Goal: Information Seeking & Learning: Check status

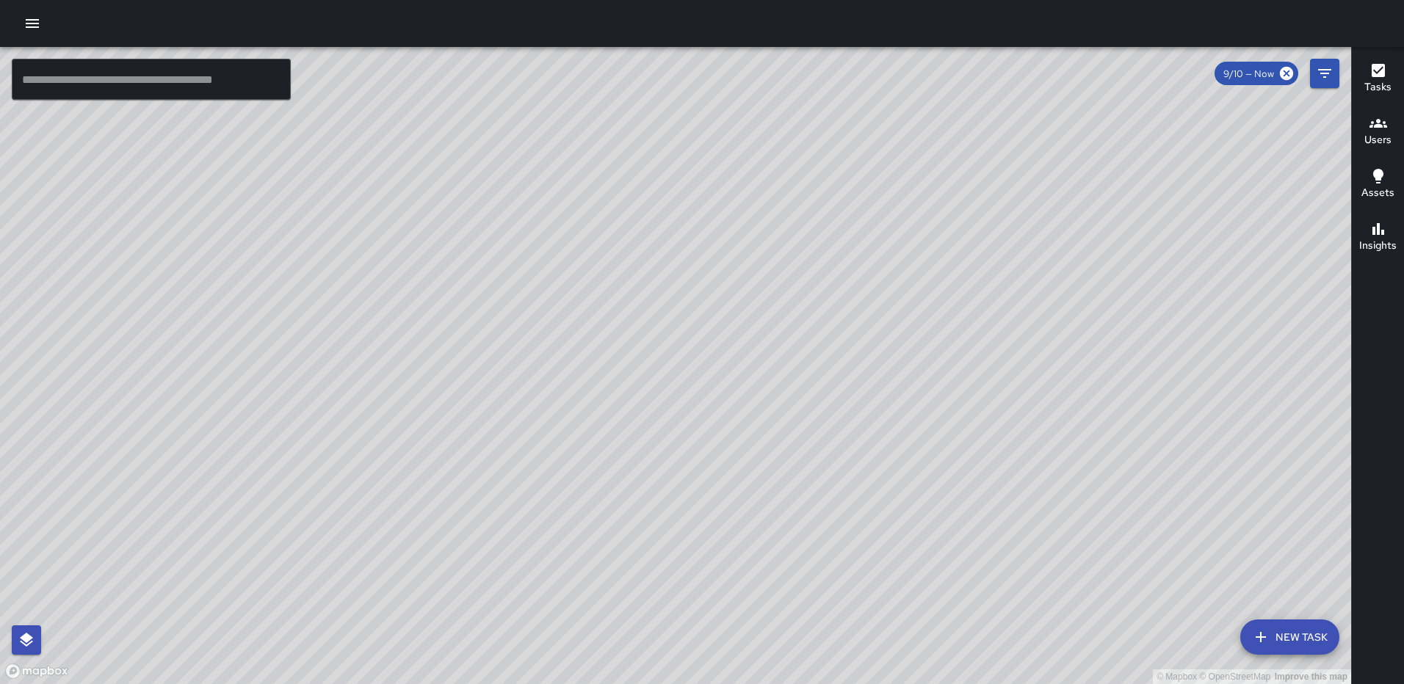
click at [26, 21] on icon "button" at bounding box center [32, 23] width 13 height 9
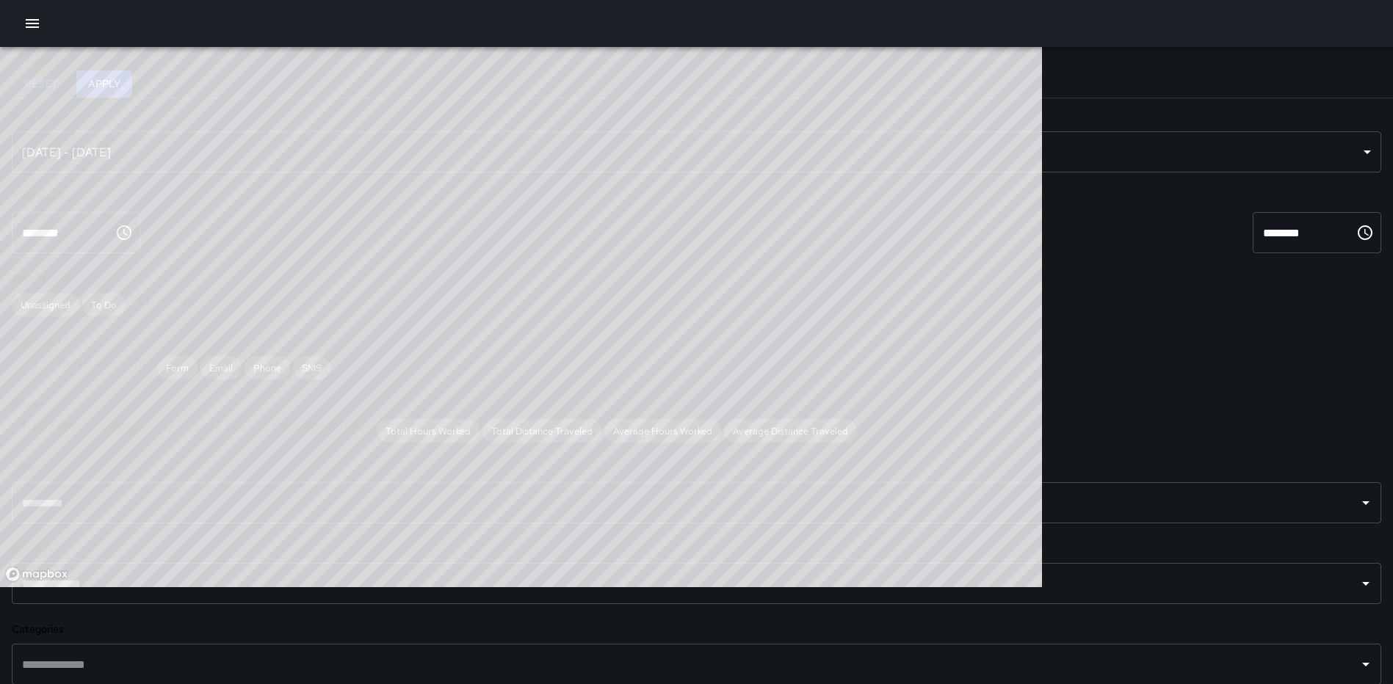
scroll to position [428, 1030]
click at [31, 26] on icon "button" at bounding box center [32, 23] width 13 height 9
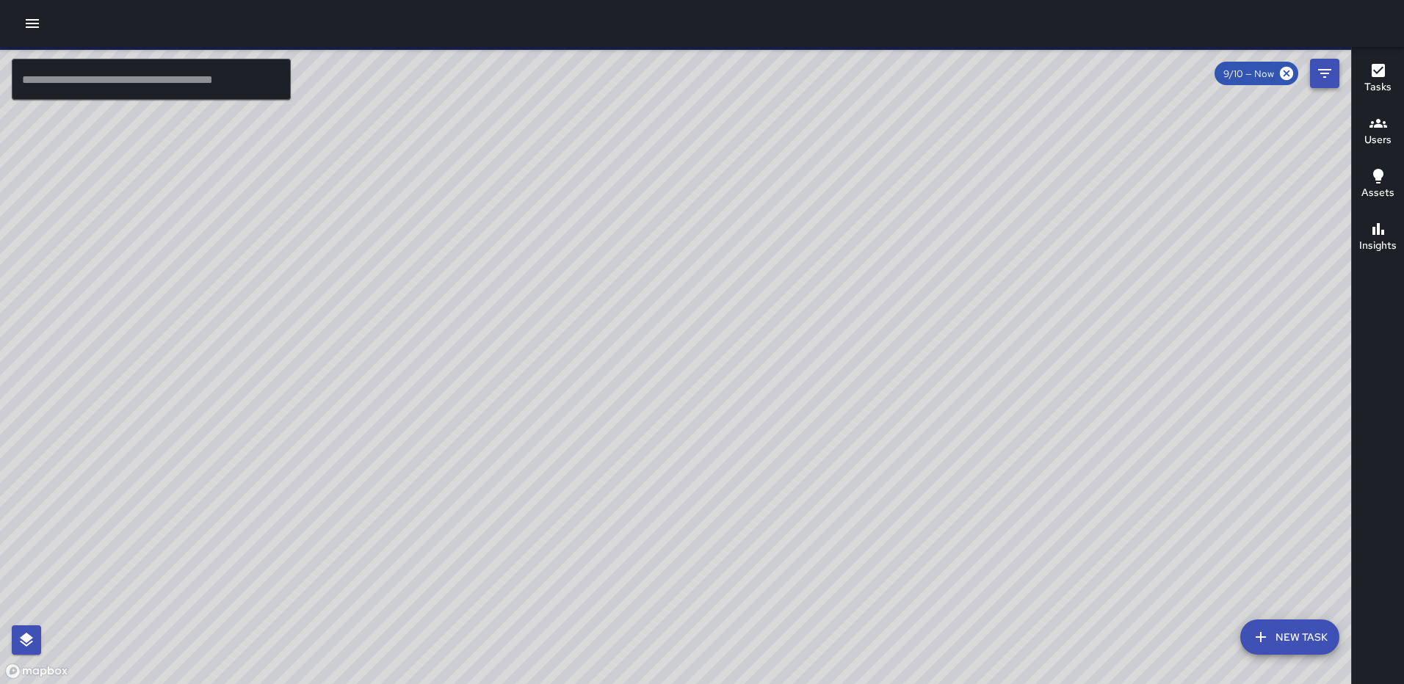
click at [1319, 75] on icon "Filters" at bounding box center [1325, 74] width 18 height 18
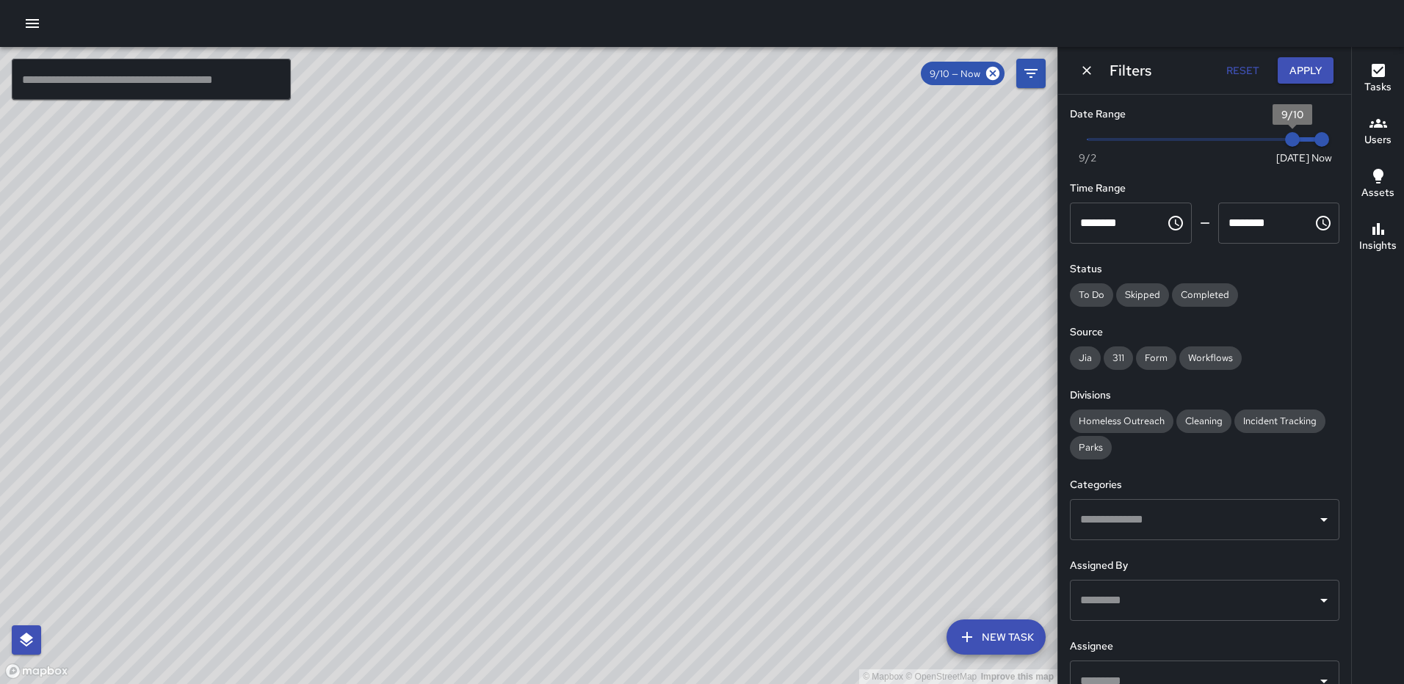
type input "*"
drag, startPoint x: 1279, startPoint y: 137, endPoint x: 1159, endPoint y: 145, distance: 120.8
click at [1168, 145] on span "9/6" at bounding box center [1175, 139] width 15 height 15
click at [26, 19] on icon "button" at bounding box center [32, 23] width 13 height 9
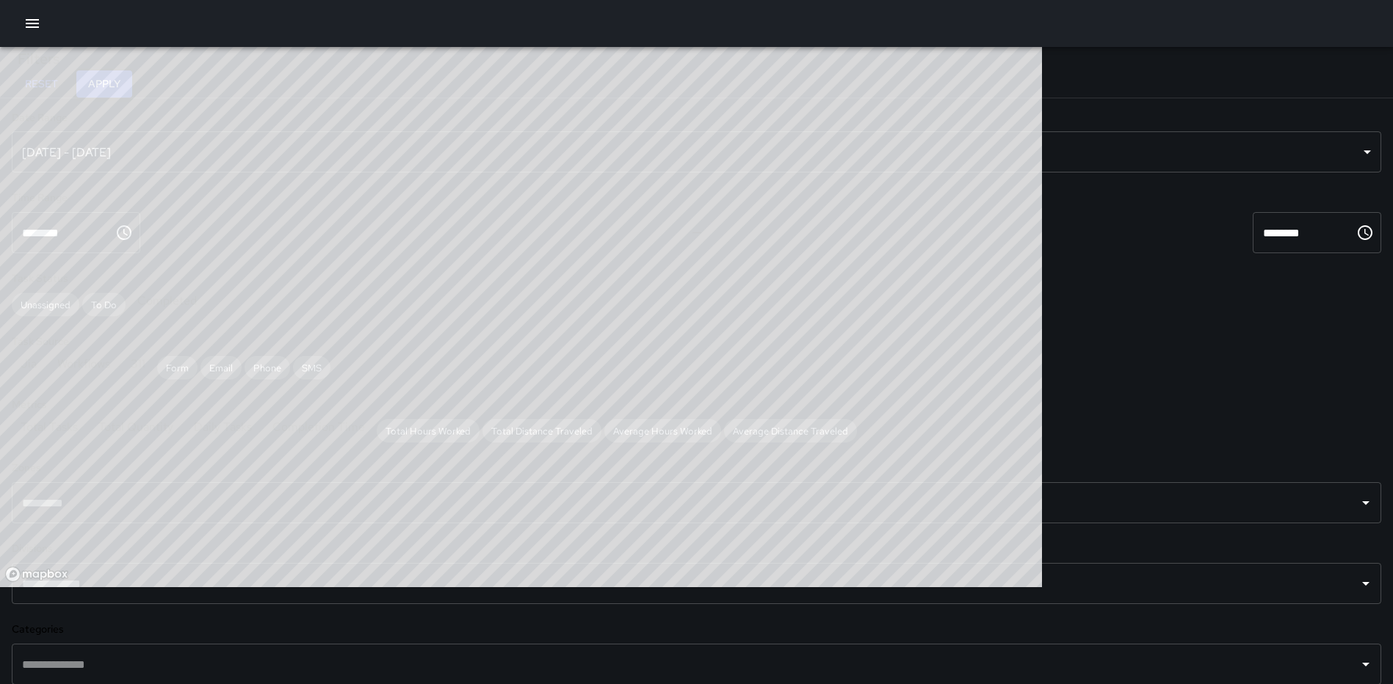
scroll to position [428, 1030]
click at [253, 155] on div "Sep 04, 2025 - Sep 10, 2025" at bounding box center [697, 151] width 1370 height 41
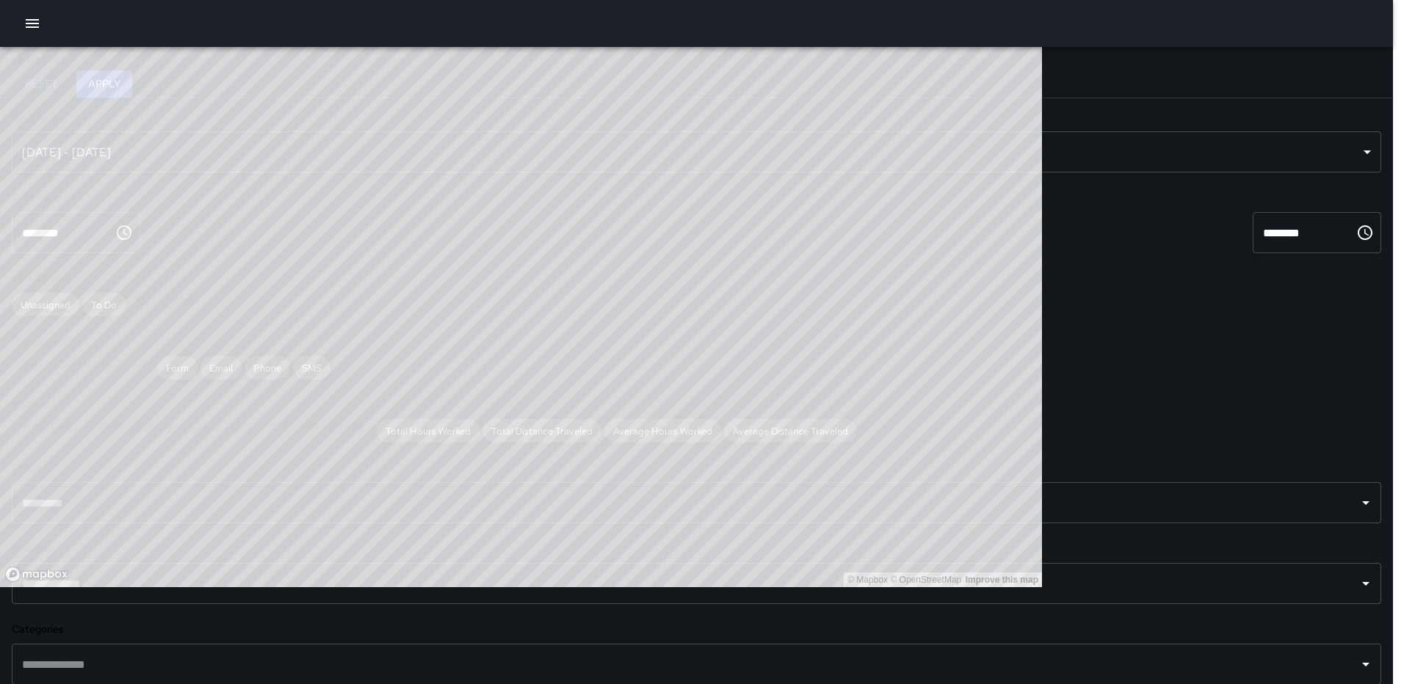
type input "******"
type input "**********"
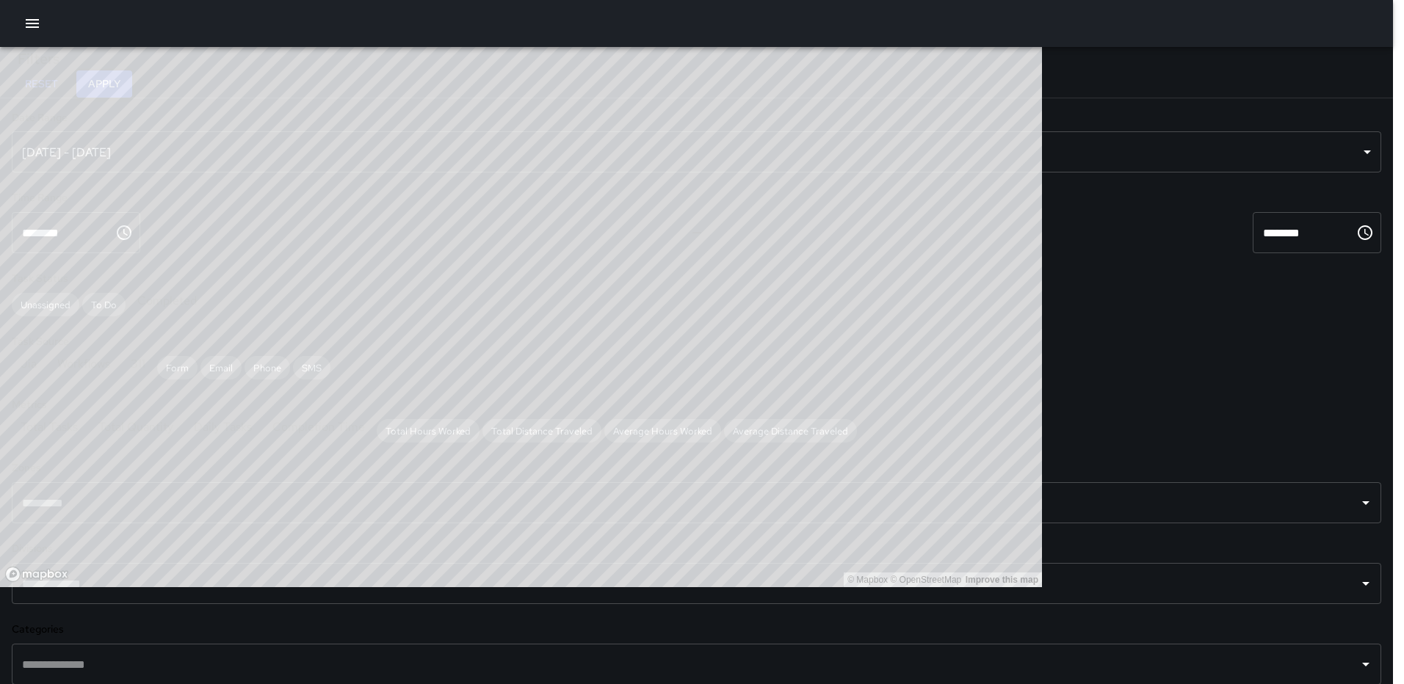
type input "**********"
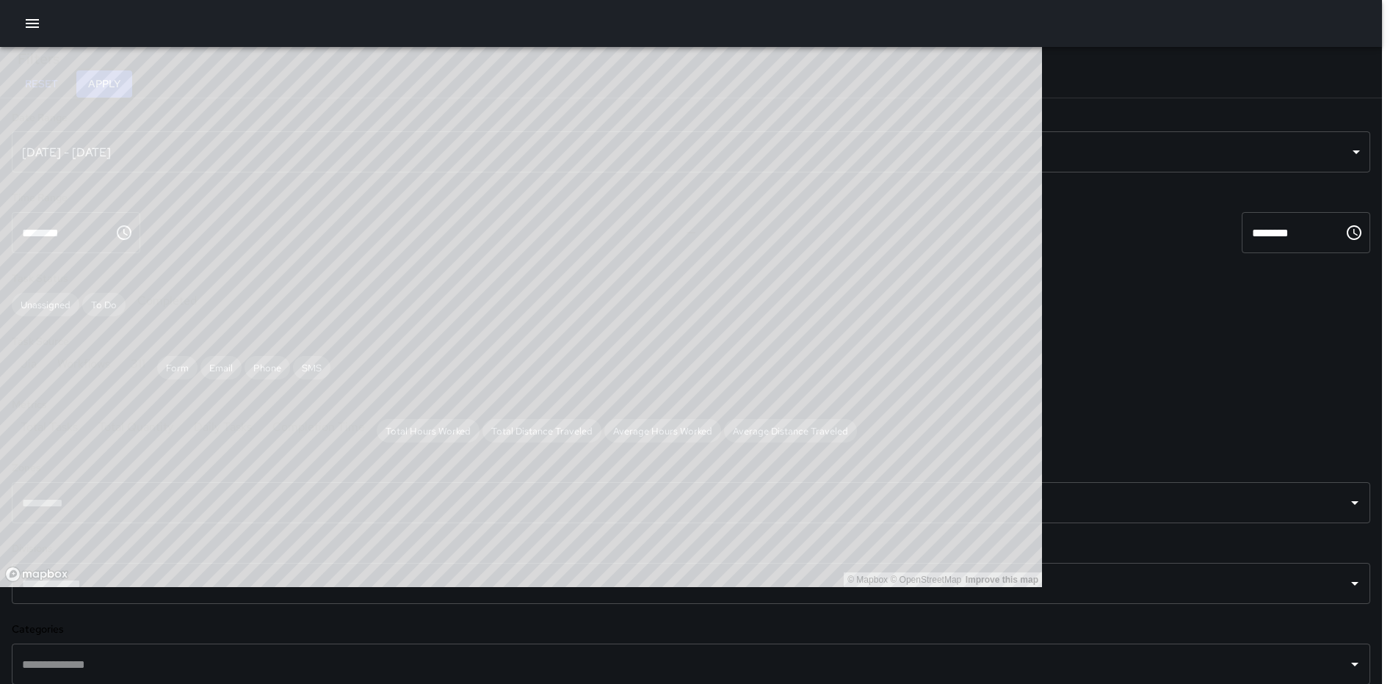
scroll to position [12, 12]
click at [132, 87] on button "Apply" at bounding box center [104, 83] width 56 height 27
click at [148, 651] on input "text" at bounding box center [685, 665] width 1334 height 28
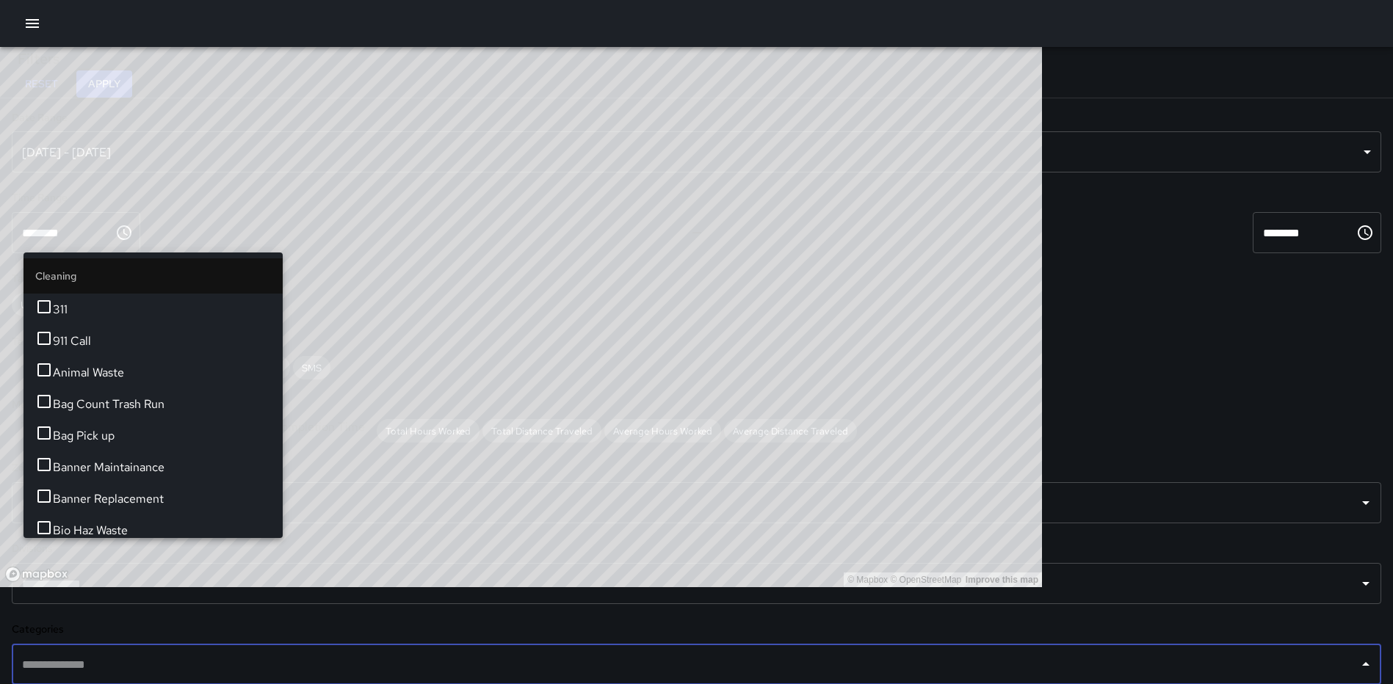
click at [49, 644] on div "​" at bounding box center [697, 664] width 1370 height 41
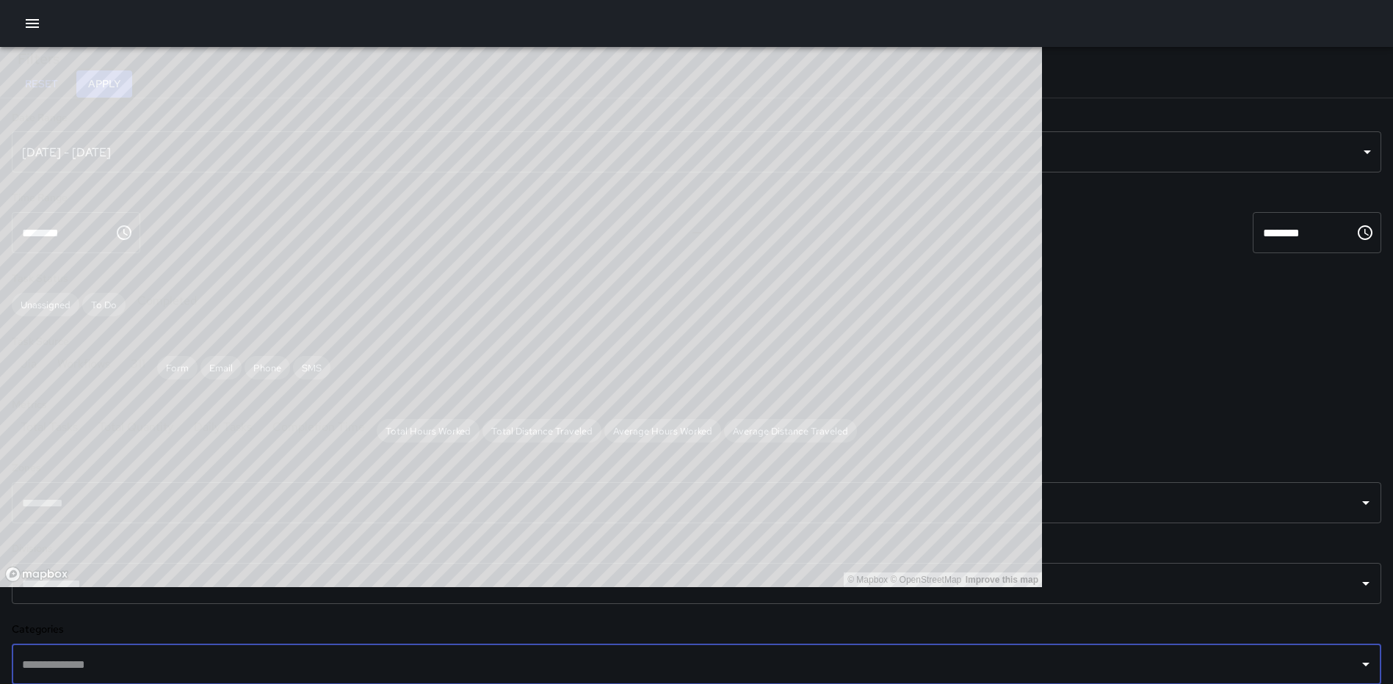
click at [156, 570] on input "text" at bounding box center [685, 584] width 1334 height 28
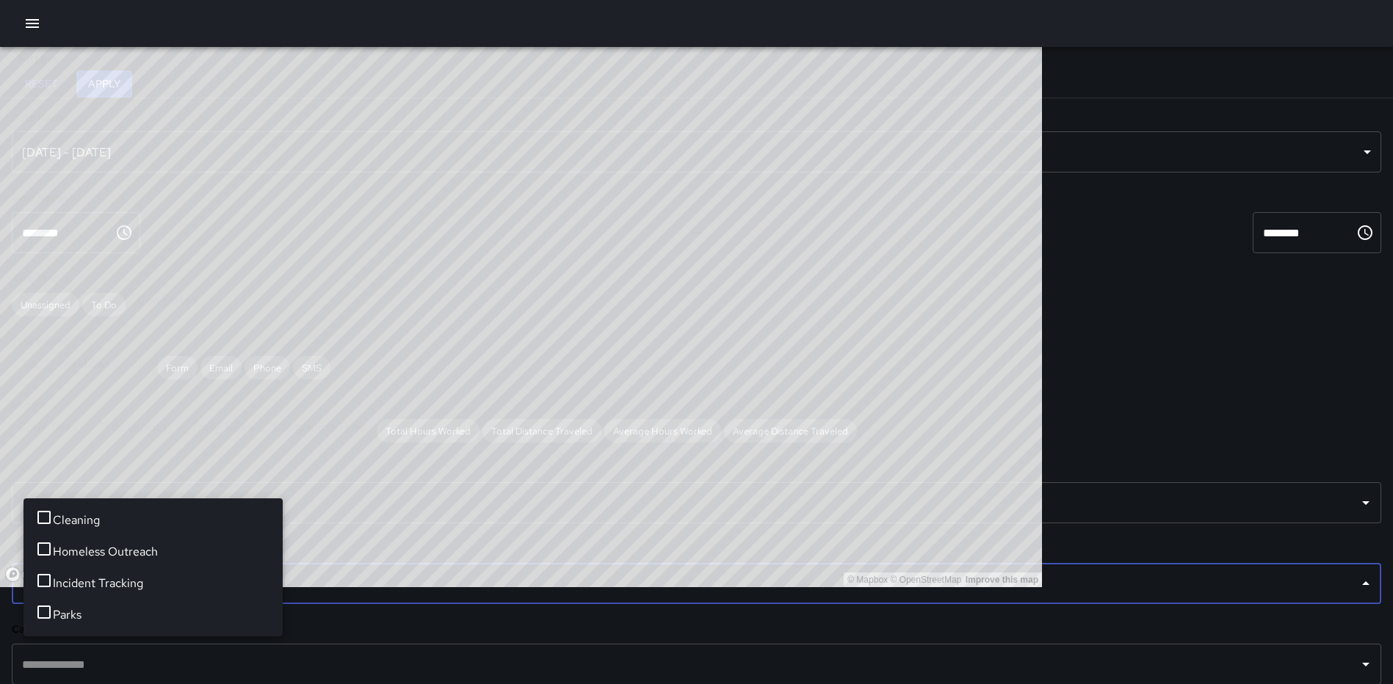
click at [151, 529] on span "Cleaning" at bounding box center [162, 521] width 218 height 18
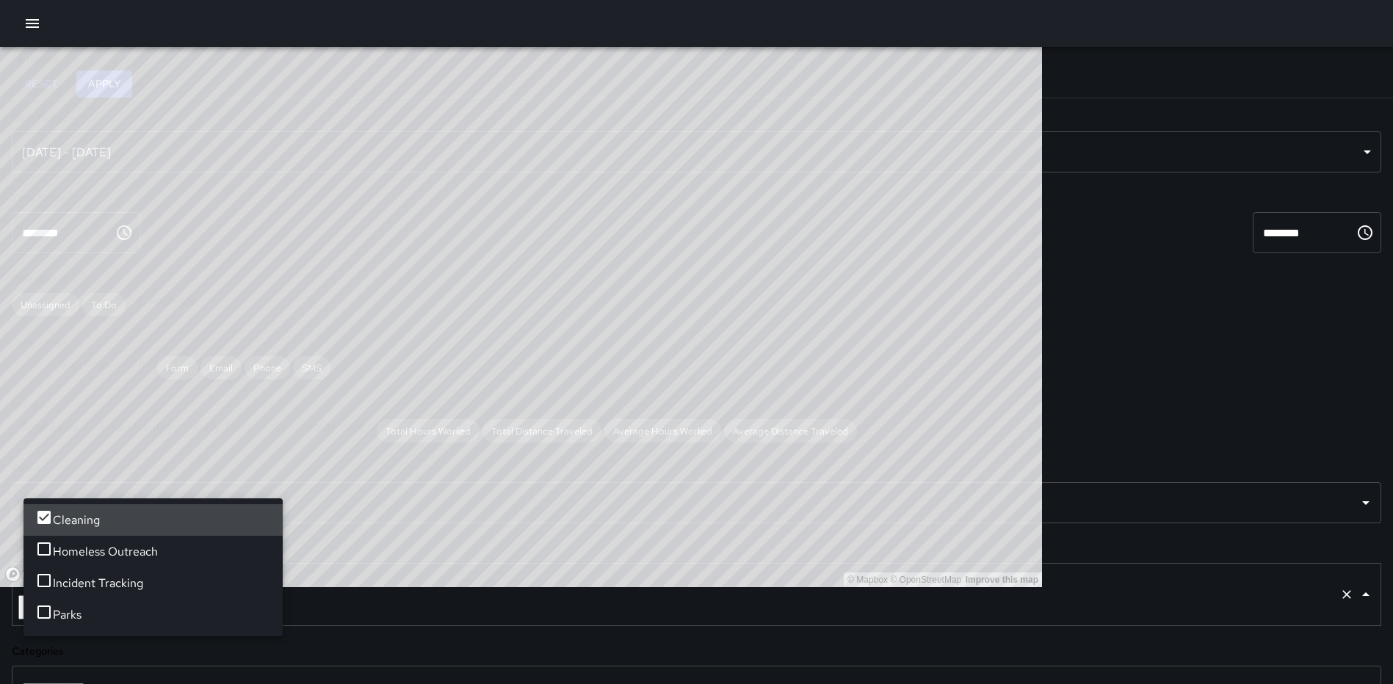
click at [132, 75] on button "Apply" at bounding box center [104, 83] width 56 height 27
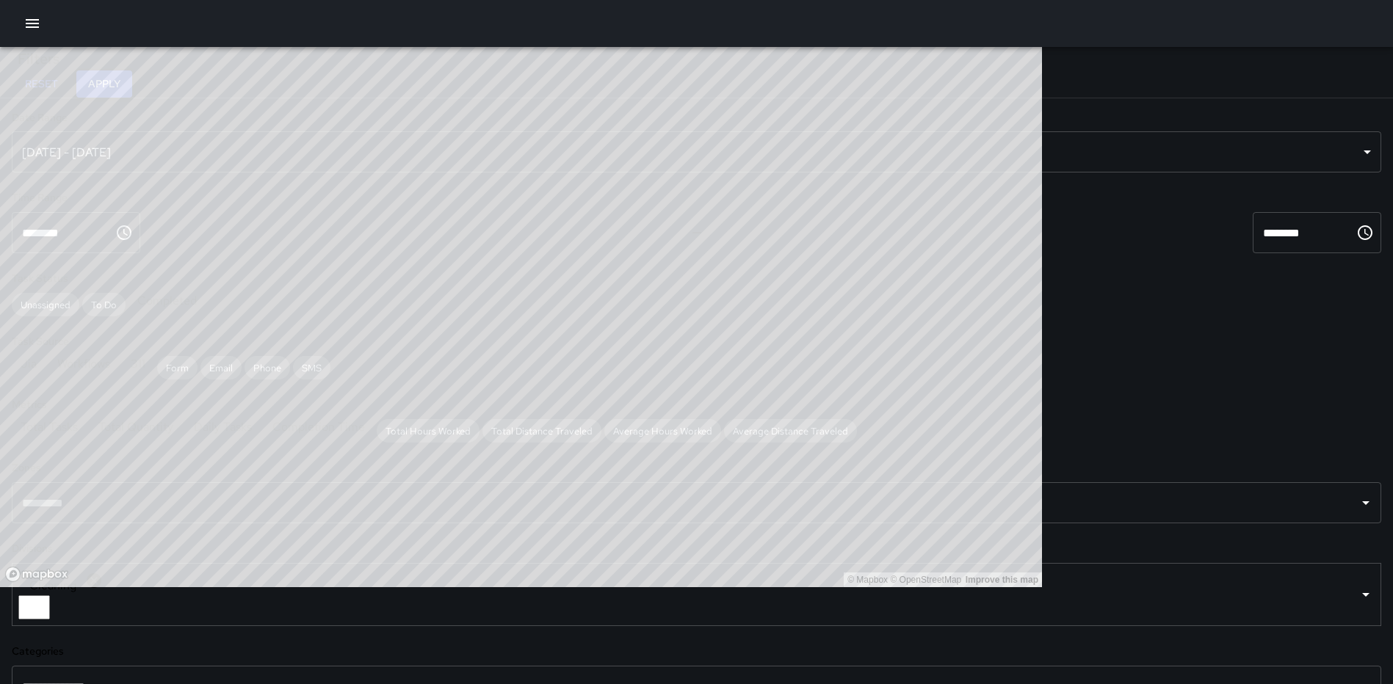
click at [142, 673] on input "text" at bounding box center [685, 687] width 1334 height 28
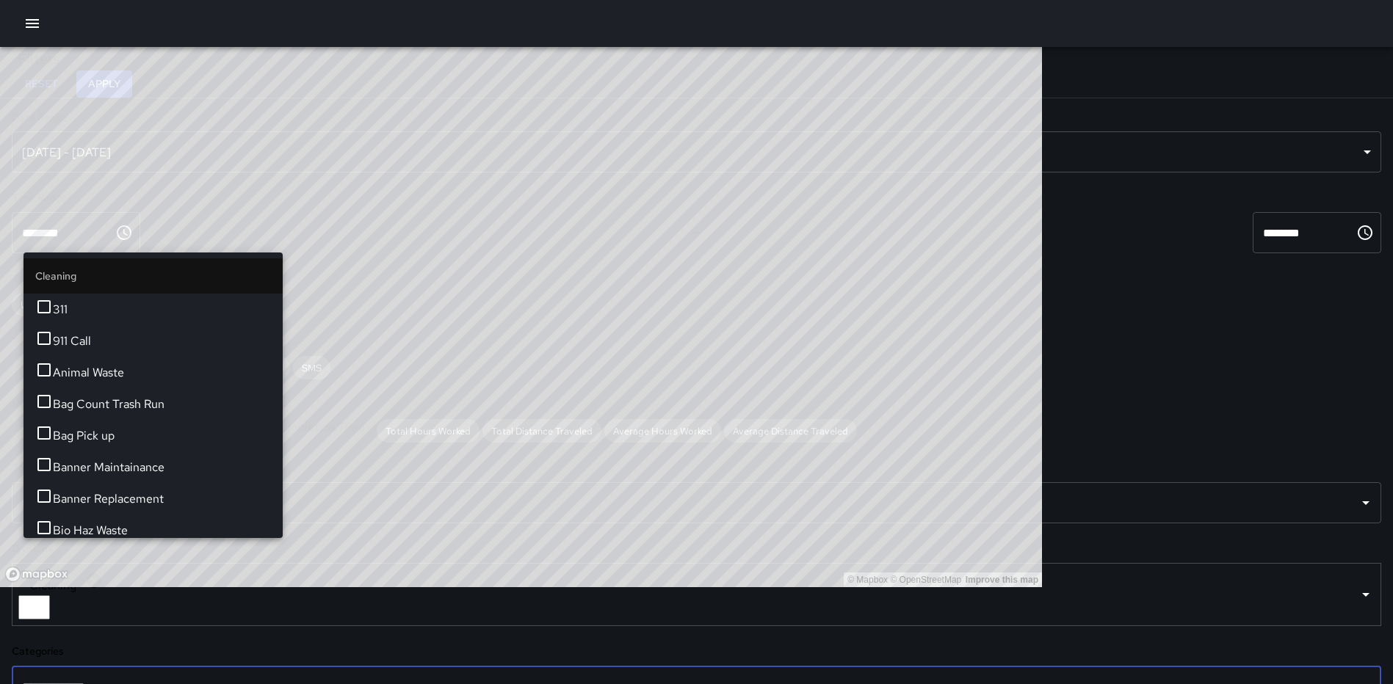
click at [145, 413] on span "Bag Count Trash Run" at bounding box center [162, 405] width 218 height 18
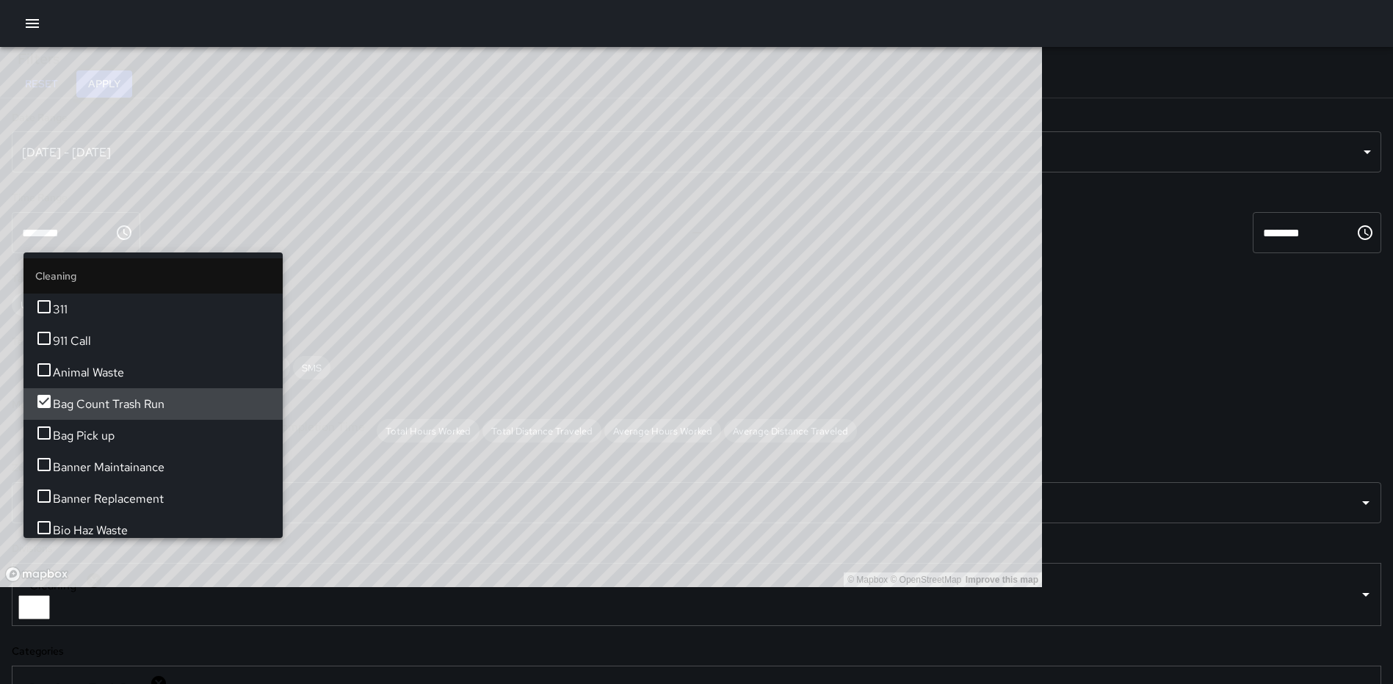
click at [132, 79] on button "Apply" at bounding box center [104, 83] width 56 height 27
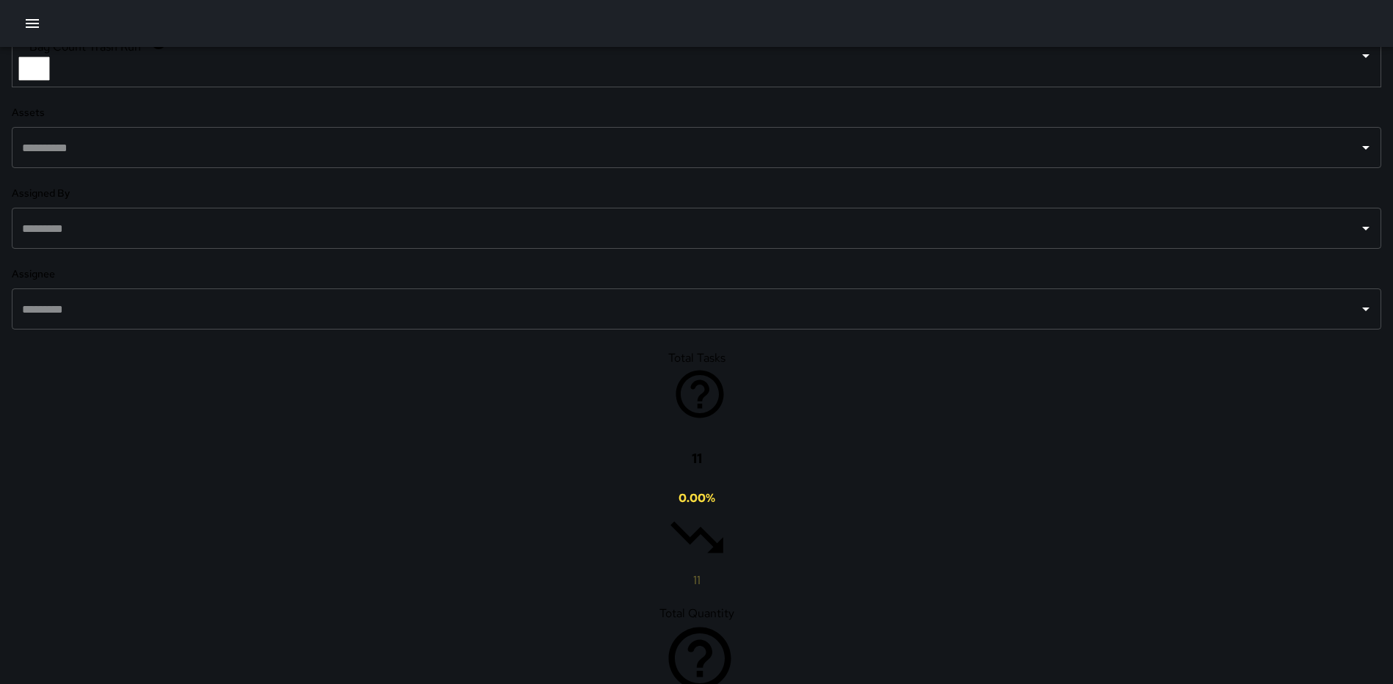
scroll to position [661, 0]
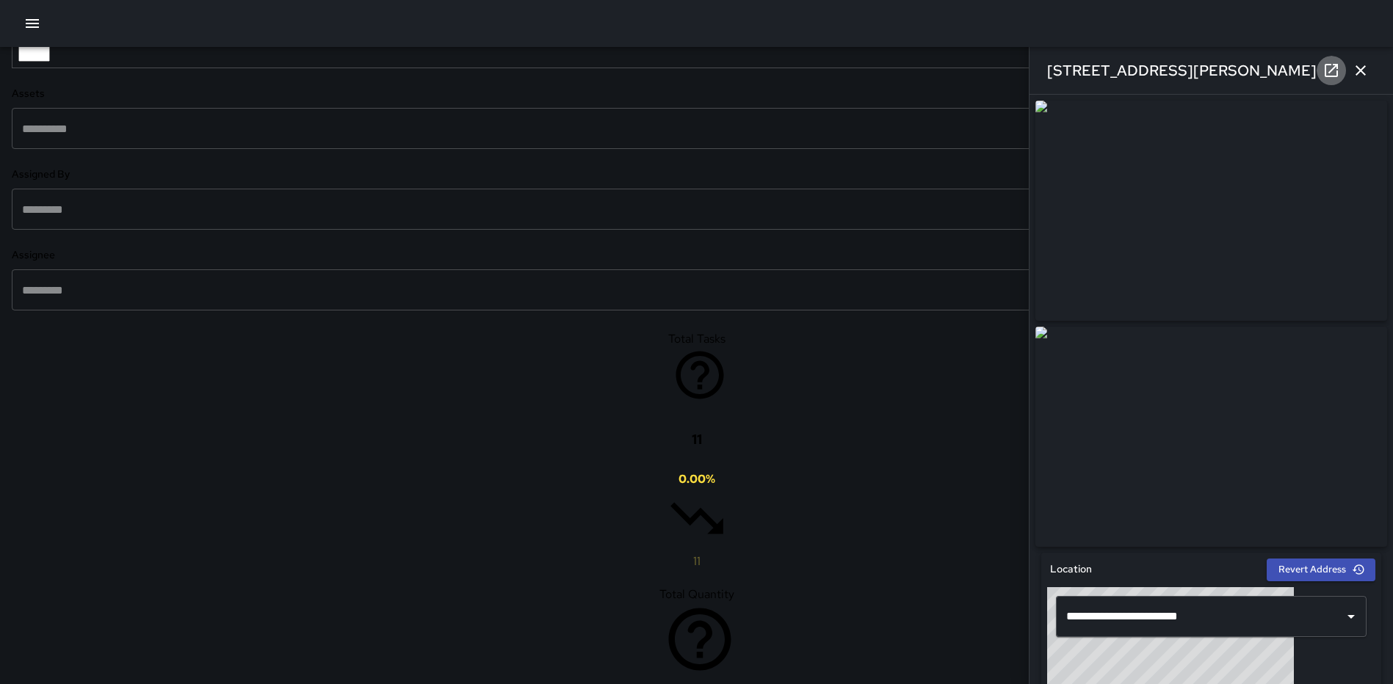
click at [1328, 70] on icon at bounding box center [1332, 71] width 18 height 18
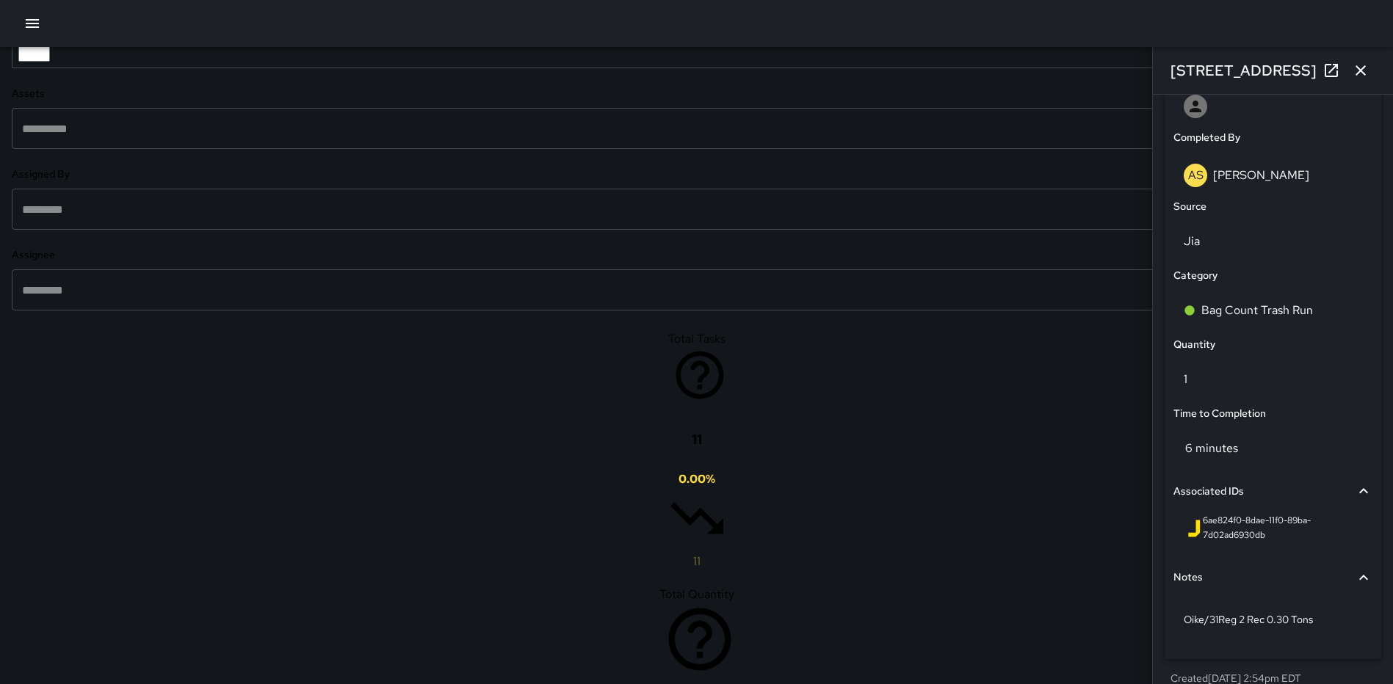
scroll to position [902, 0]
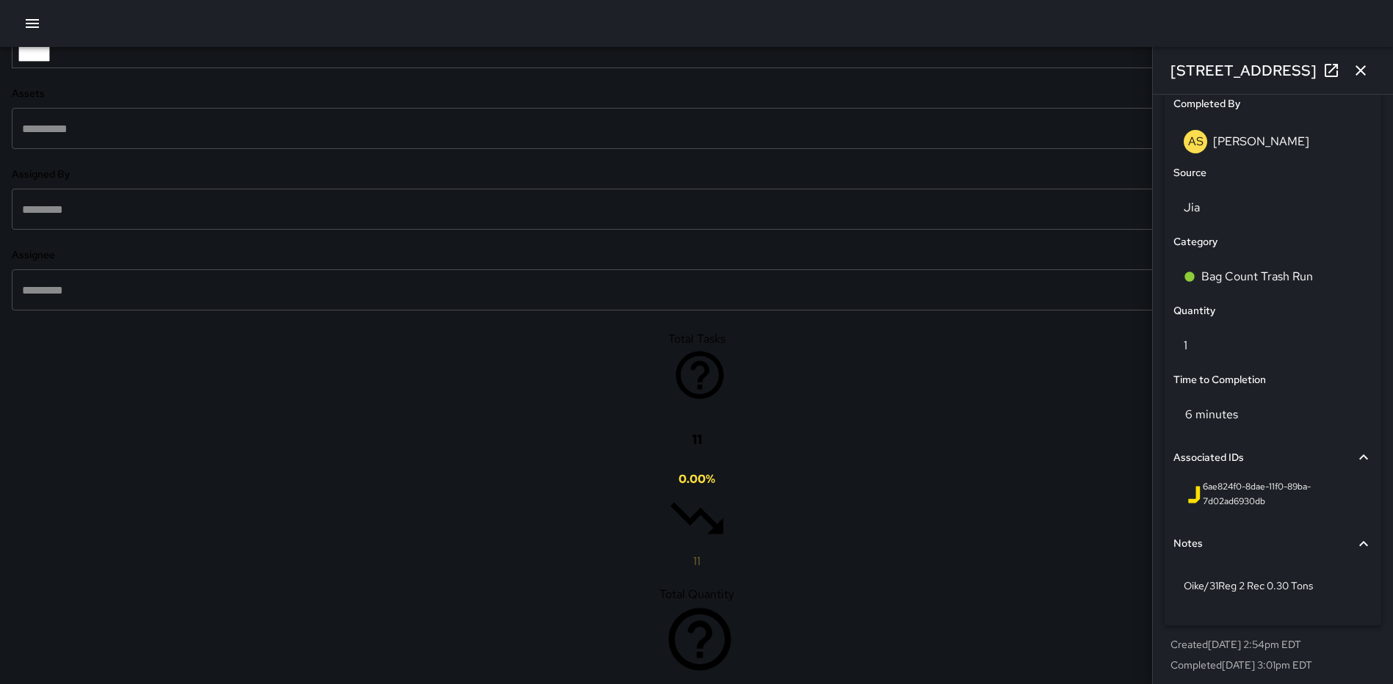
drag, startPoint x: 1354, startPoint y: 68, endPoint x: 1317, endPoint y: 109, distance: 55.6
click at [1354, 68] on icon "button" at bounding box center [1361, 71] width 18 height 18
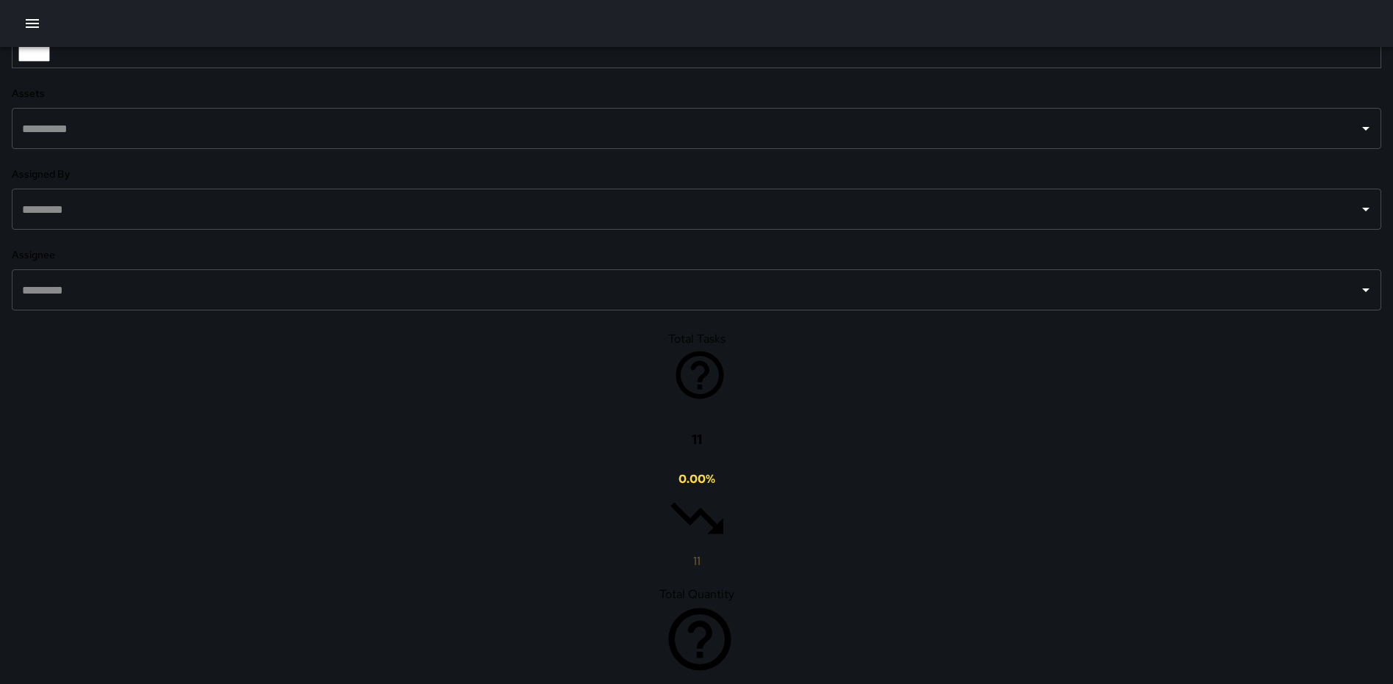
click at [151, 30] on icon at bounding box center [158, 22] width 15 height 15
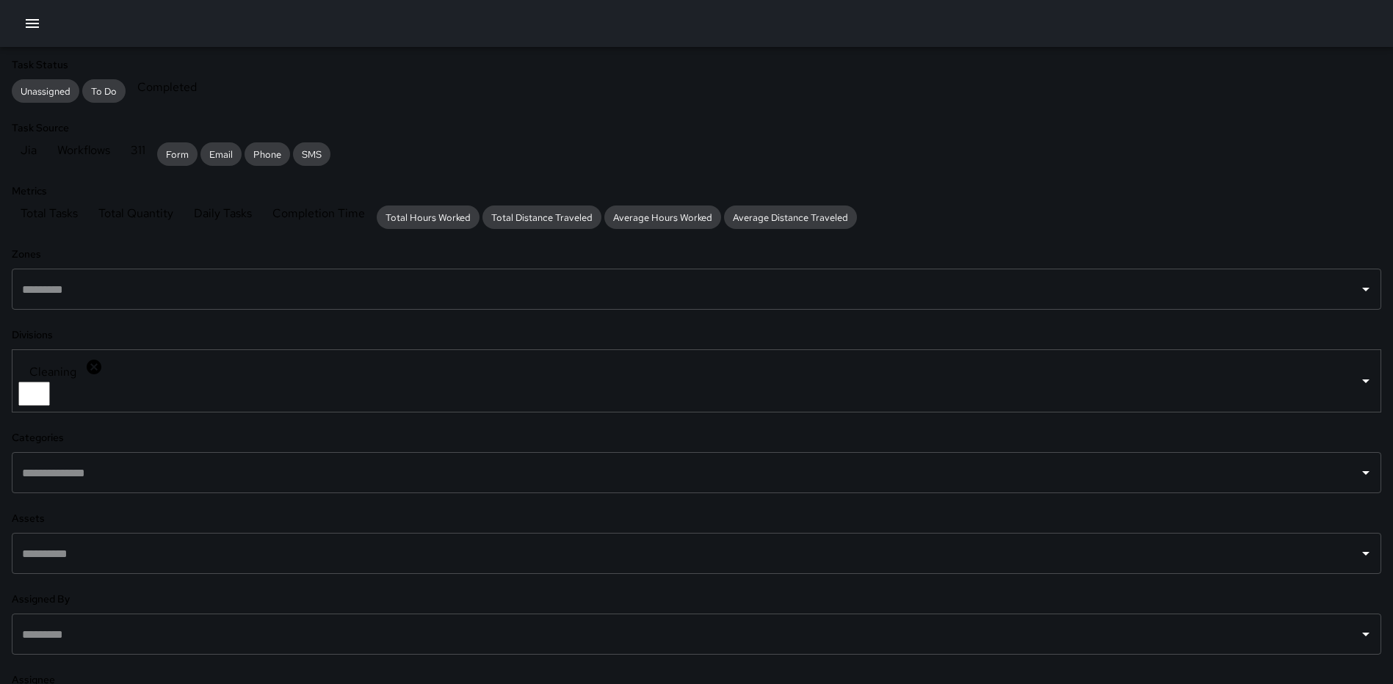
scroll to position [0, 0]
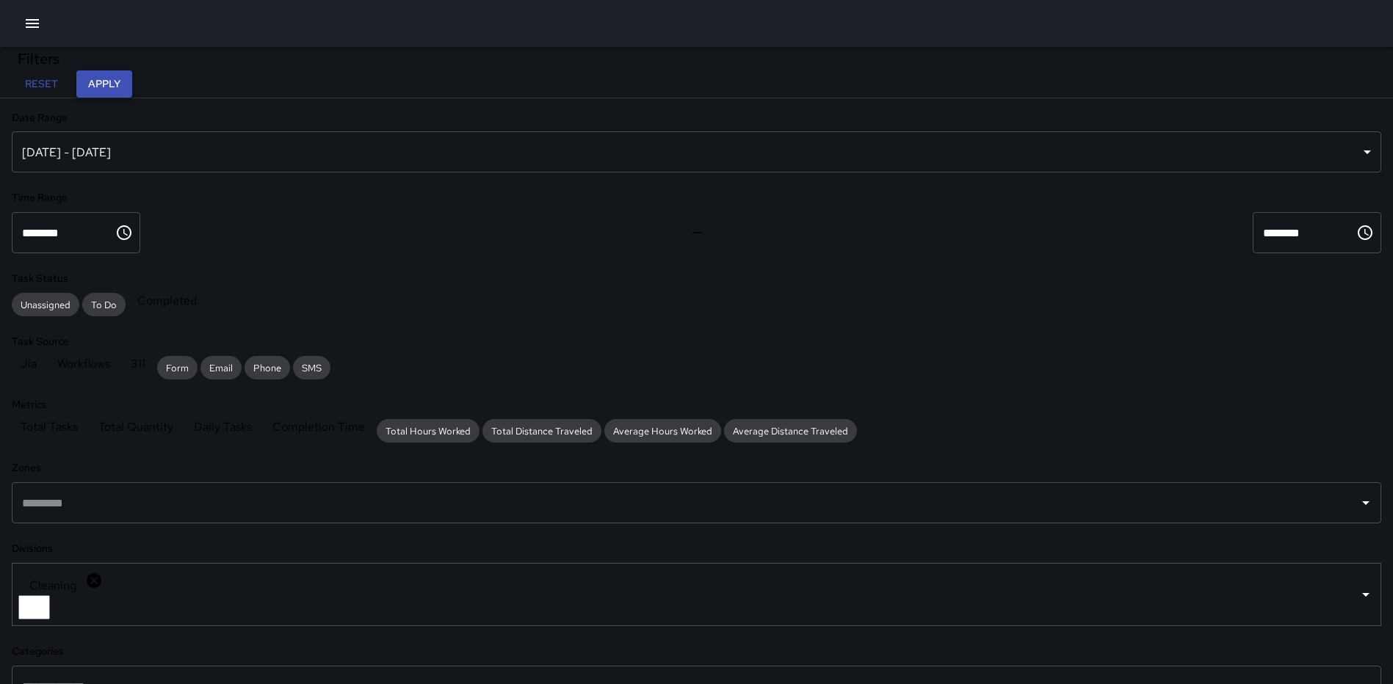
click at [132, 79] on button "Apply" at bounding box center [104, 83] width 56 height 27
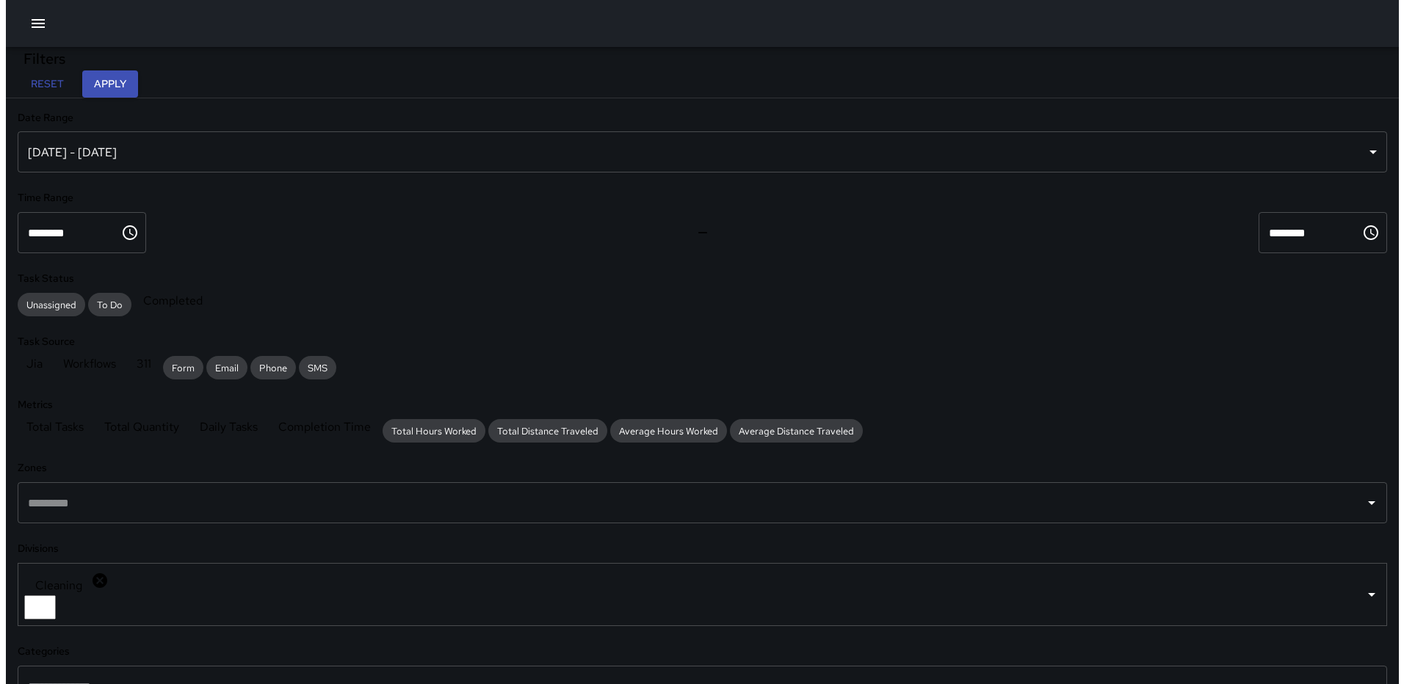
scroll to position [220, 0]
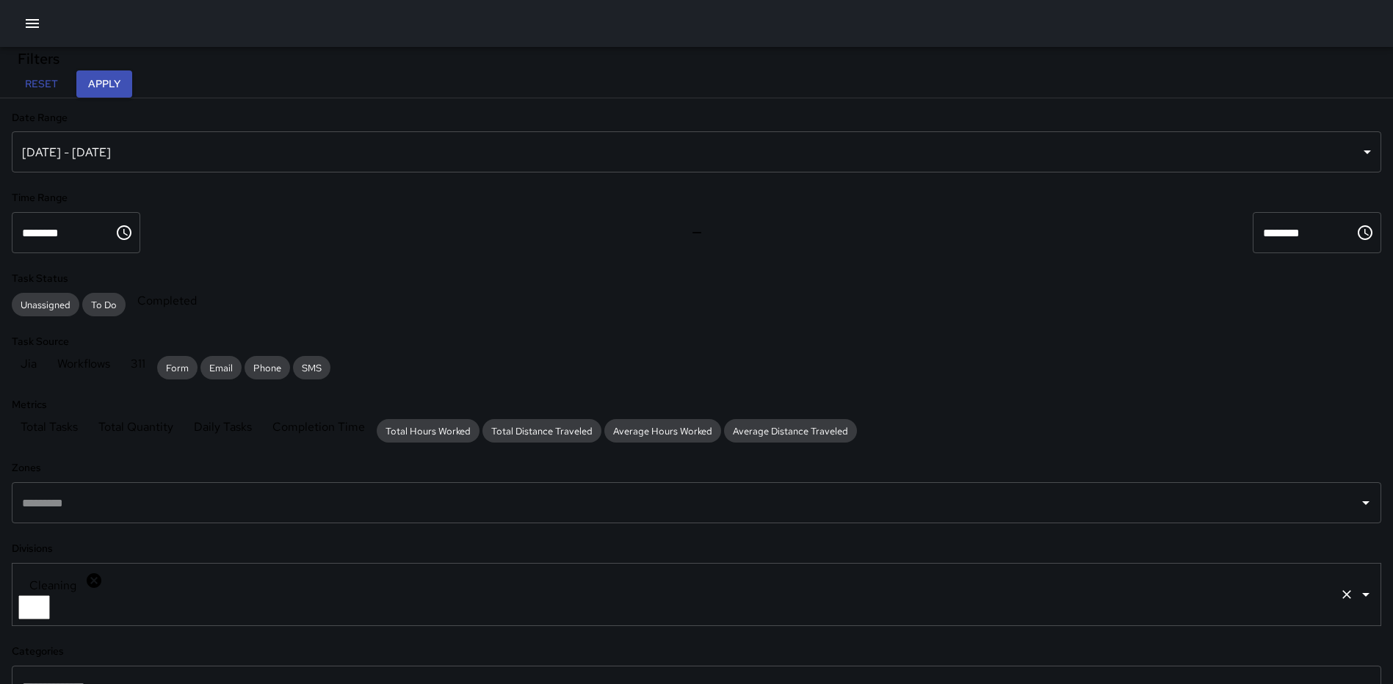
drag, startPoint x: 87, startPoint y: 480, endPoint x: 105, endPoint y: 478, distance: 18.4
click at [87, 574] on icon at bounding box center [94, 581] width 15 height 15
click at [1357, 575] on icon "Open" at bounding box center [1366, 584] width 18 height 18
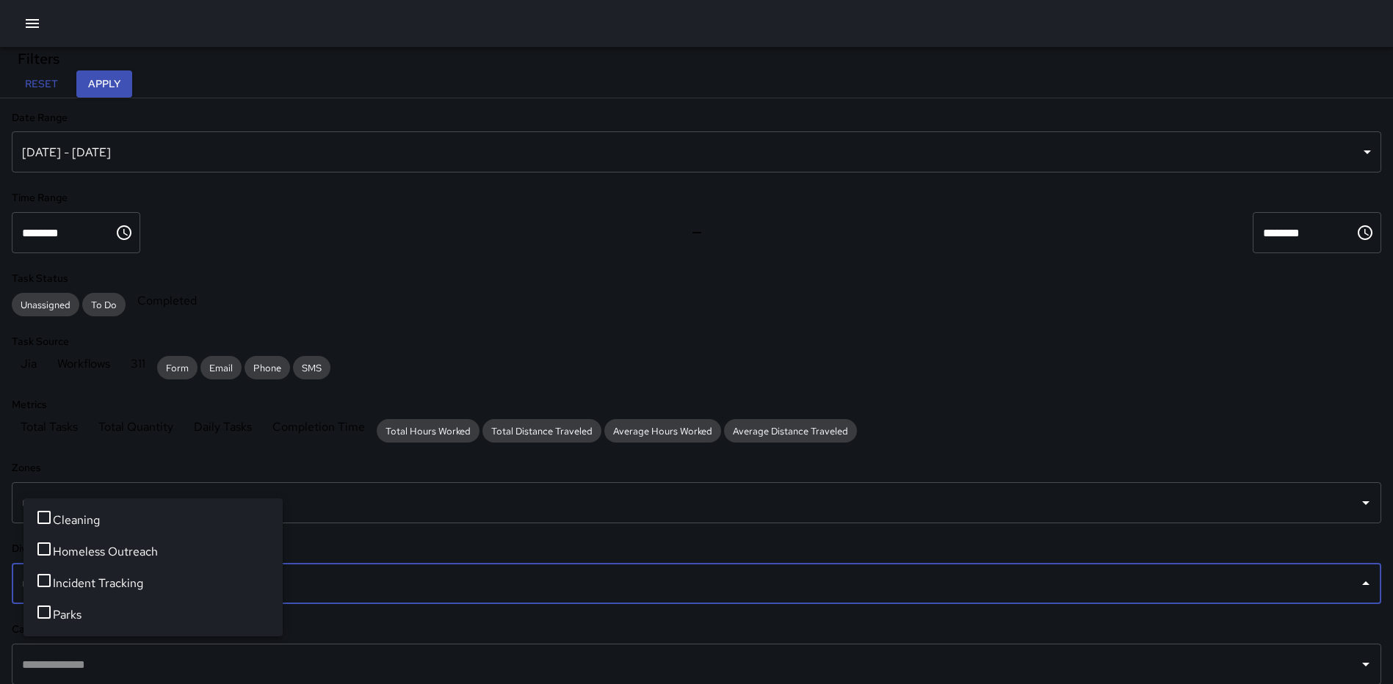
click at [165, 553] on li "Homeless Outreach" at bounding box center [152, 552] width 259 height 32
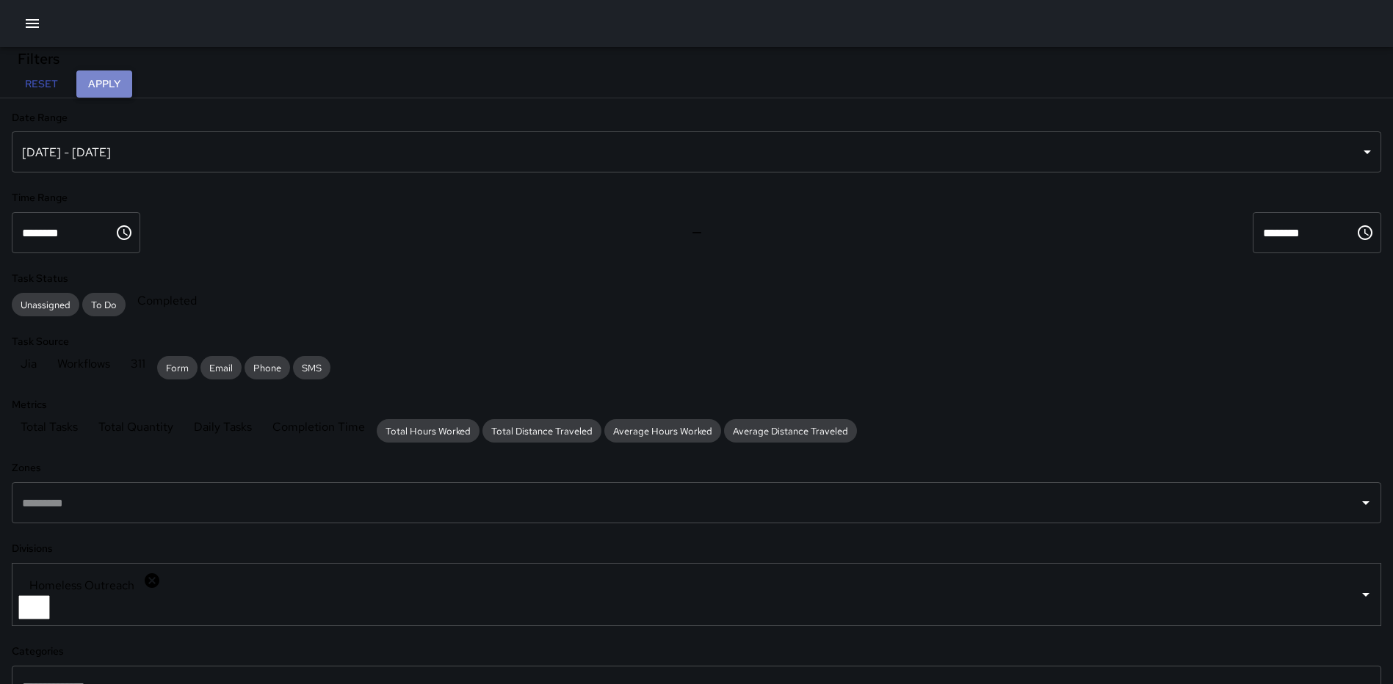
click at [132, 88] on button "Apply" at bounding box center [104, 83] width 56 height 27
click at [42, 20] on button "button" at bounding box center [32, 23] width 29 height 29
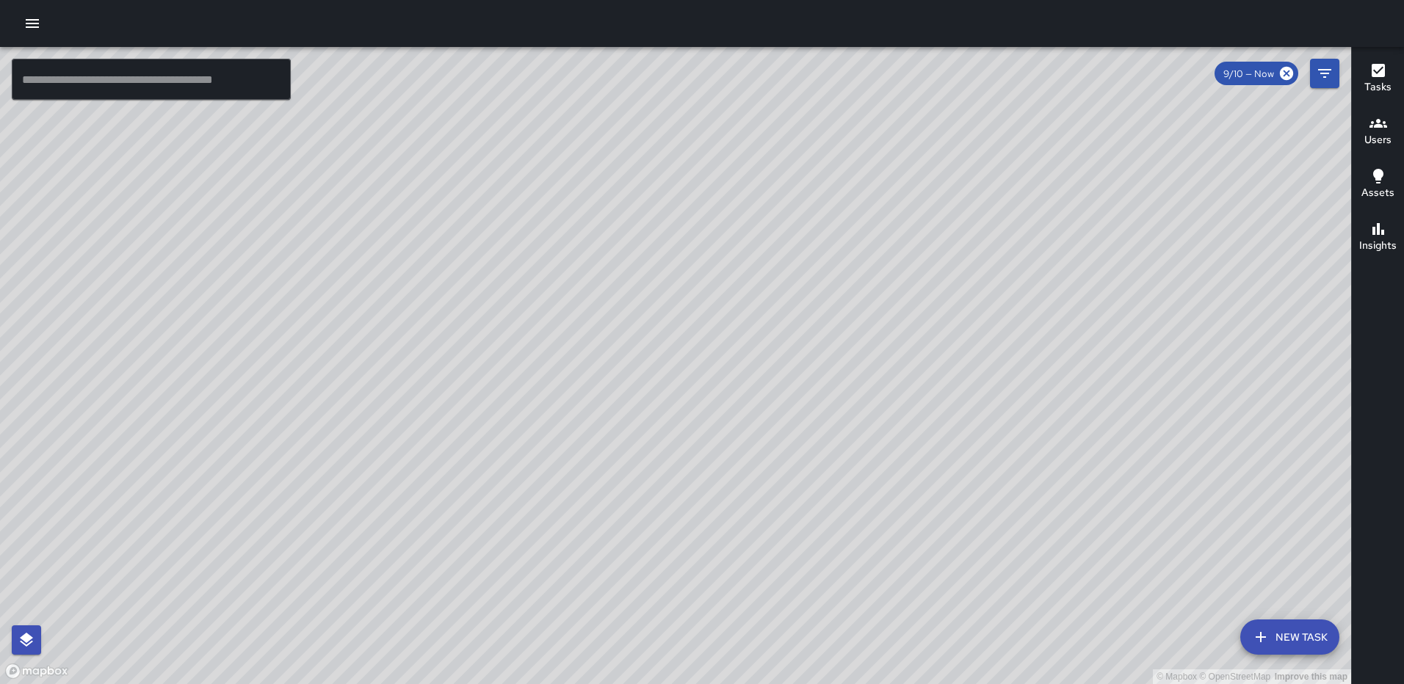
click at [728, 177] on div "© Mapbox © OpenStreetMap Improve this map MS Mekhi Smith 75 P Street Northeast …" at bounding box center [675, 365] width 1351 height 637
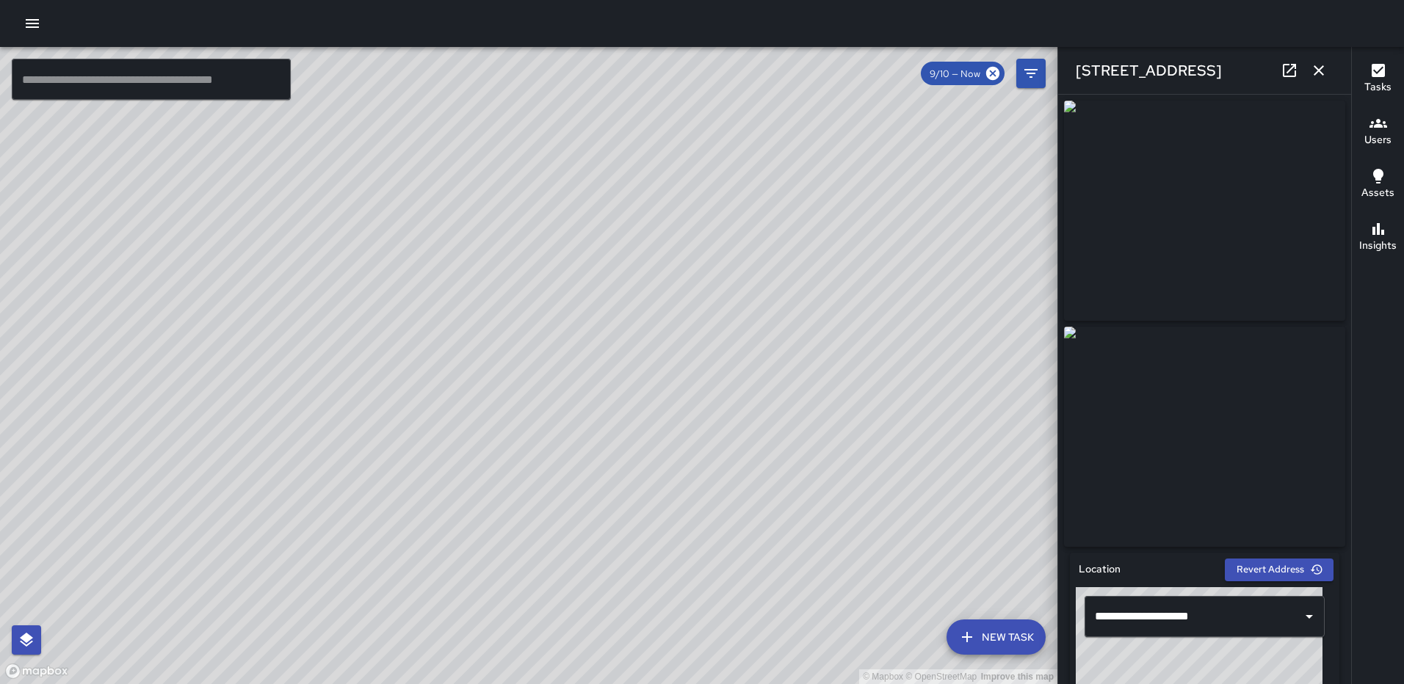
type input "**********"
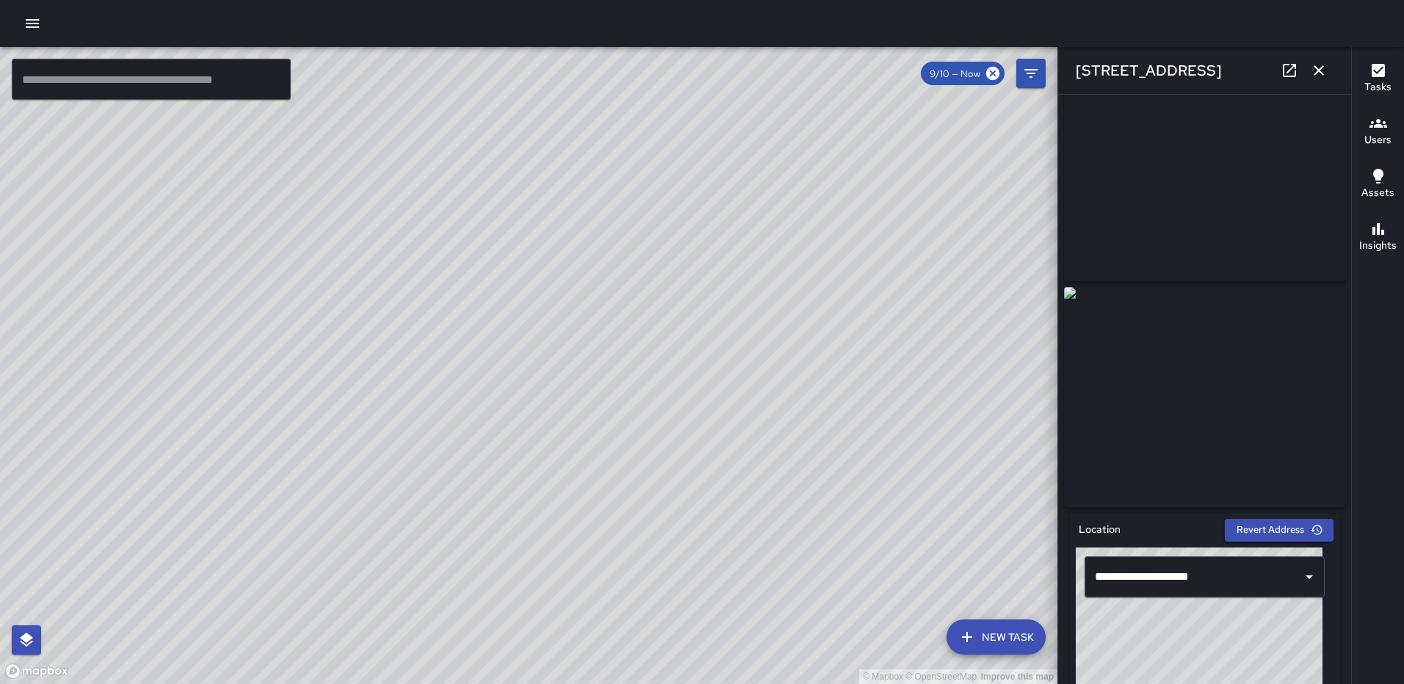
scroll to position [147, 0]
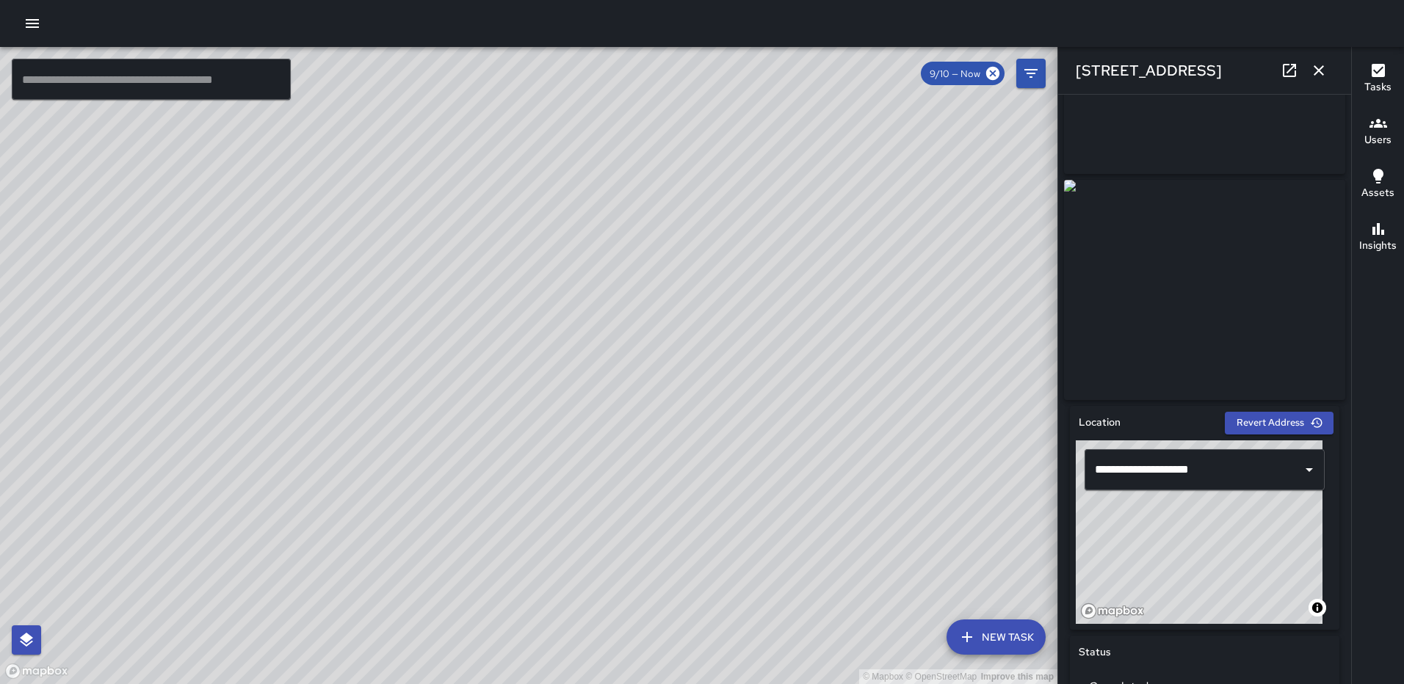
click at [1284, 66] on icon at bounding box center [1289, 70] width 13 height 13
click at [1324, 72] on icon "button" at bounding box center [1319, 71] width 18 height 18
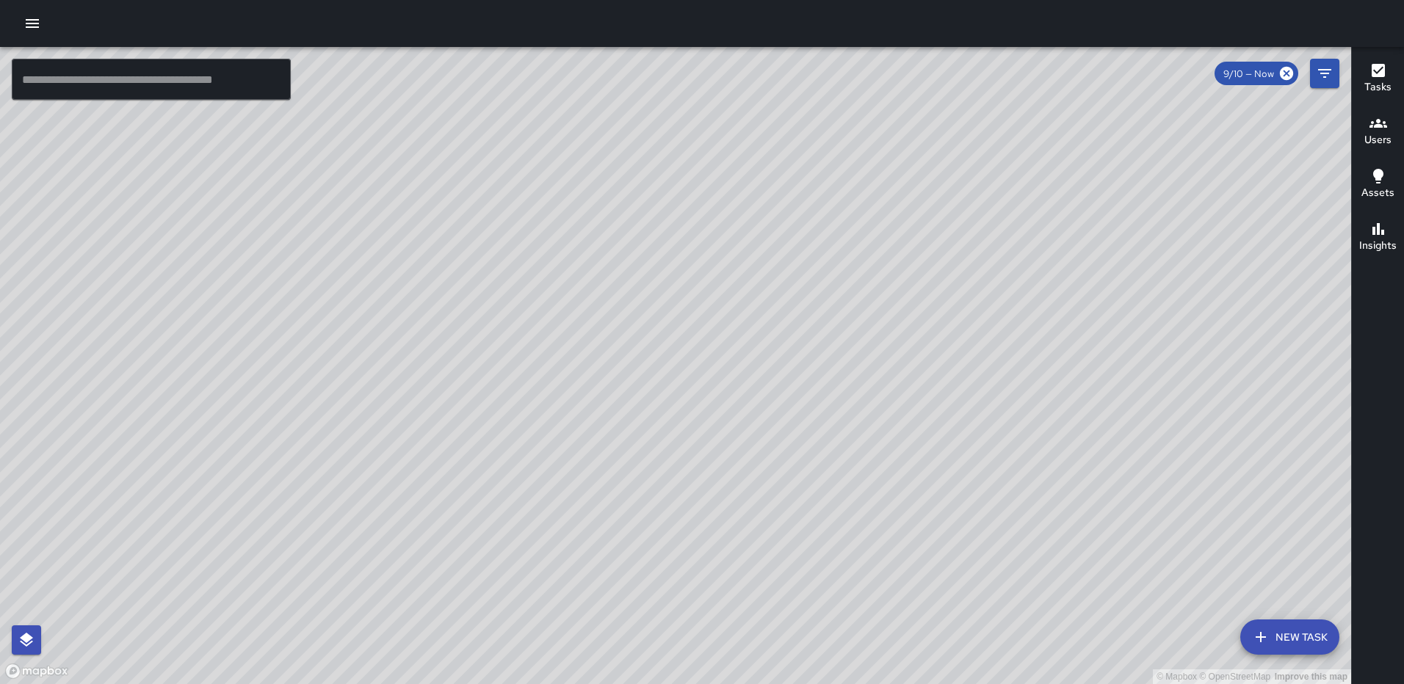
click at [701, 355] on div "© Mapbox © OpenStreetMap Improve this map AS Andre Smith 1500 Eckington Place N…" at bounding box center [675, 365] width 1351 height 637
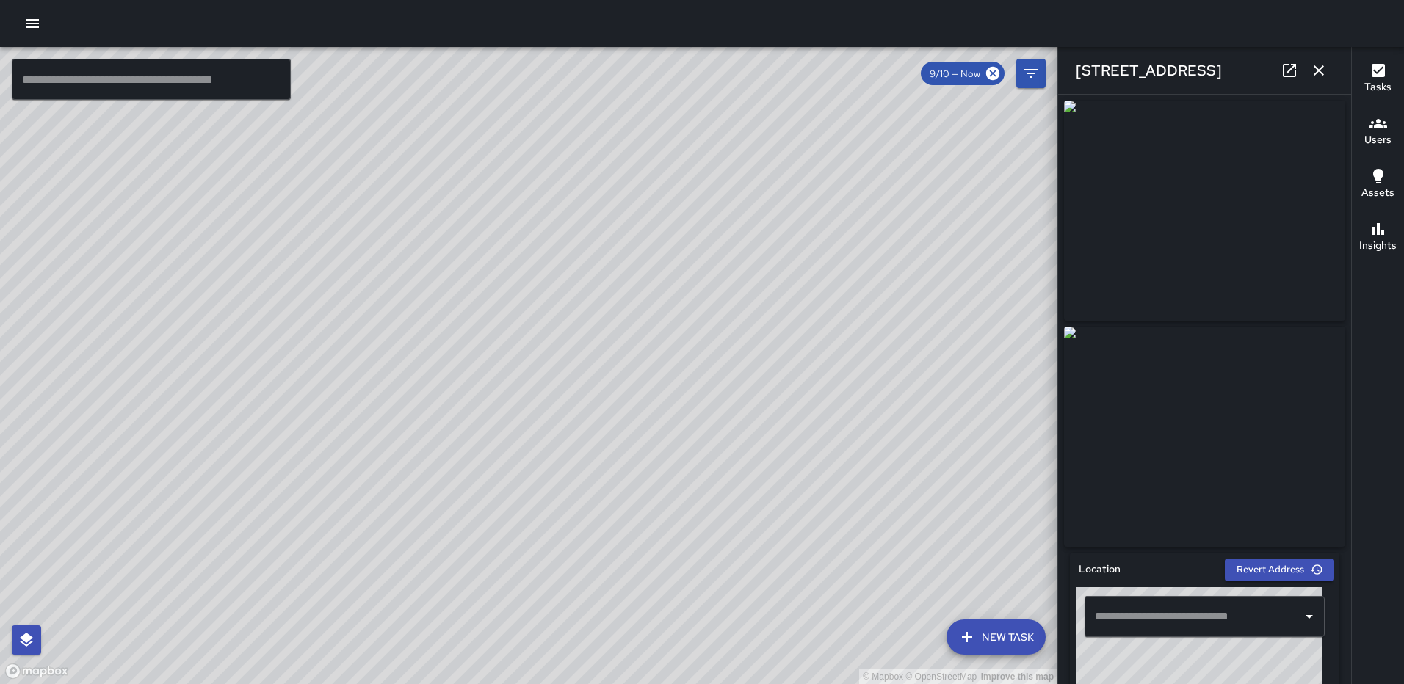
type input "**********"
click at [501, 376] on div "© Mapbox © OpenStreetMap Improve this map MS Mekhi Smith 75 P Street Northeast …" at bounding box center [528, 365] width 1057 height 637
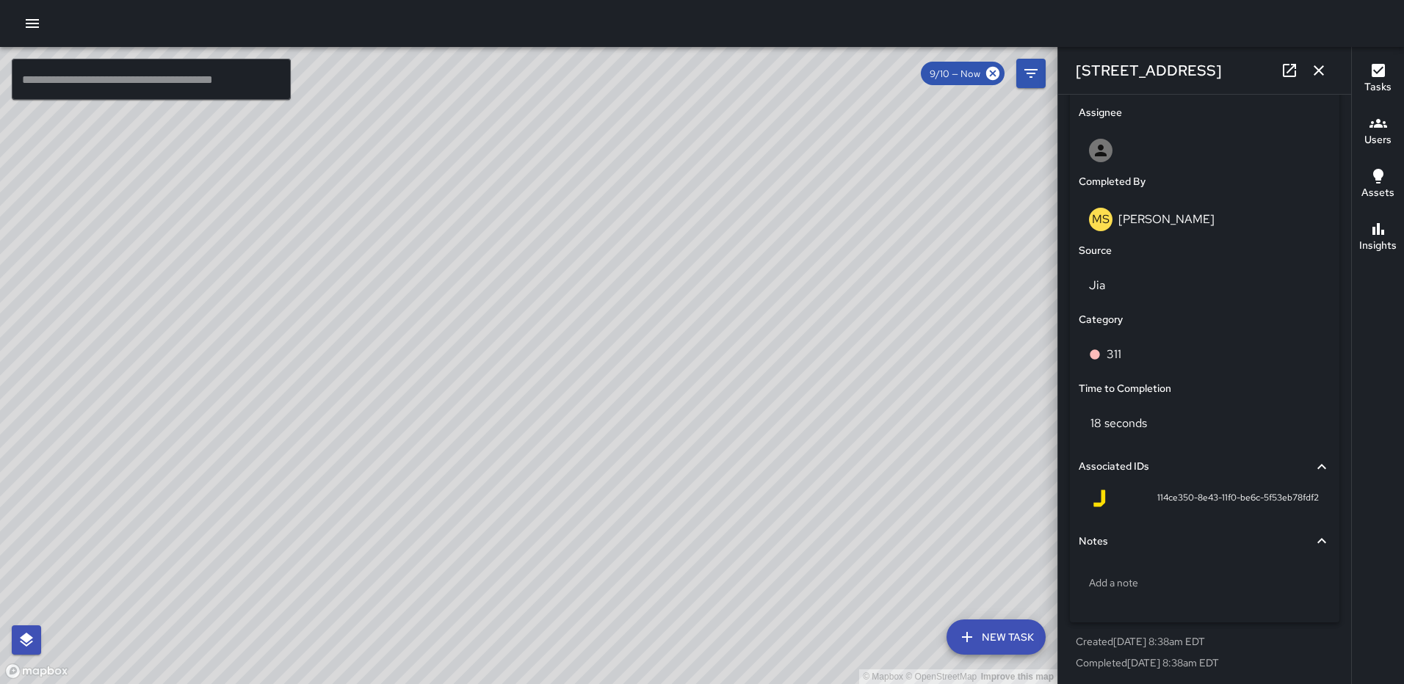
scroll to position [827, 0]
click at [1185, 361] on div "311" at bounding box center [1204, 353] width 231 height 18
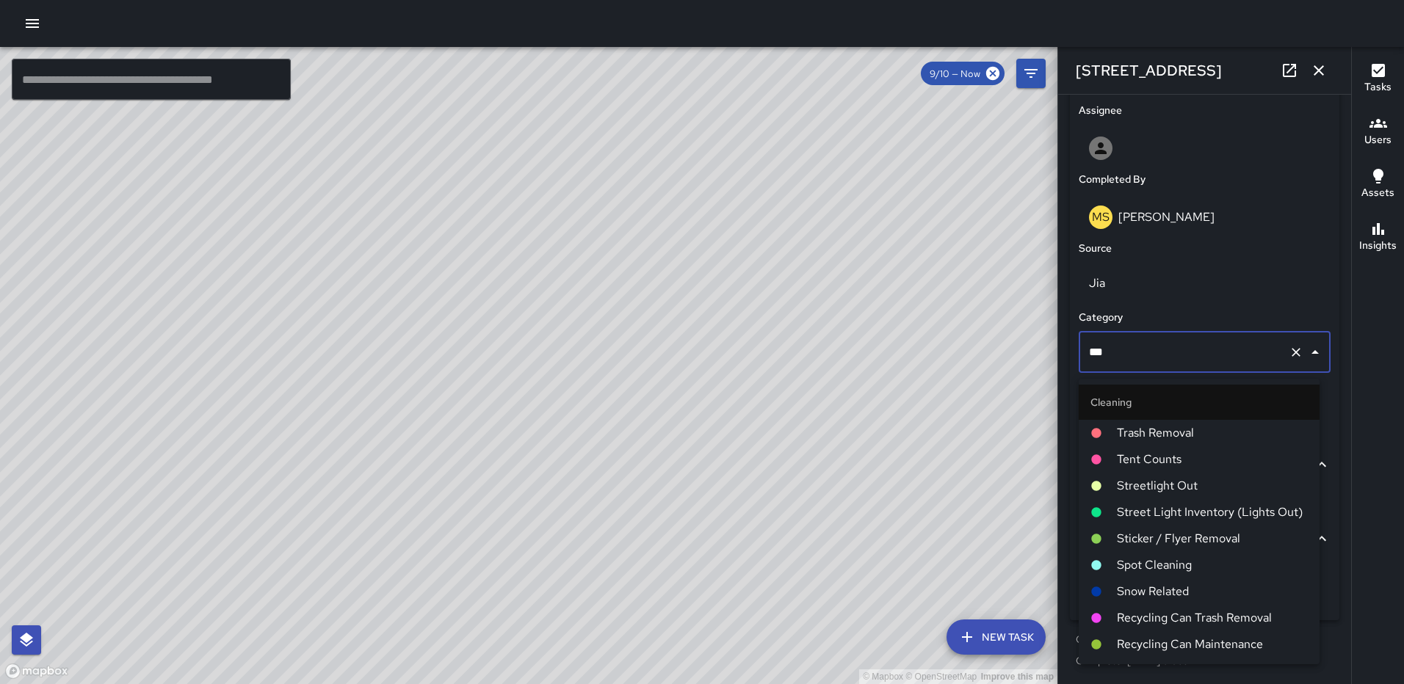
scroll to position [734, 0]
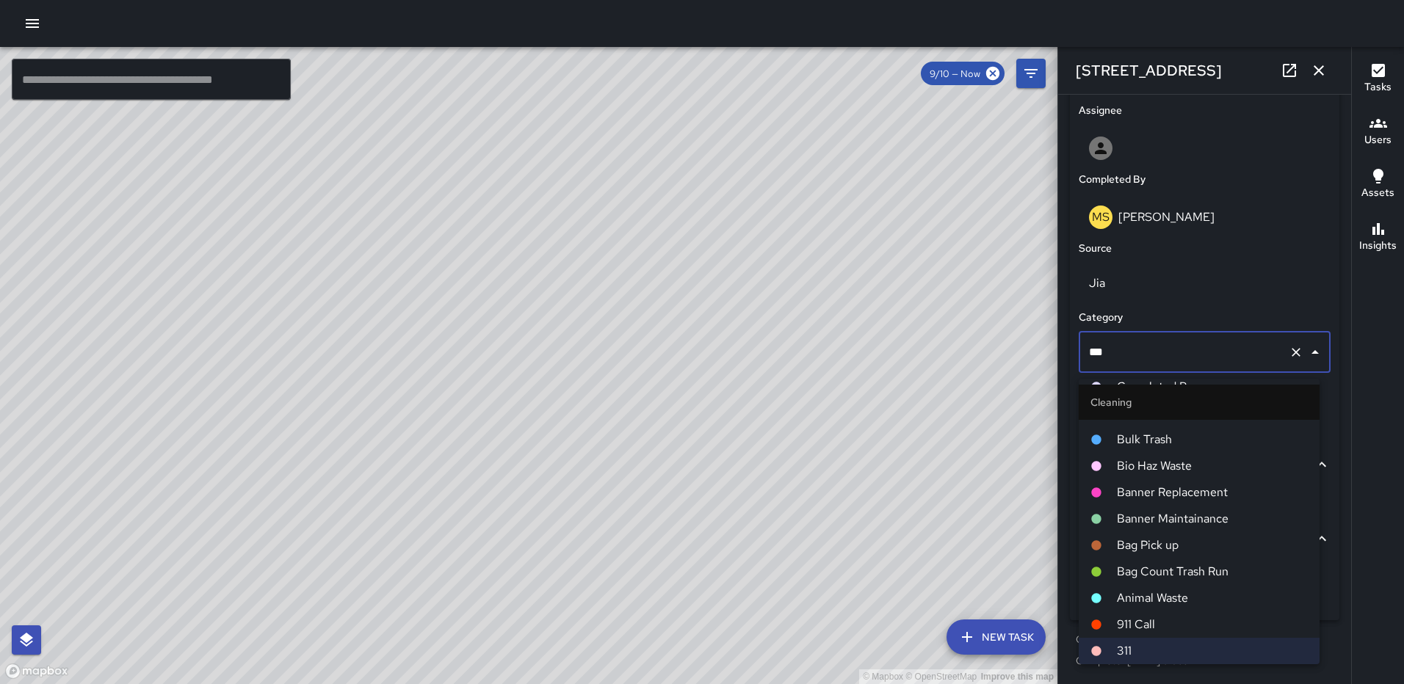
click at [1169, 441] on span "Bulk Trash" at bounding box center [1212, 440] width 191 height 18
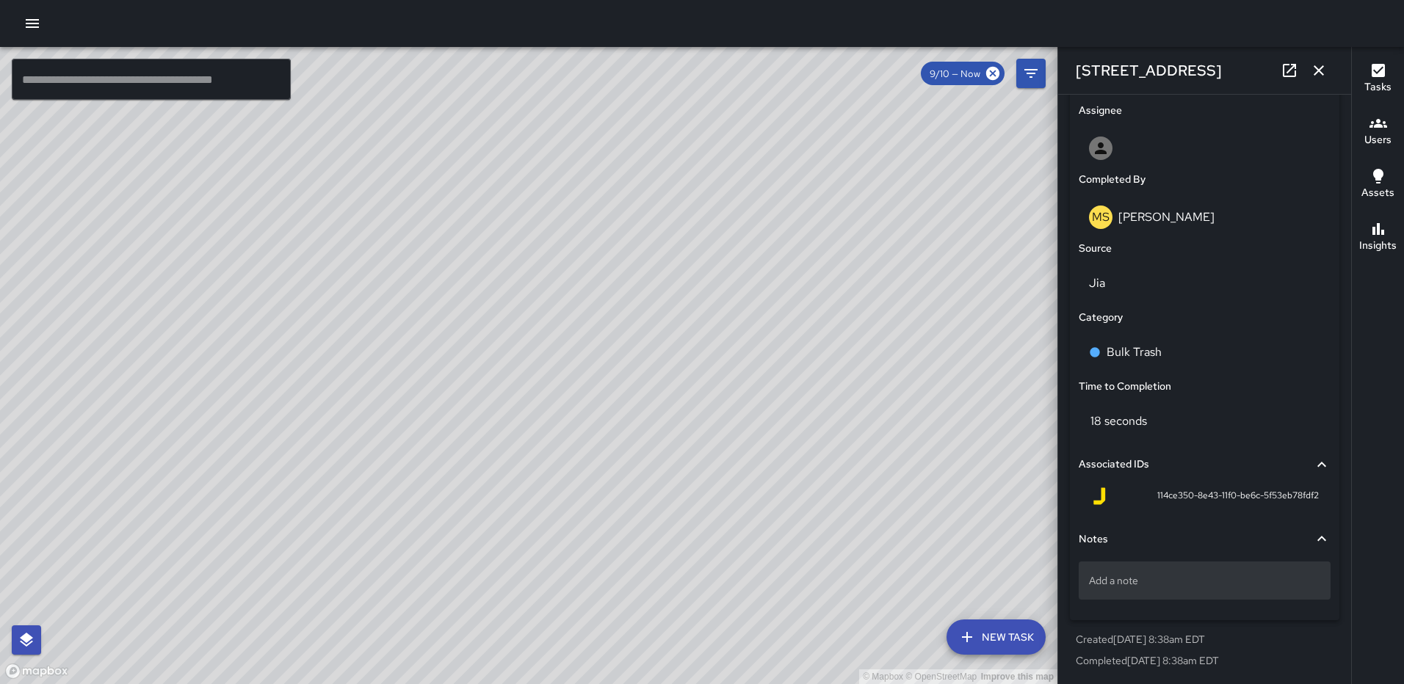
click at [1139, 579] on div "Add a note" at bounding box center [1205, 581] width 252 height 38
type textarea "**********"
click at [1310, 67] on icon "button" at bounding box center [1319, 71] width 18 height 18
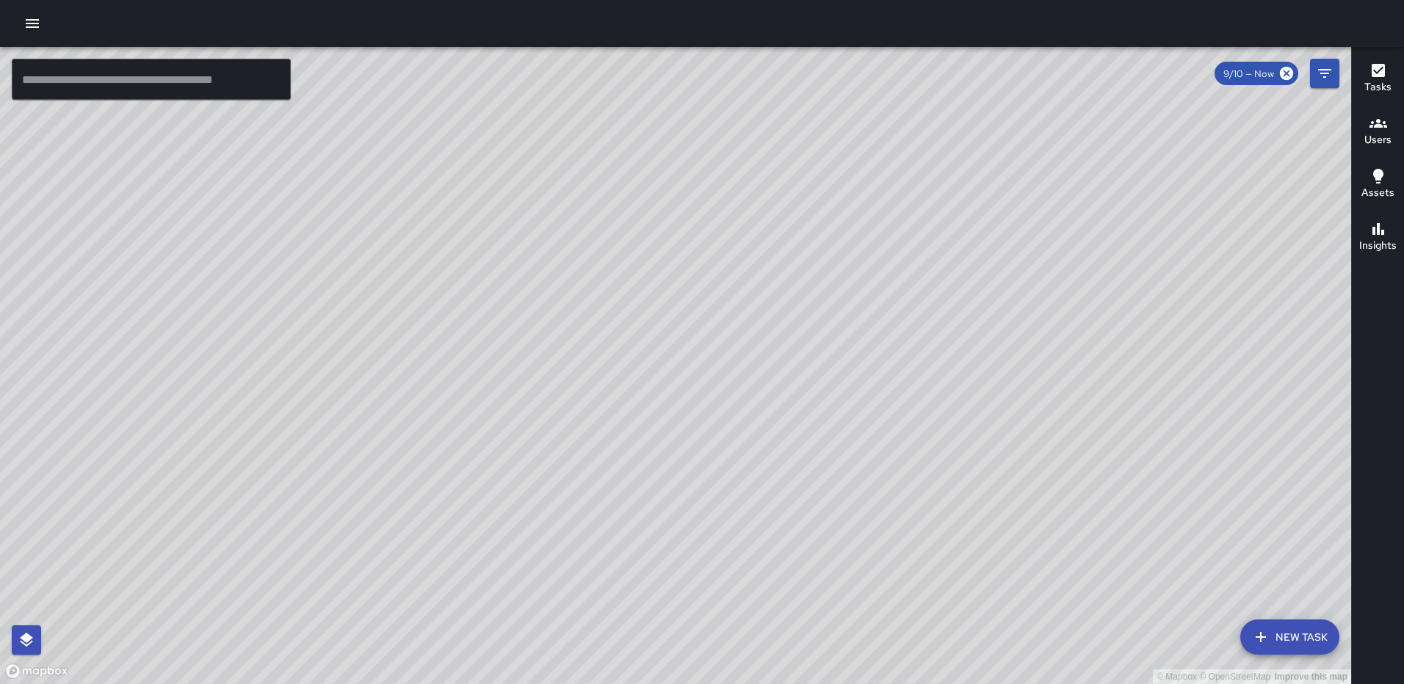
click at [577, 664] on div "© Mapbox © OpenStreetMap Improve this map AS Andre Smith 75 New York Avenue Nor…" at bounding box center [675, 365] width 1351 height 637
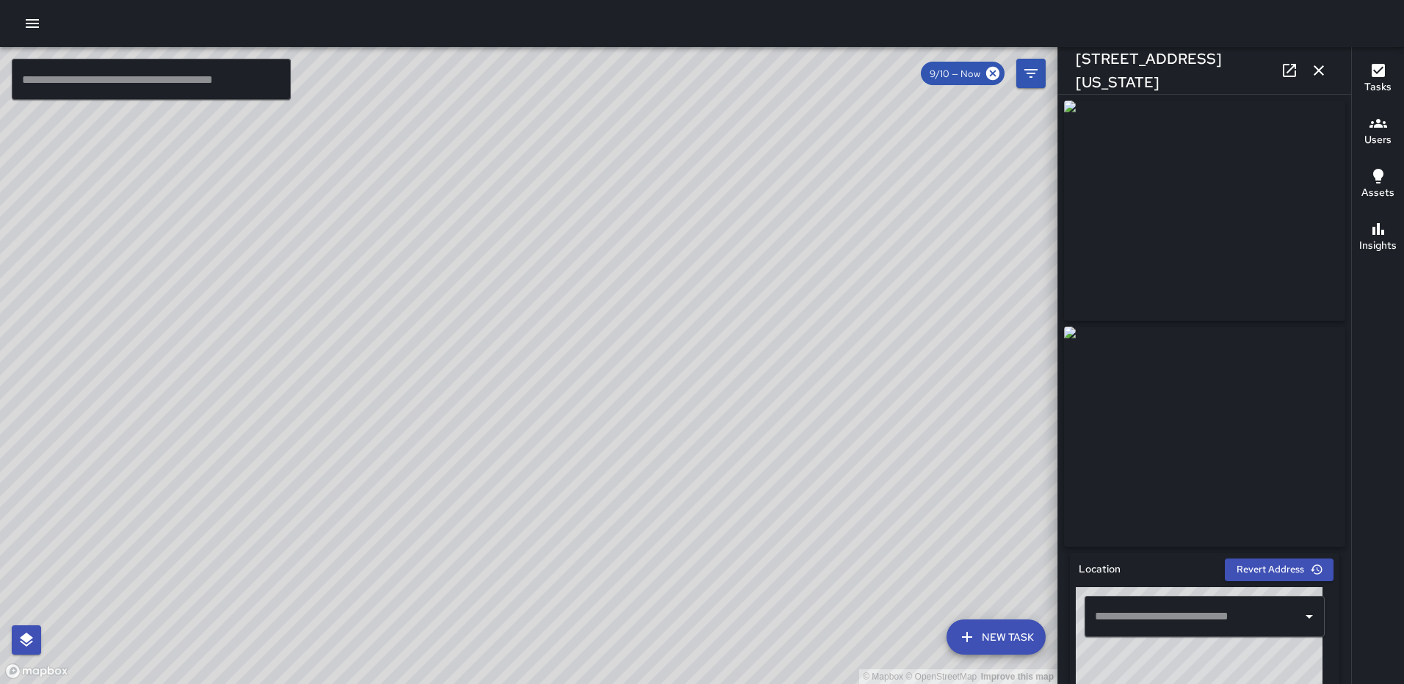
type input "**********"
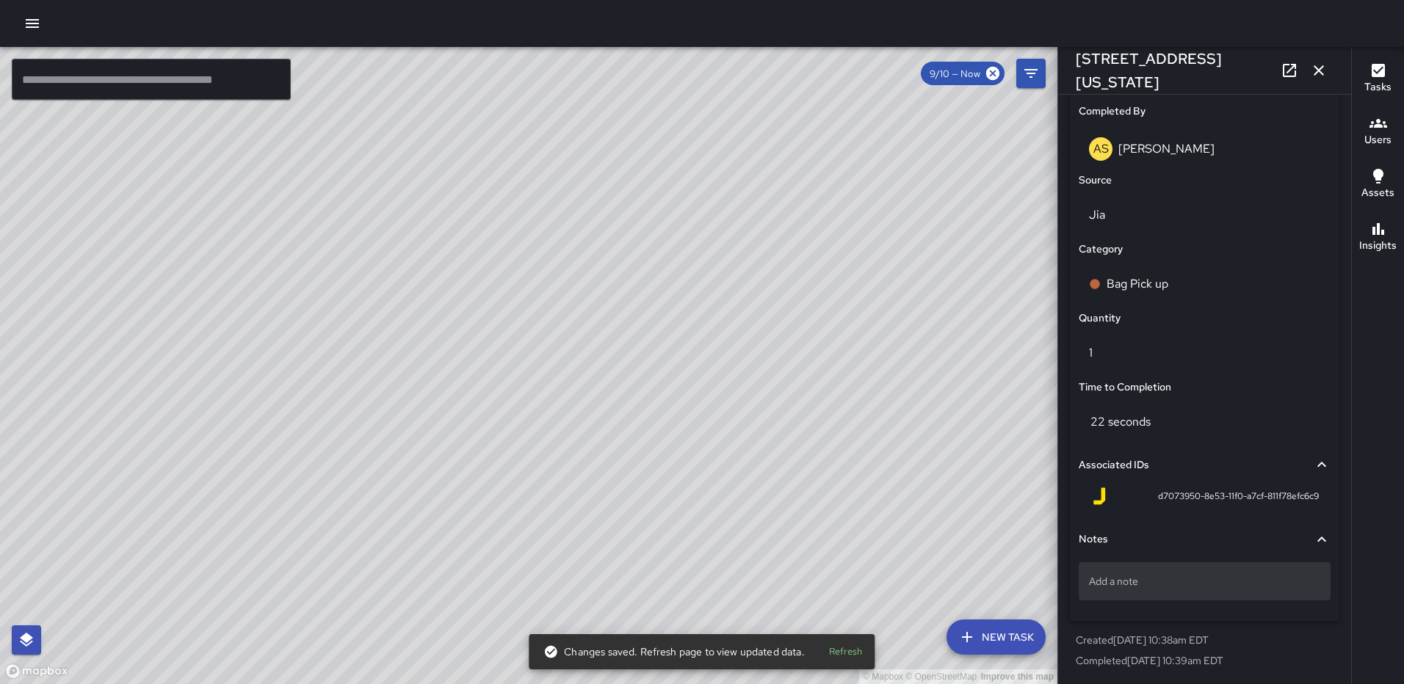
scroll to position [902, 0]
click at [1181, 586] on p "Add a note" at bounding box center [1204, 580] width 231 height 15
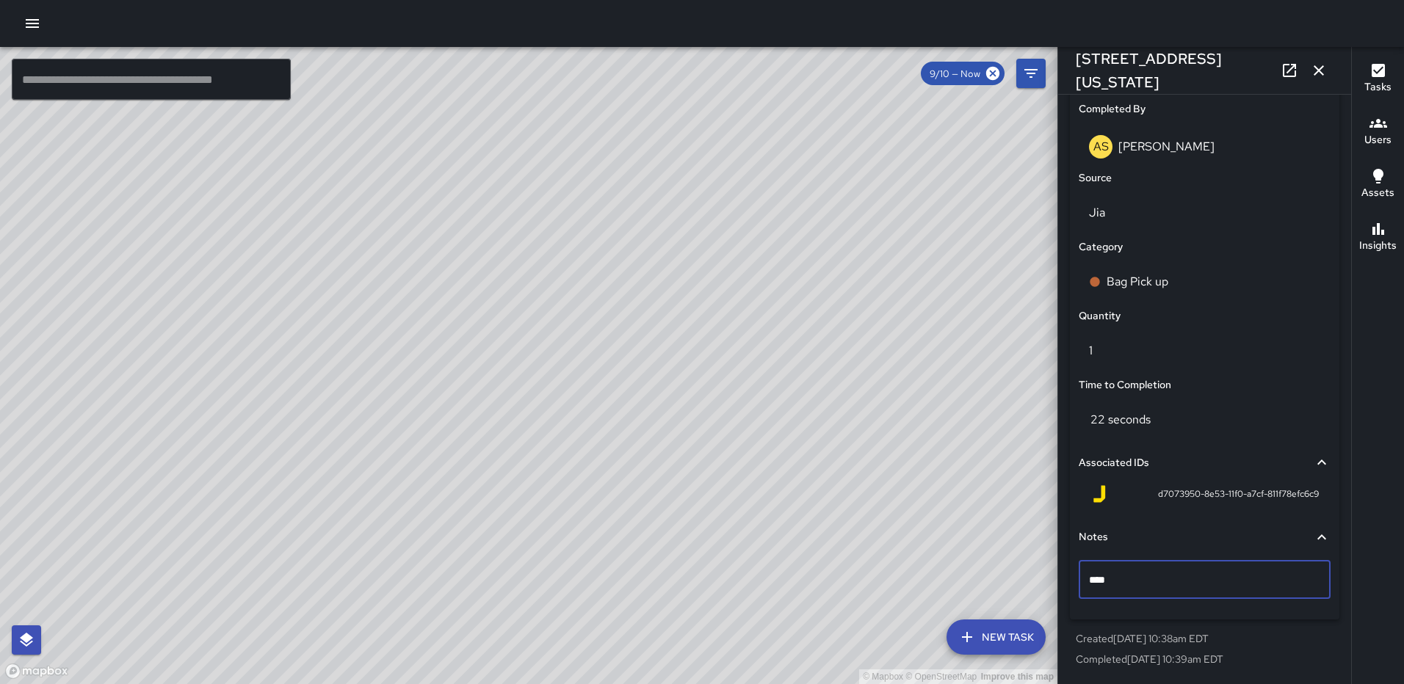
type textarea "*****"
click at [1311, 67] on icon "button" at bounding box center [1319, 71] width 18 height 18
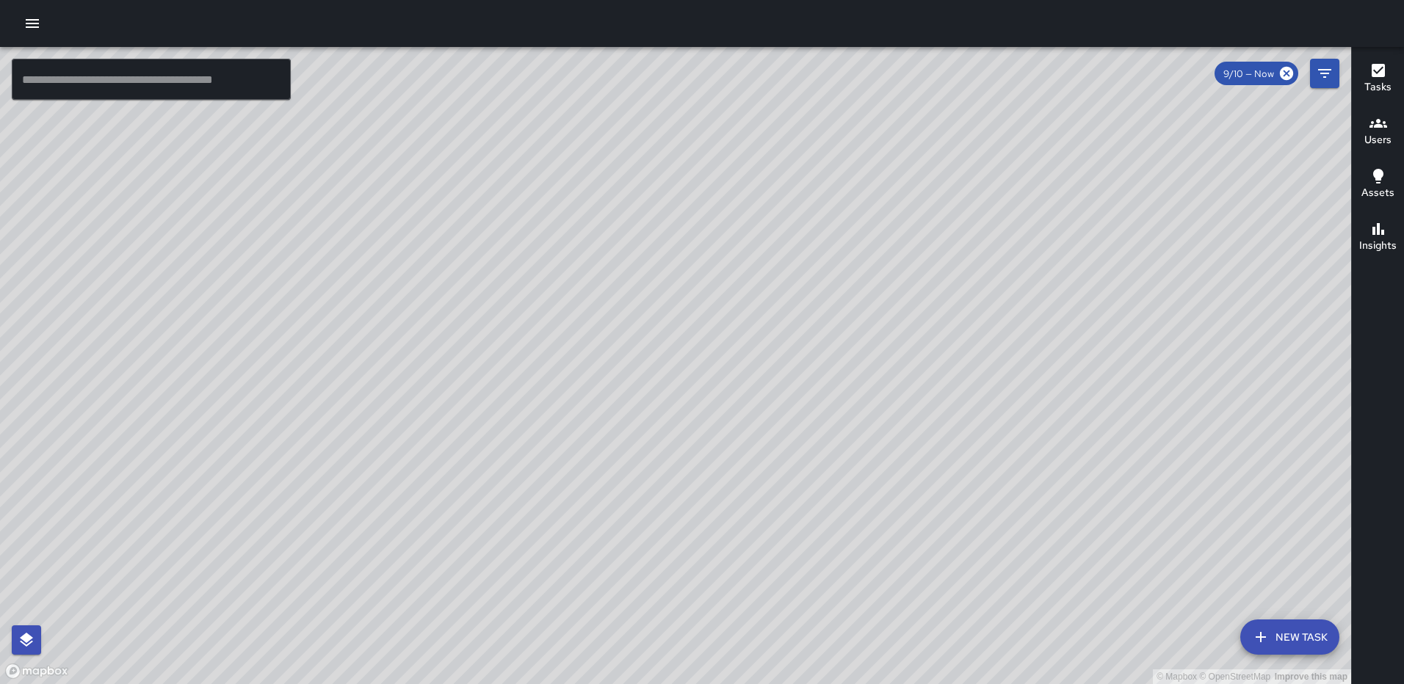
click at [700, 612] on div "© Mapbox © OpenStreetMap Improve this map AS Andre Smith 70 N Street Northeast …" at bounding box center [675, 365] width 1351 height 637
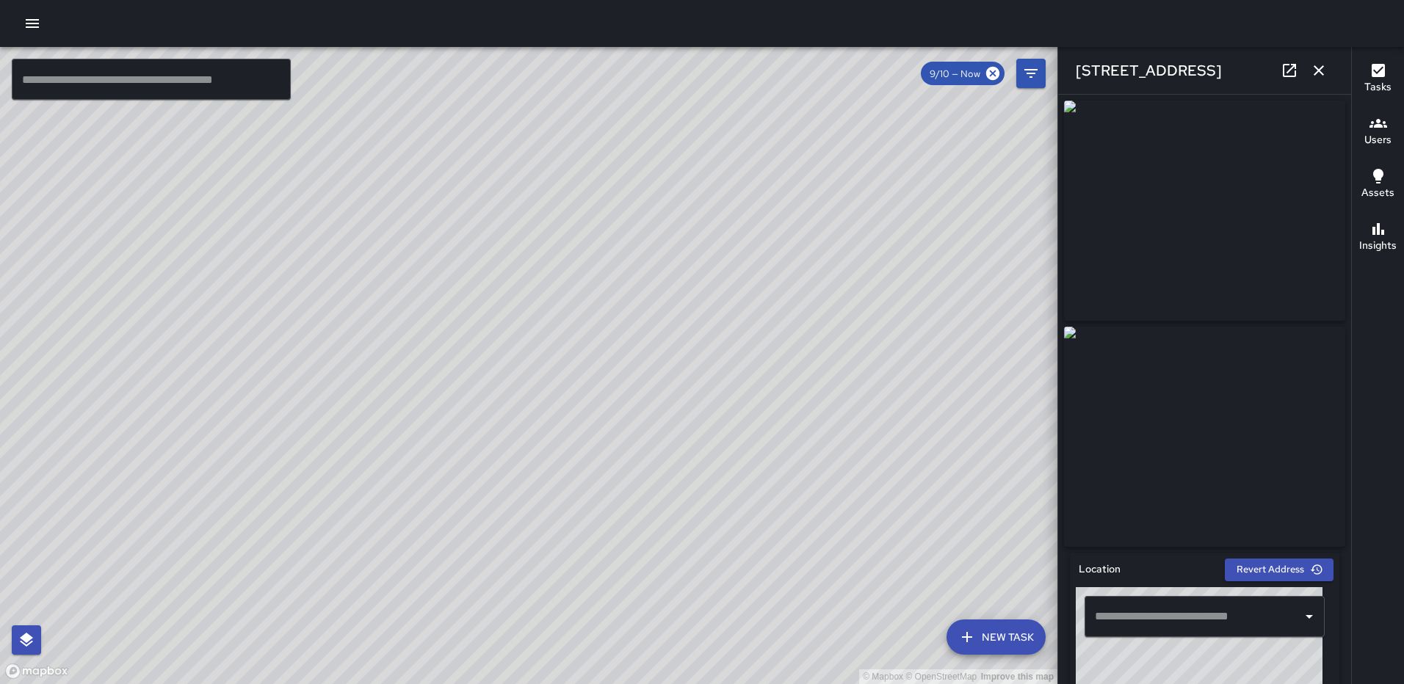
type input "**********"
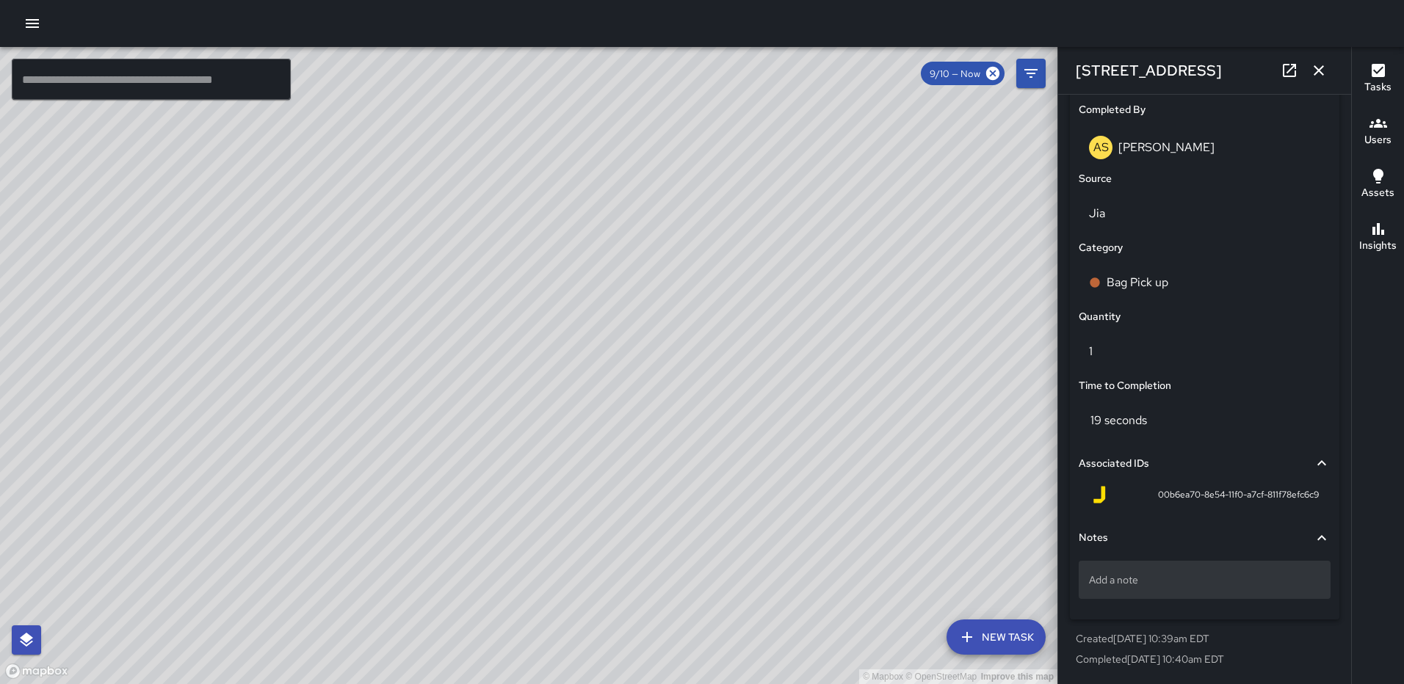
click at [1153, 573] on div "Add a note" at bounding box center [1205, 580] width 252 height 38
type textarea "*****"
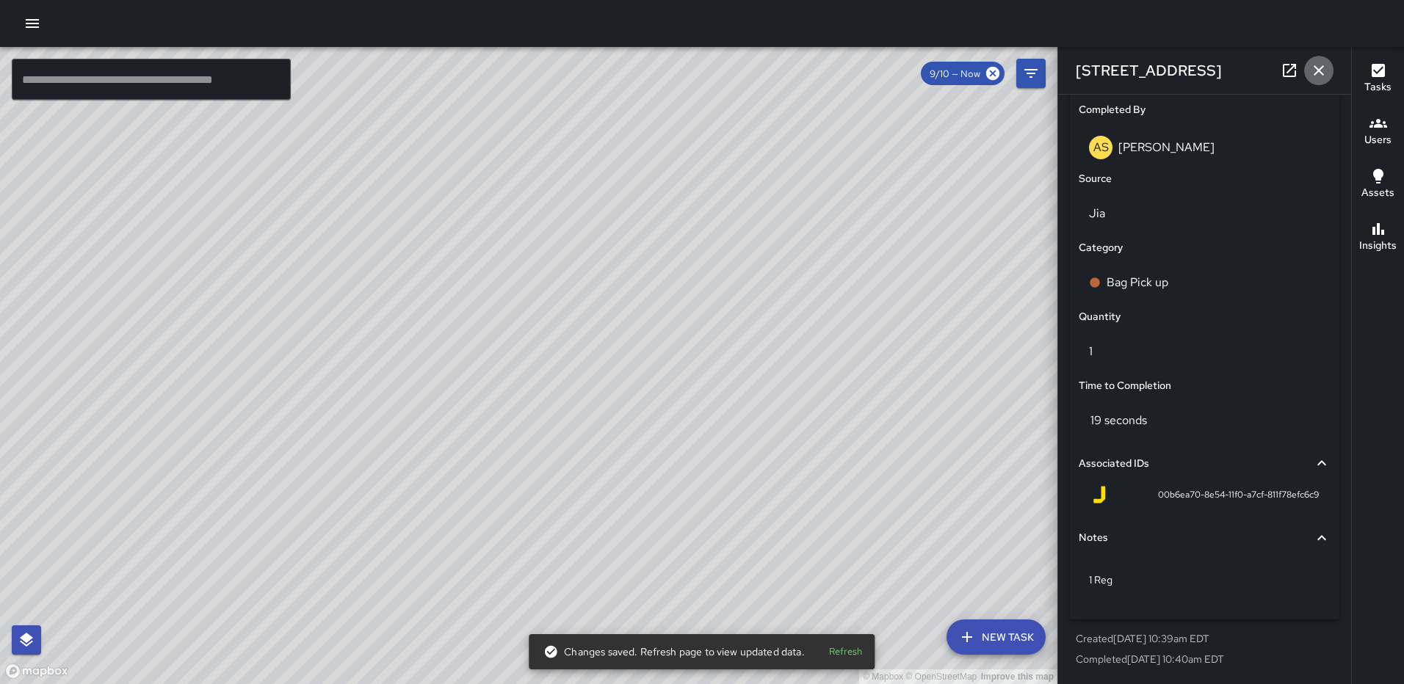
click at [1316, 65] on icon "button" at bounding box center [1319, 71] width 18 height 18
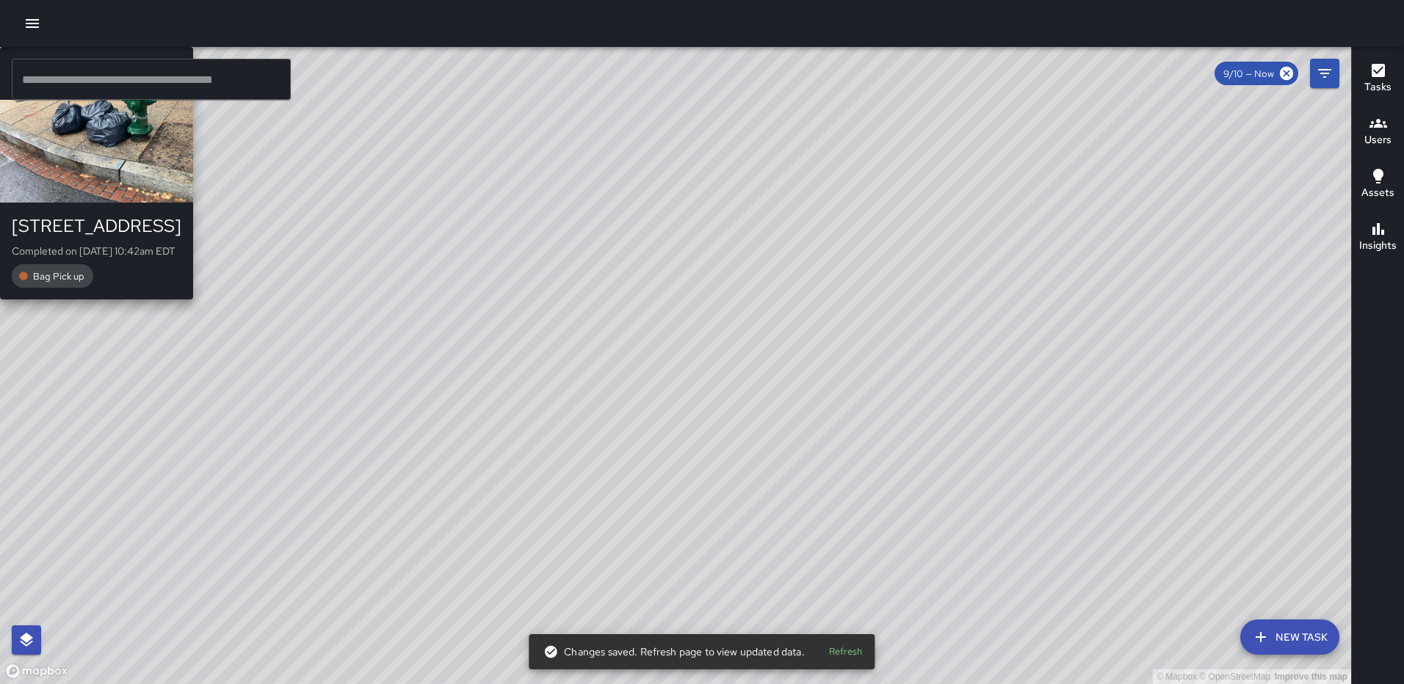
click at [865, 204] on div "© Mapbox © OpenStreetMap Improve this map AS Andre Smith 1335 2nd Street Northe…" at bounding box center [675, 365] width 1351 height 637
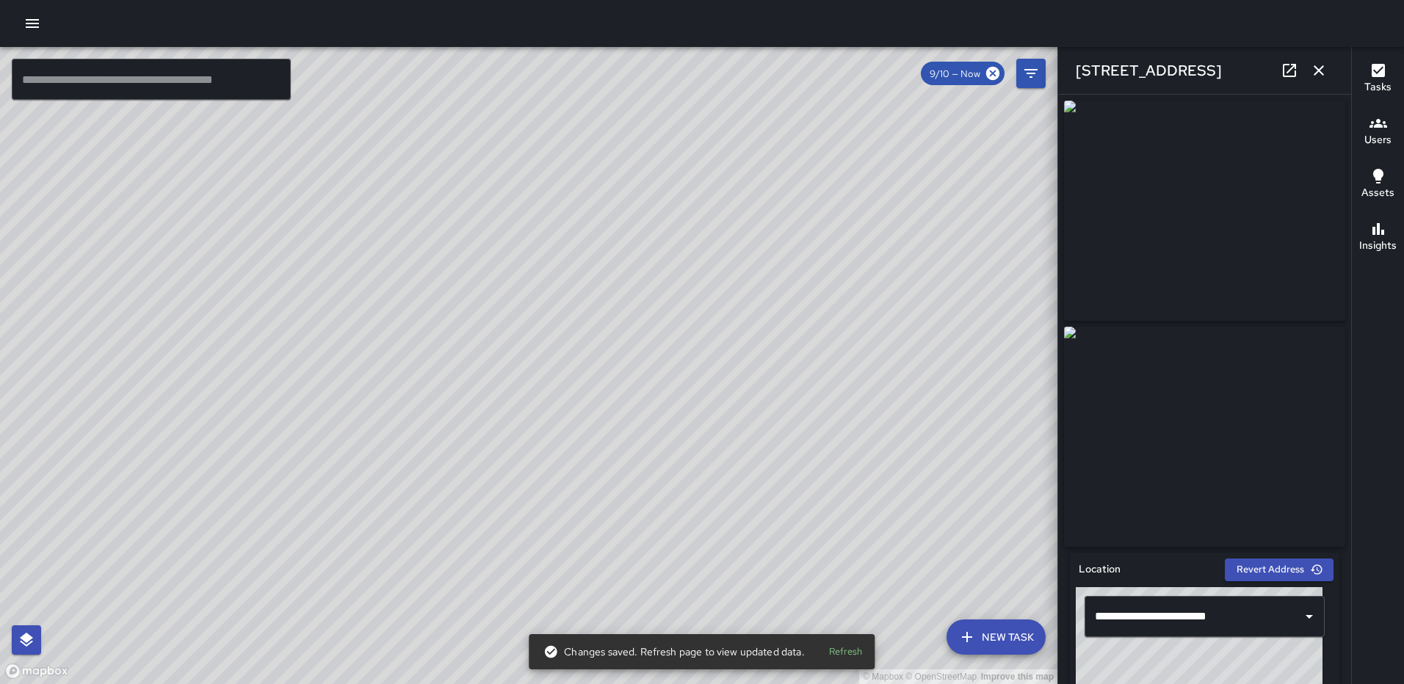
type input "**********"
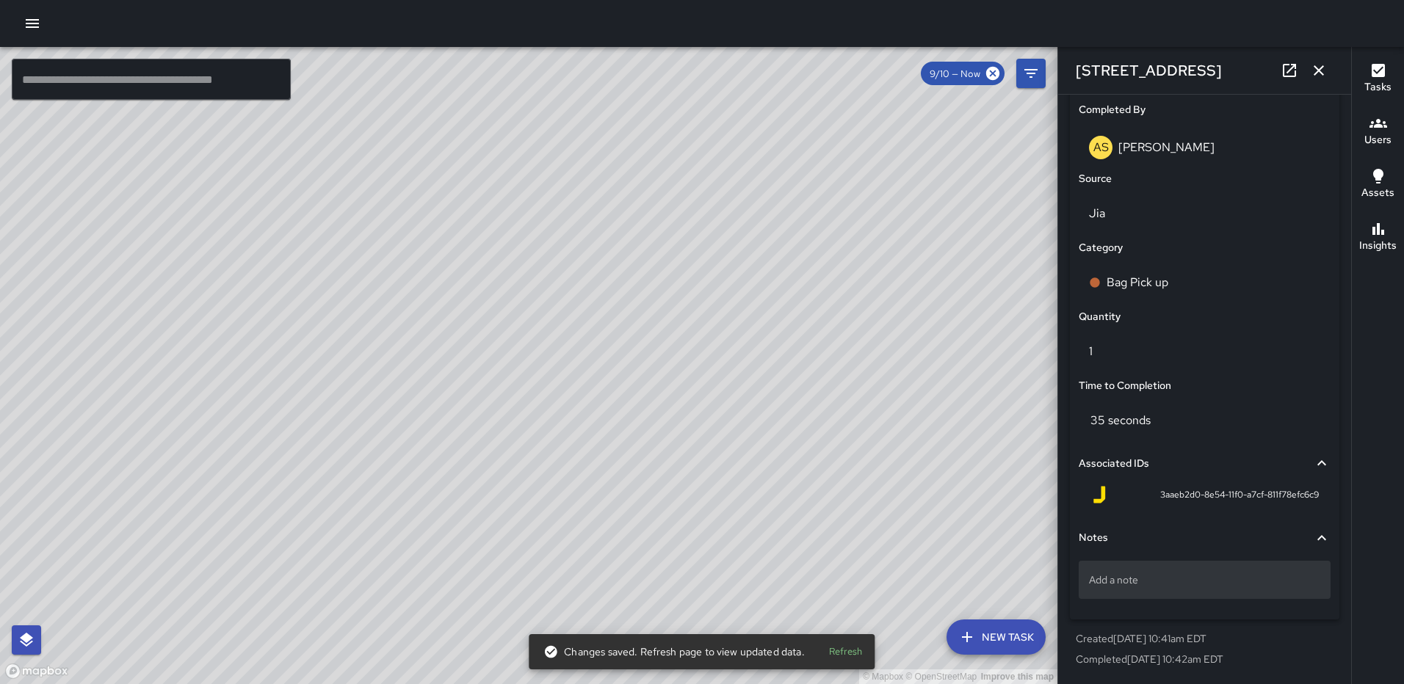
click at [1093, 575] on p "Add a note" at bounding box center [1204, 580] width 231 height 15
type textarea "*****"
click at [1312, 59] on button "button" at bounding box center [1318, 70] width 29 height 29
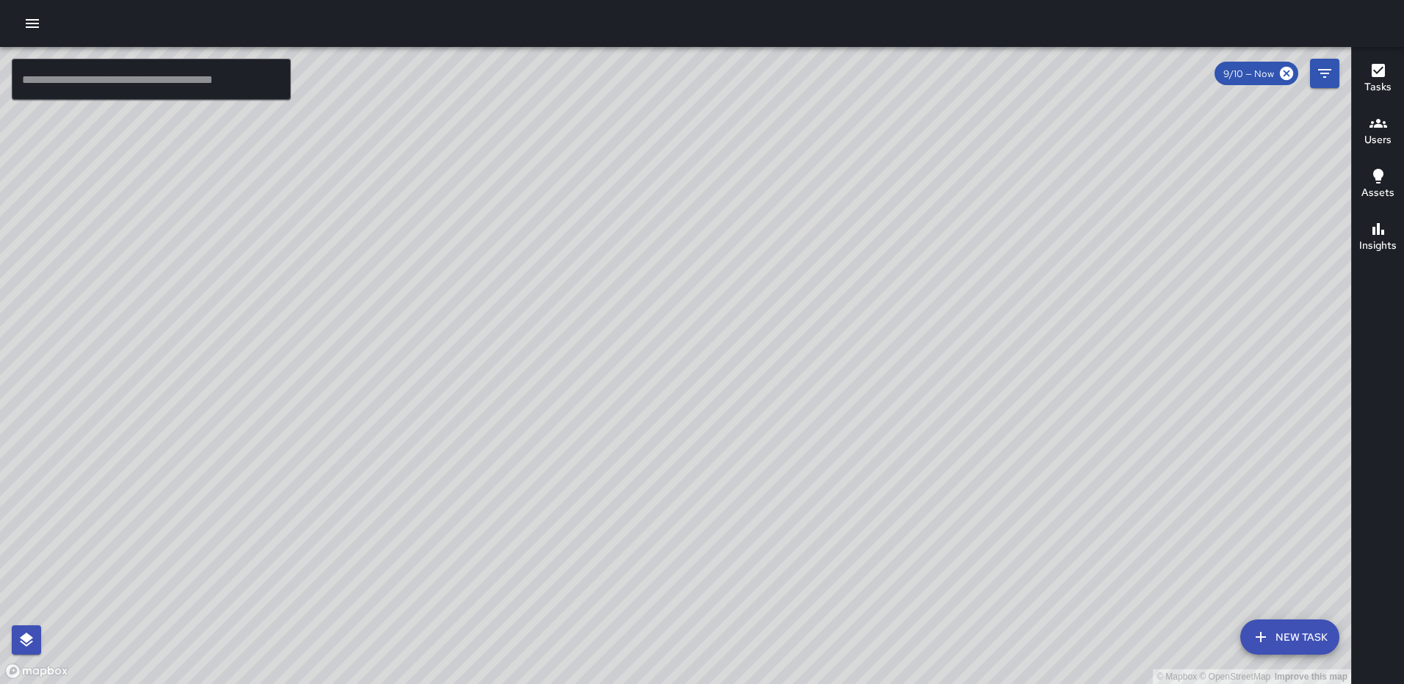
click at [861, 139] on div "© Mapbox © OpenStreetMap Improve this map AS Andre Smith 241 R Street Northeast…" at bounding box center [675, 365] width 1351 height 637
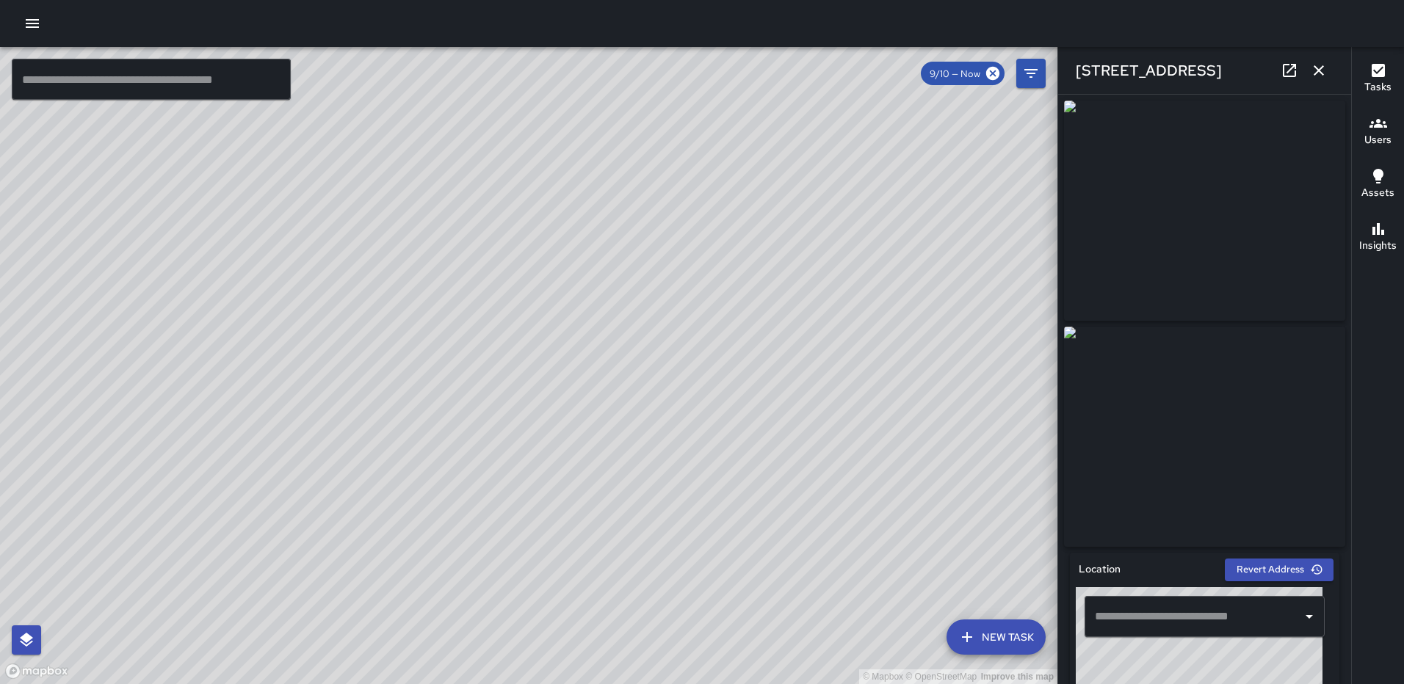
type input "**********"
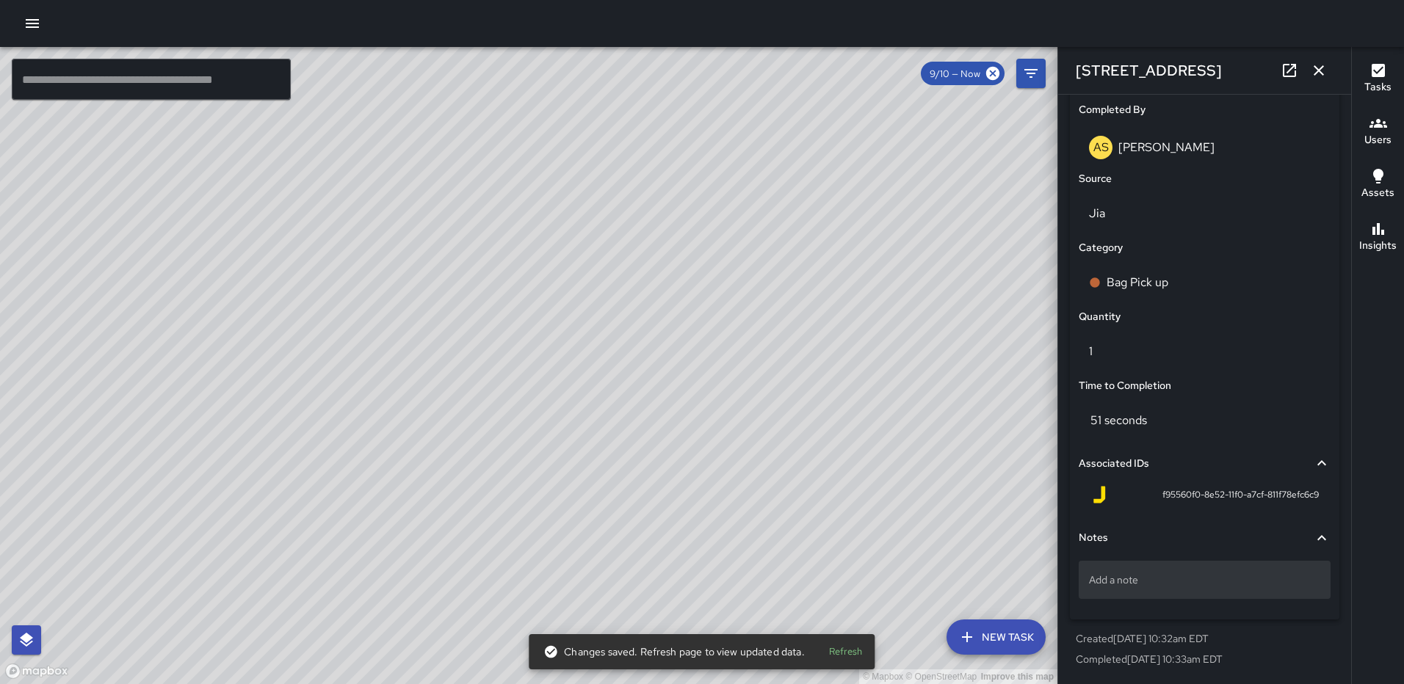
click at [1162, 585] on p "Add a note" at bounding box center [1204, 580] width 231 height 15
type textarea "*****"
click at [1320, 58] on button "button" at bounding box center [1318, 70] width 29 height 29
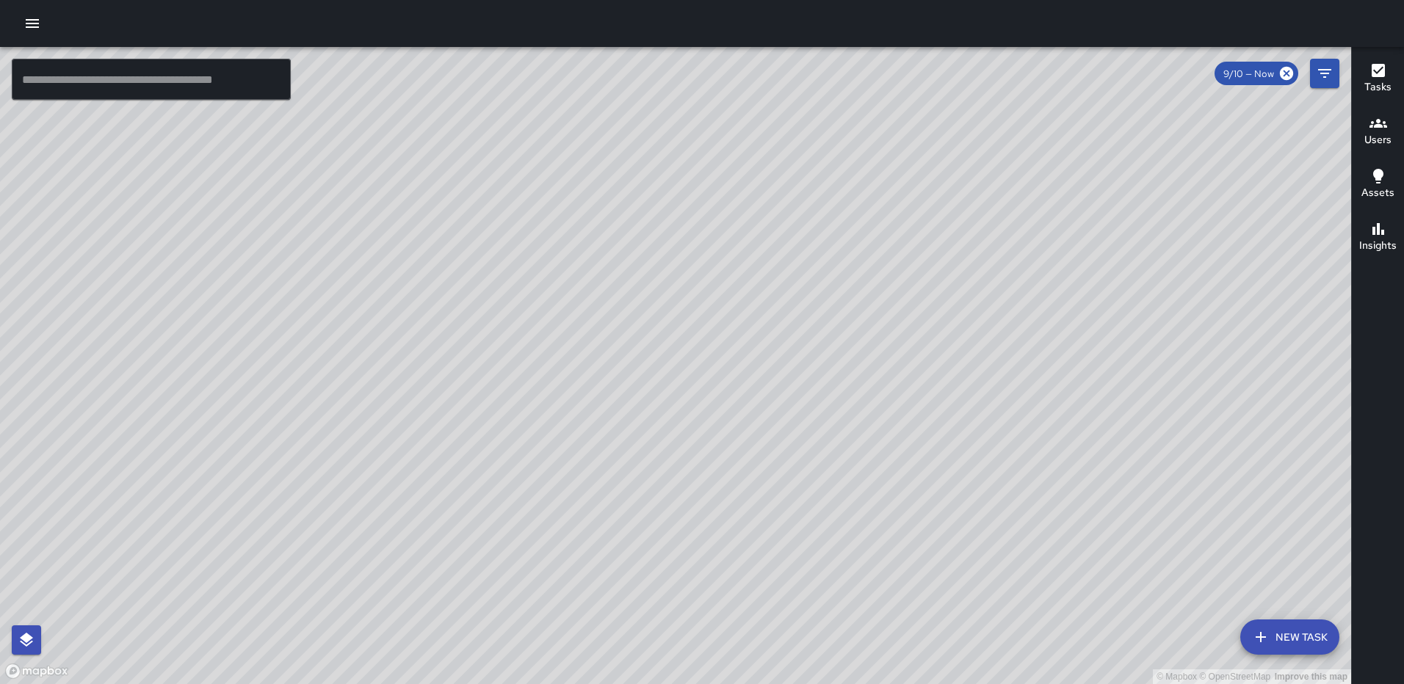
drag, startPoint x: 634, startPoint y: 582, endPoint x: 687, endPoint y: 389, distance: 200.4
click at [687, 389] on div "© Mapbox © OpenStreetMap Improve this map" at bounding box center [675, 365] width 1351 height 637
click at [21, 17] on button "button" at bounding box center [32, 23] width 29 height 29
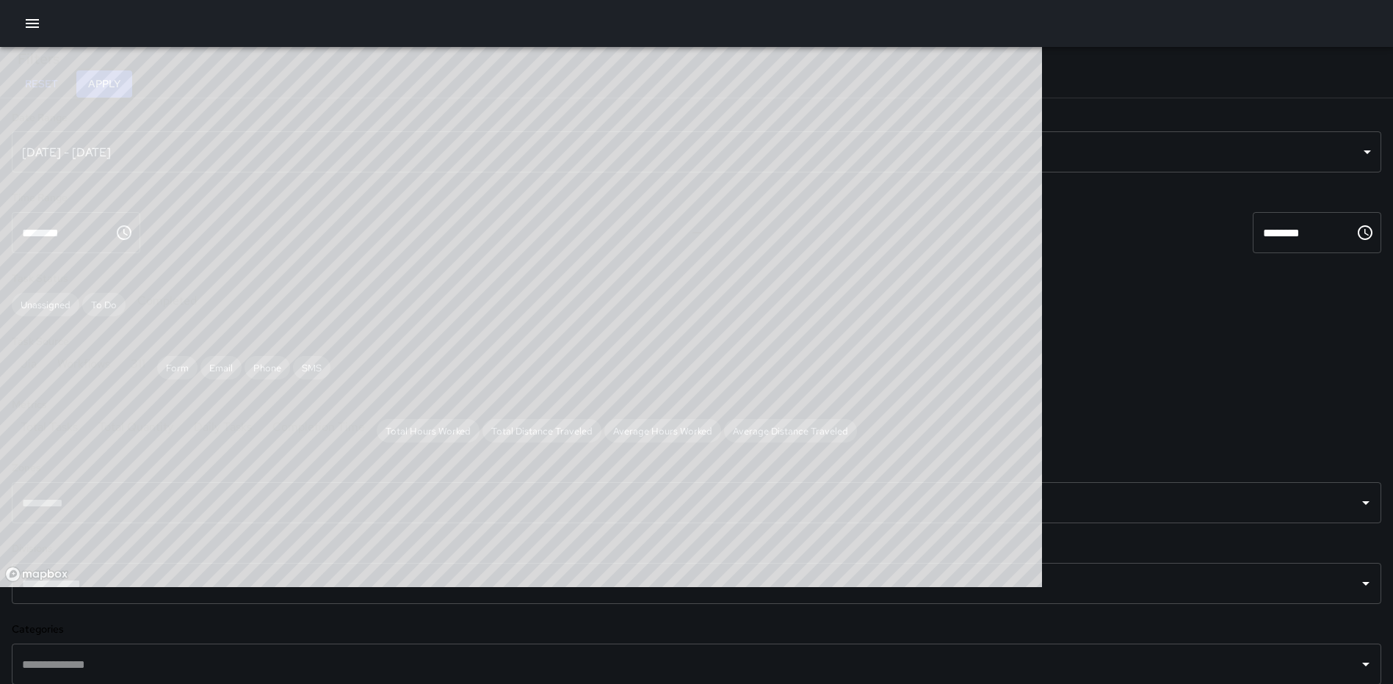
scroll to position [428, 1030]
click at [268, 164] on div "Sep 04, 2025 - Sep 10, 2025" at bounding box center [697, 151] width 1370 height 41
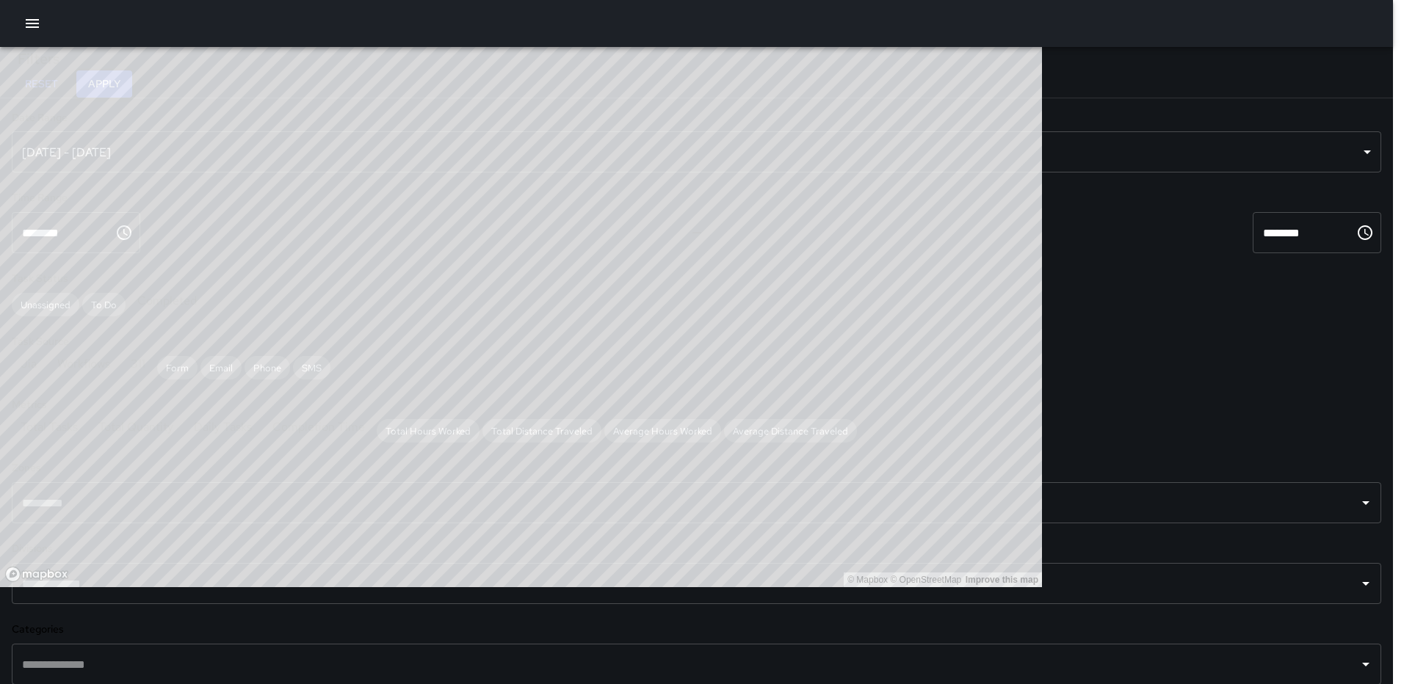
type input "******"
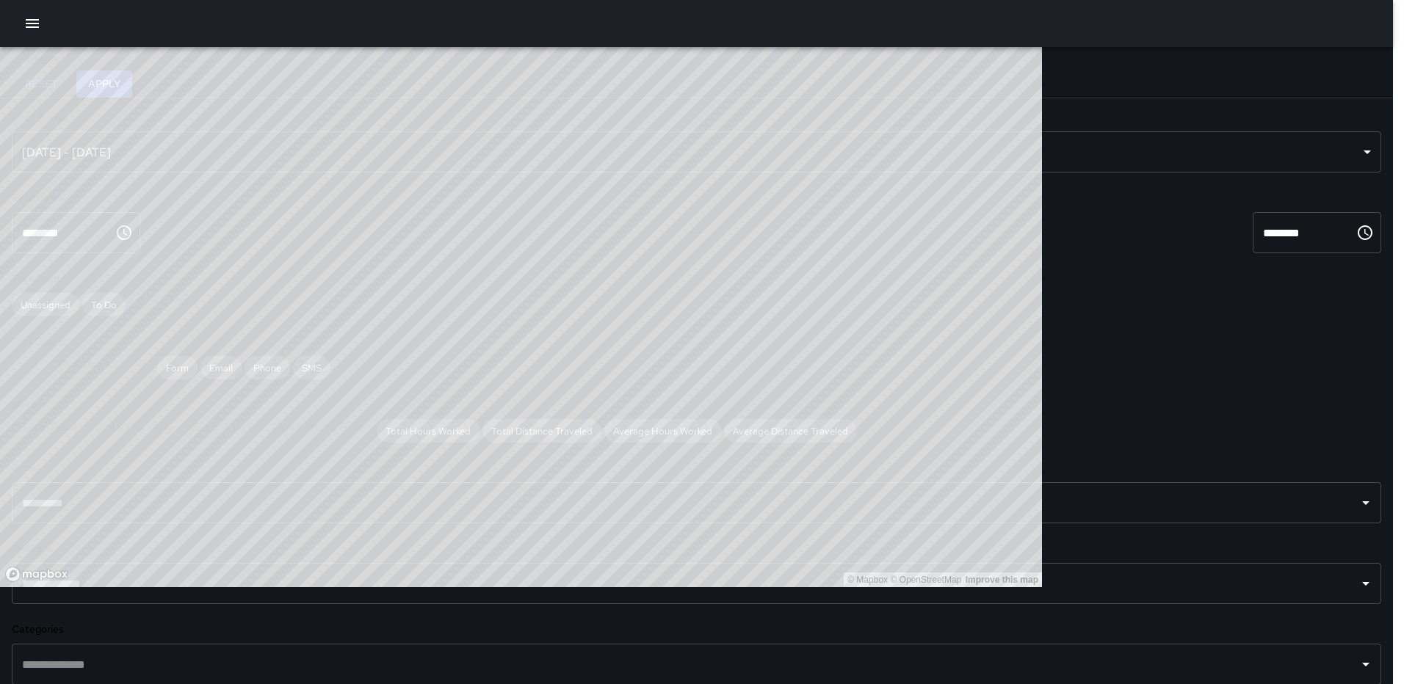
type input "**********"
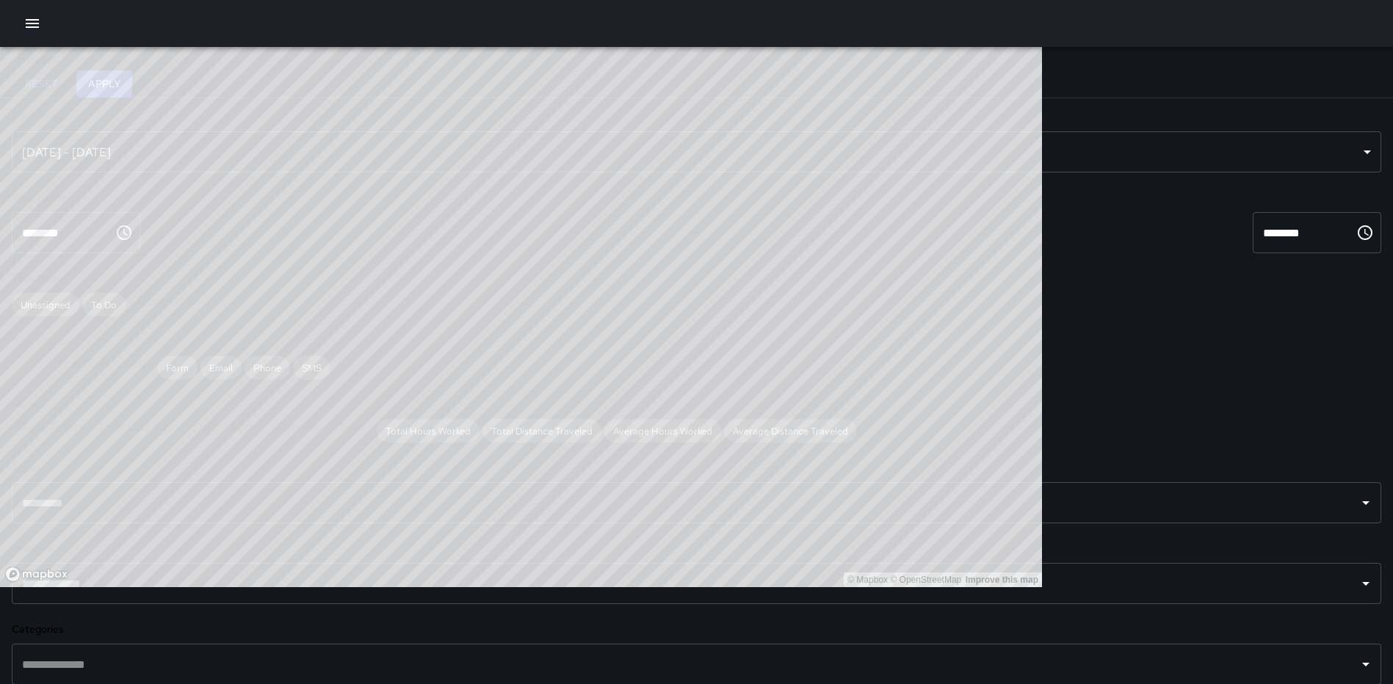
scroll to position [0, 0]
click at [132, 85] on button "Apply" at bounding box center [104, 83] width 56 height 27
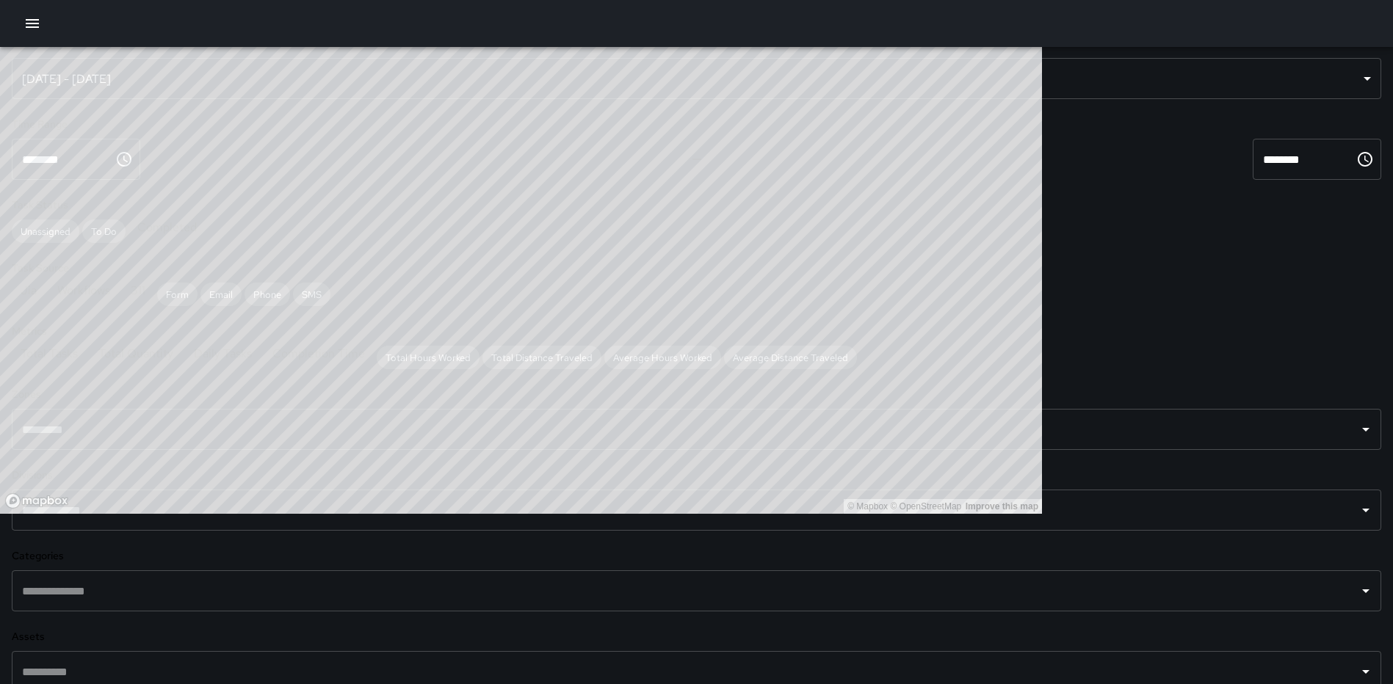
scroll to position [147, 0]
click at [185, 499] on input "text" at bounding box center [685, 510] width 1334 height 28
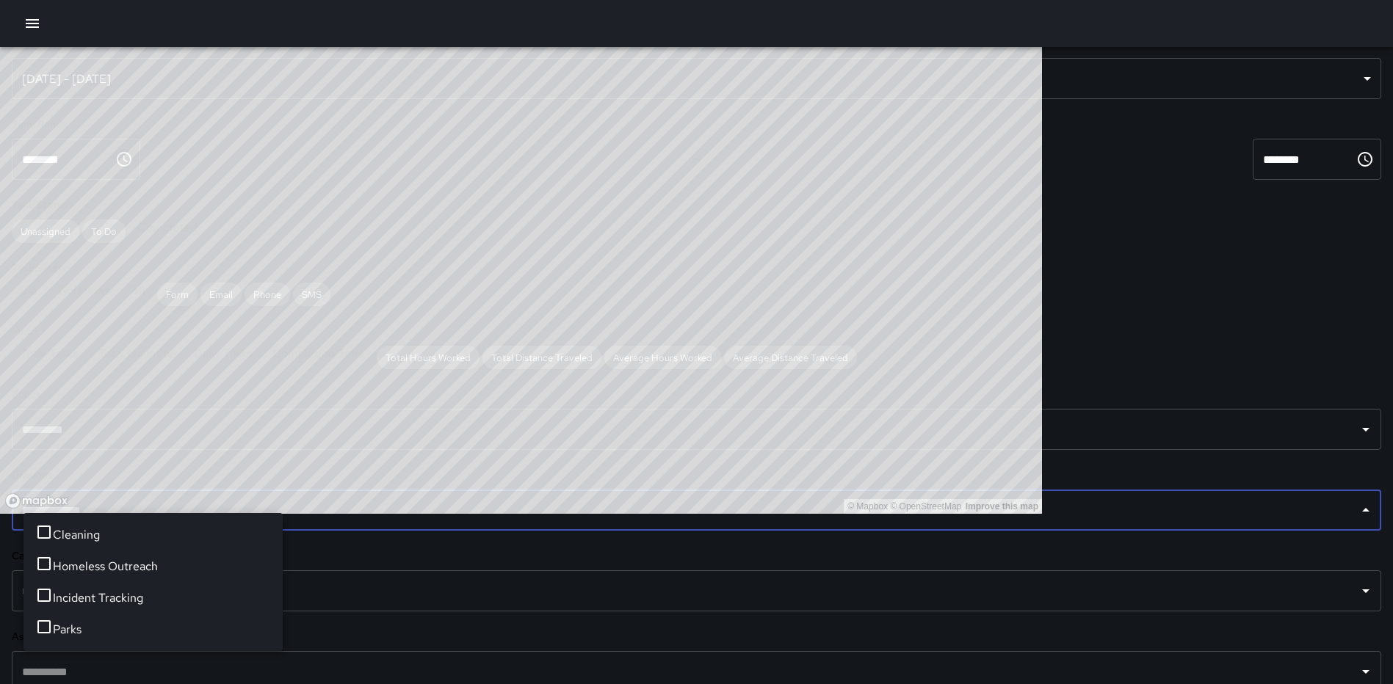
click at [89, 544] on span "Cleaning" at bounding box center [162, 536] width 218 height 18
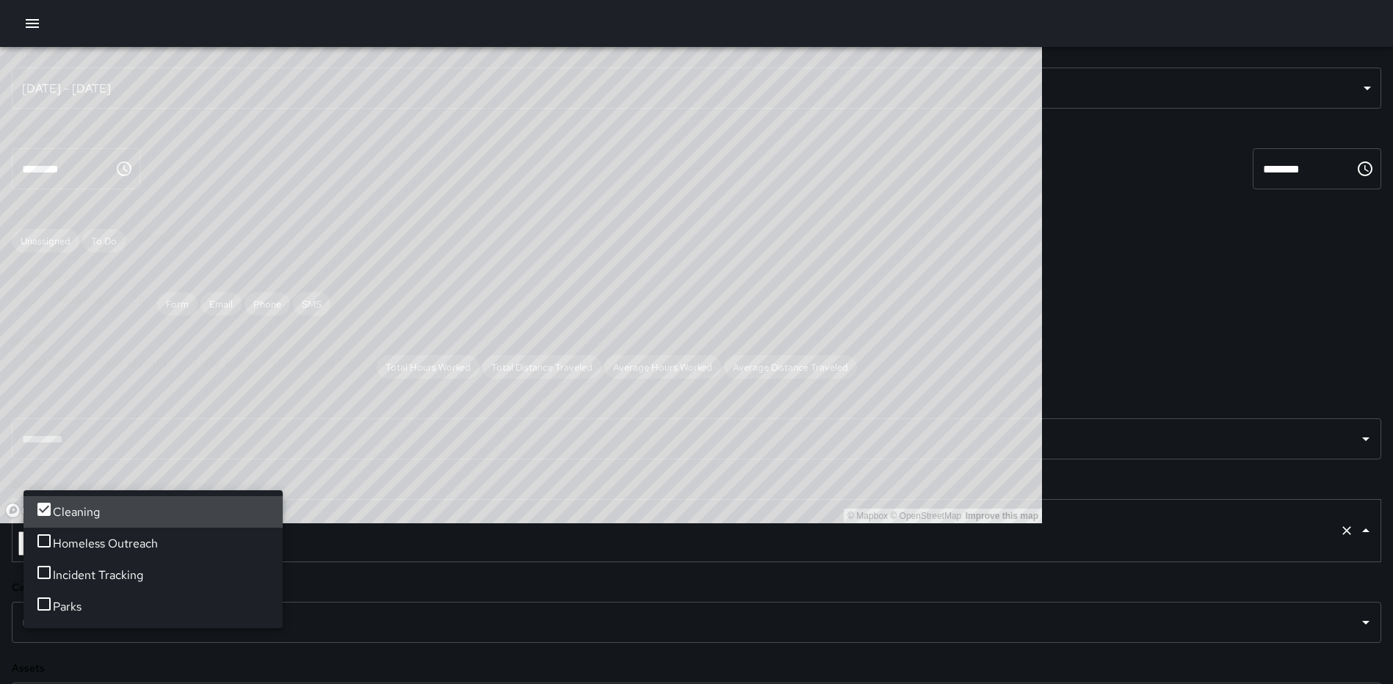
scroll to position [0, 0]
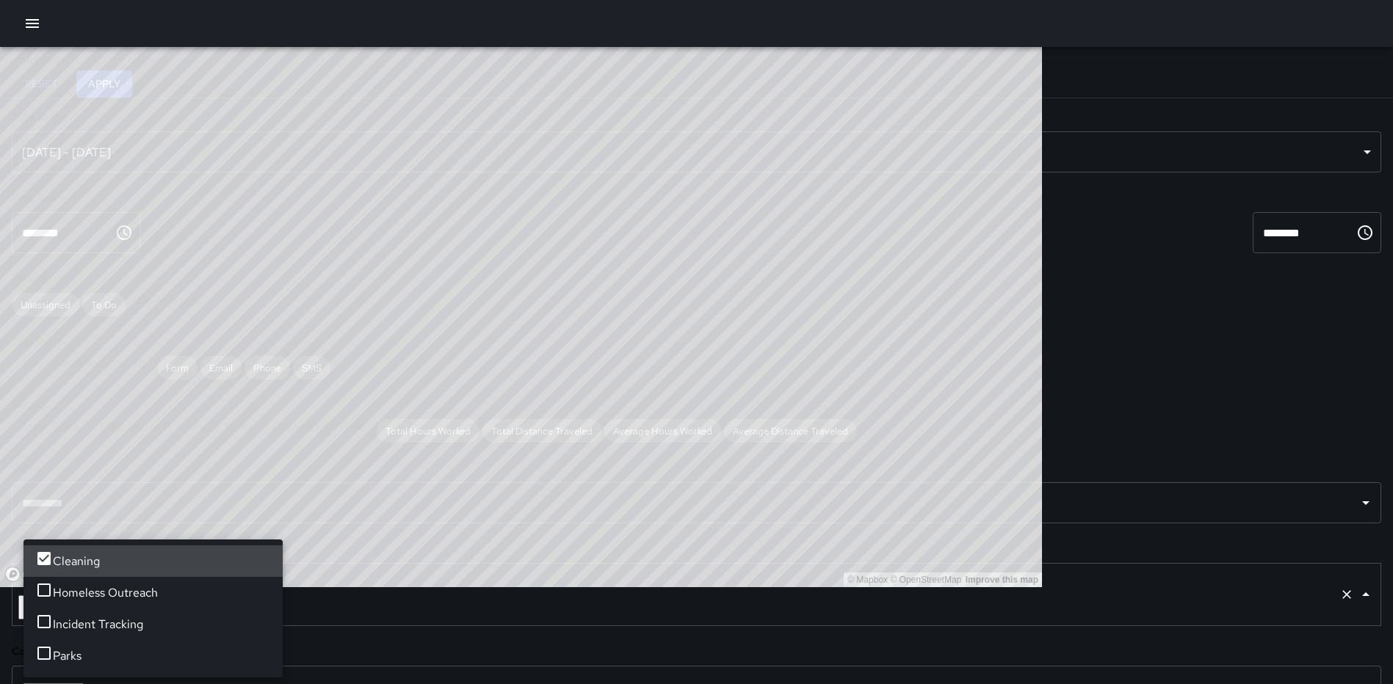
click at [132, 87] on button "Apply" at bounding box center [104, 83] width 56 height 27
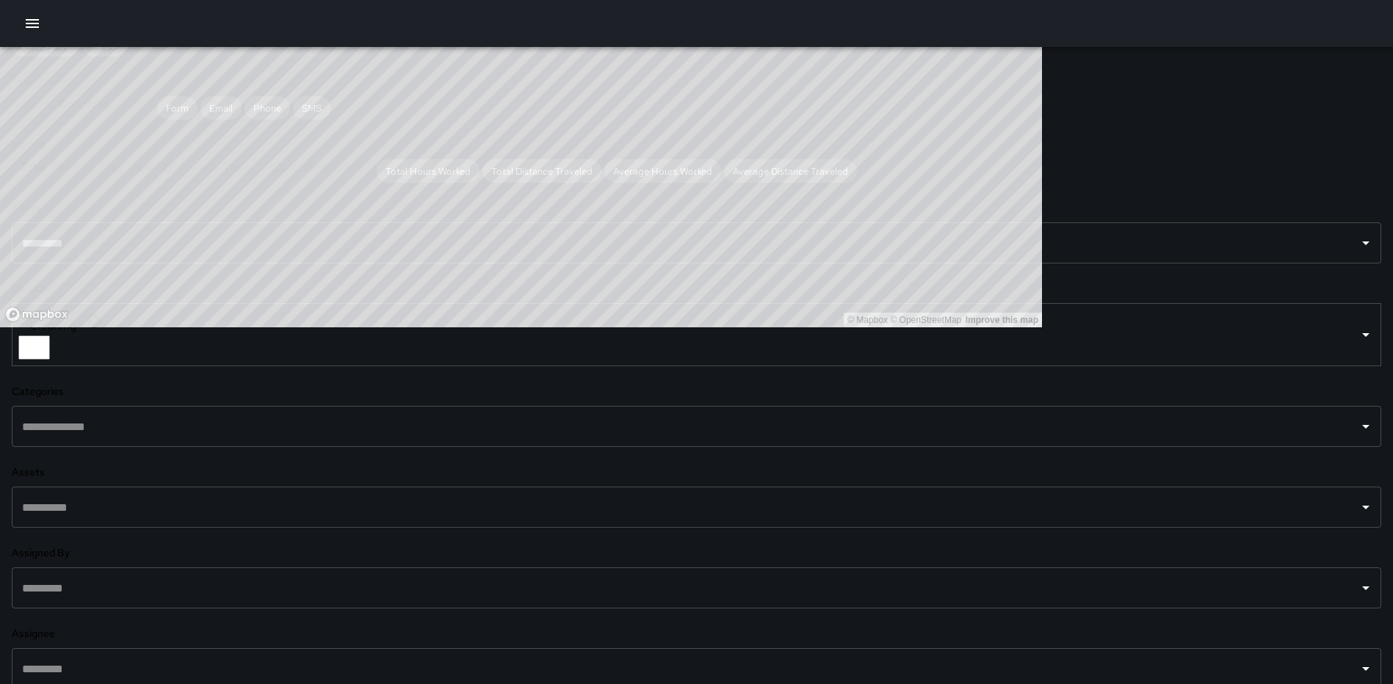
scroll to position [73, 0]
click at [95, 328] on icon at bounding box center [94, 321] width 15 height 15
click at [1357, 333] on icon "Open" at bounding box center [1366, 324] width 18 height 18
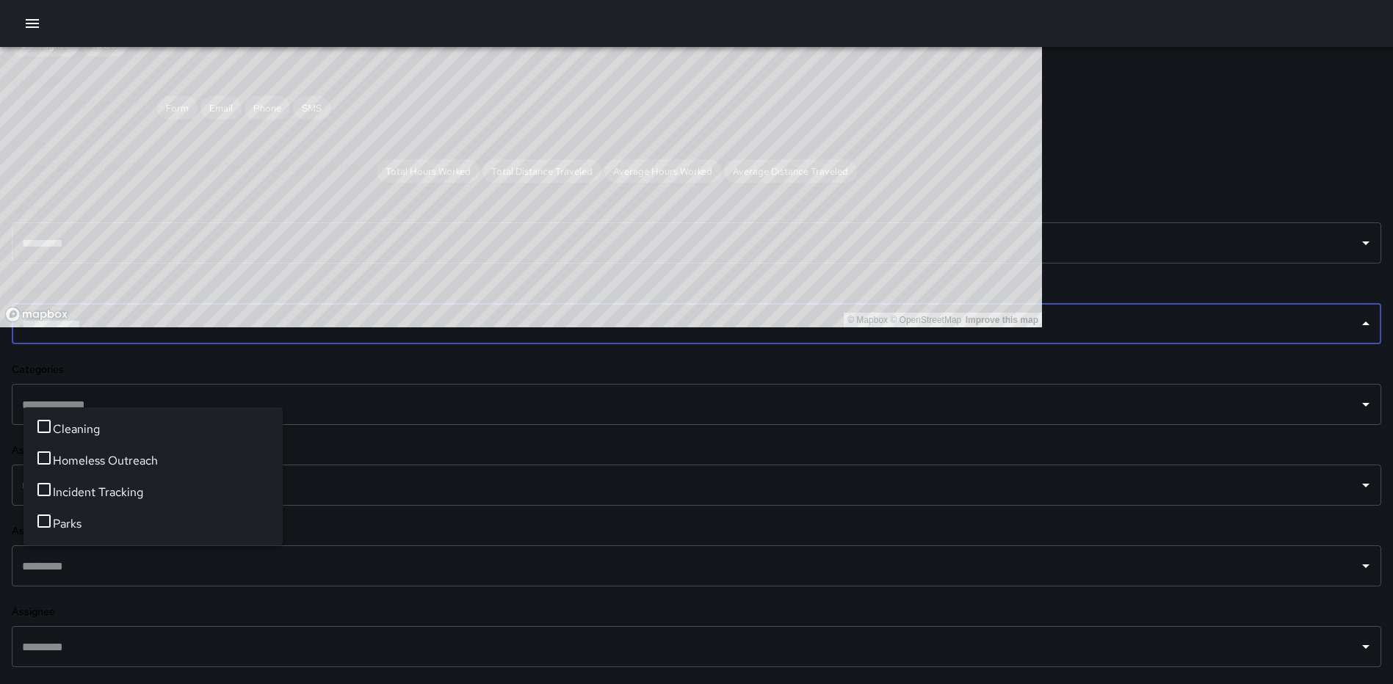
click at [83, 451] on li "Homeless Outreach" at bounding box center [152, 461] width 259 height 32
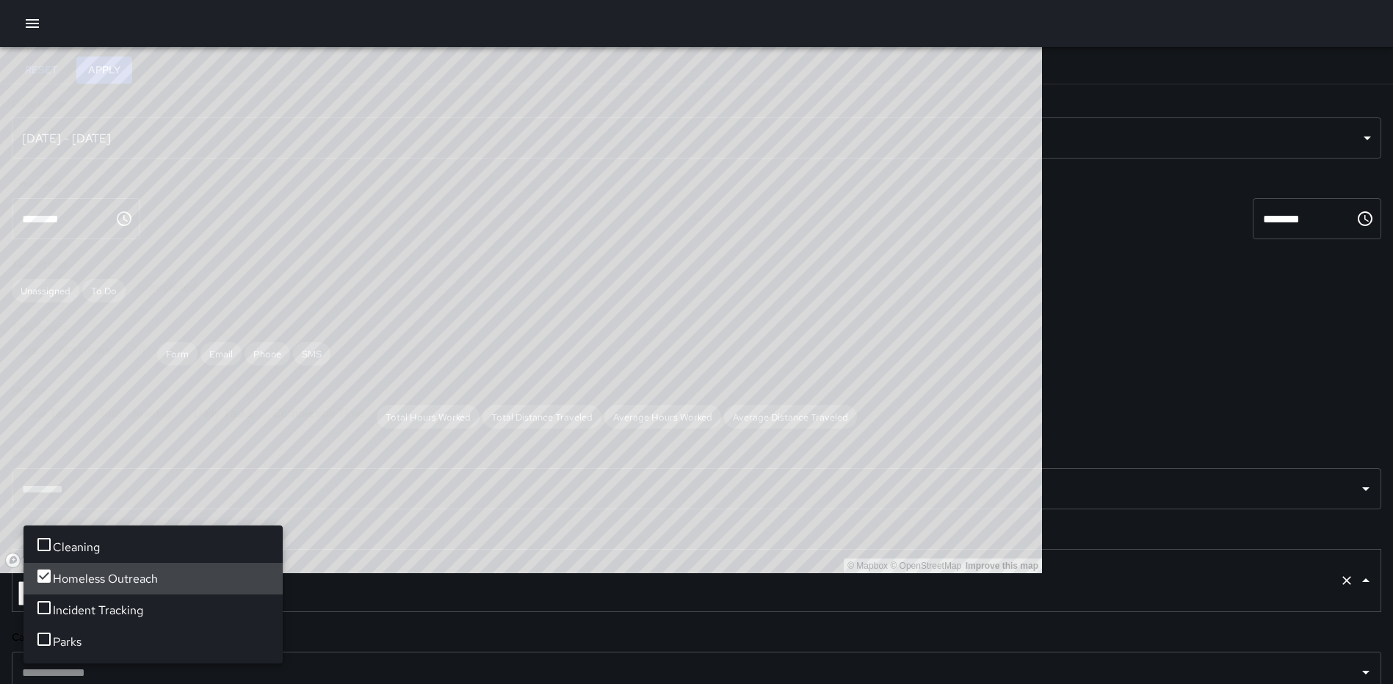
scroll to position [0, 0]
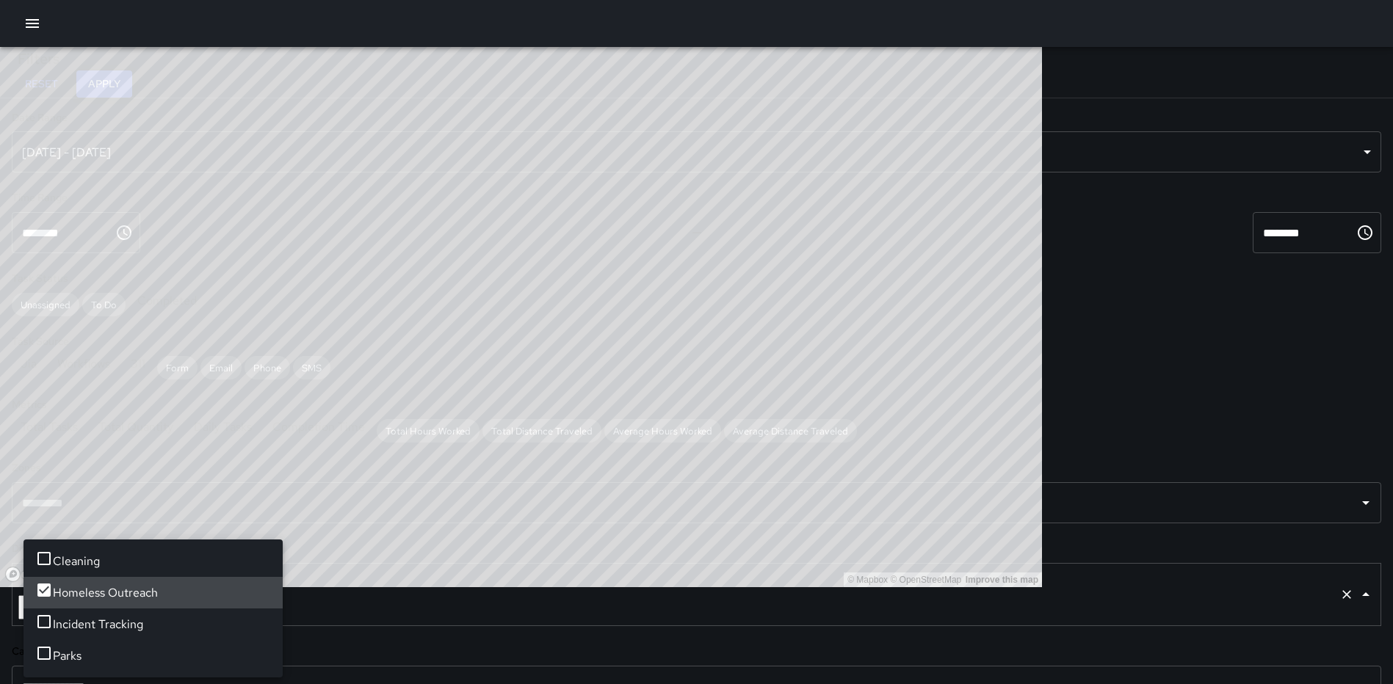
click at [132, 71] on button "Apply" at bounding box center [104, 83] width 56 height 27
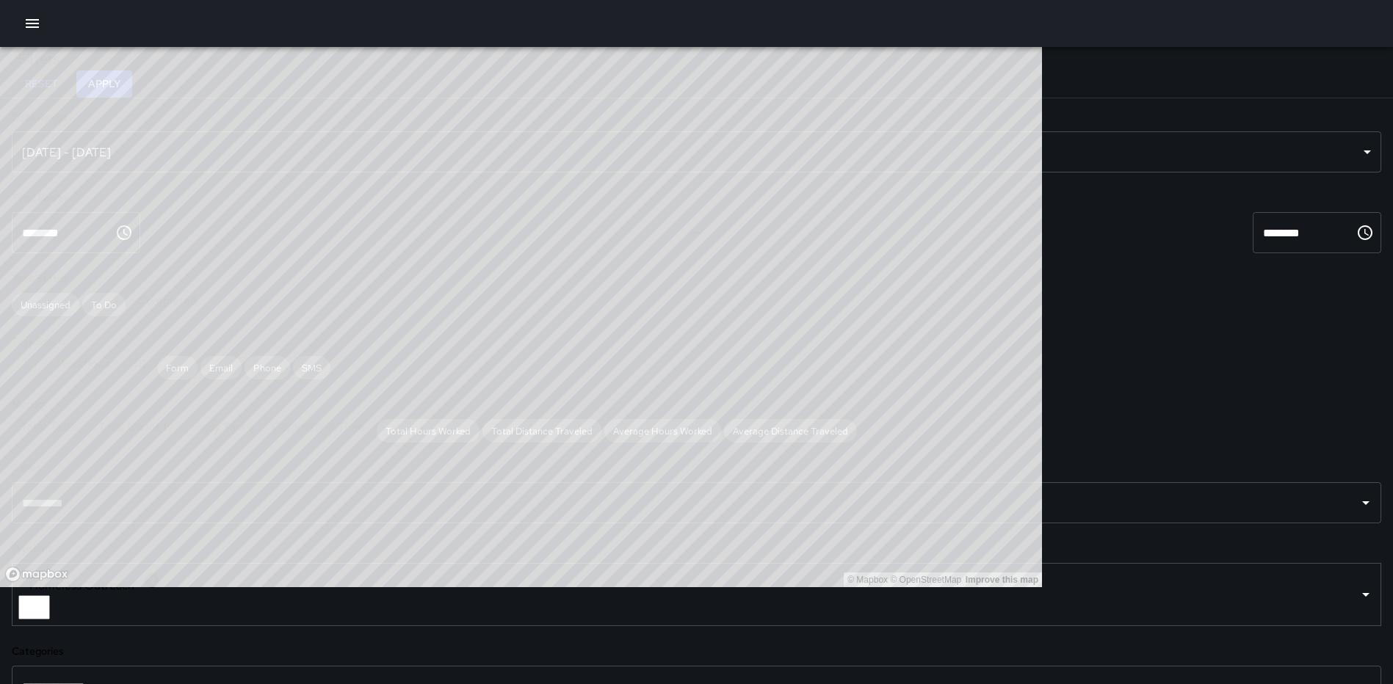
click at [40, 22] on icon "button" at bounding box center [32, 24] width 18 height 18
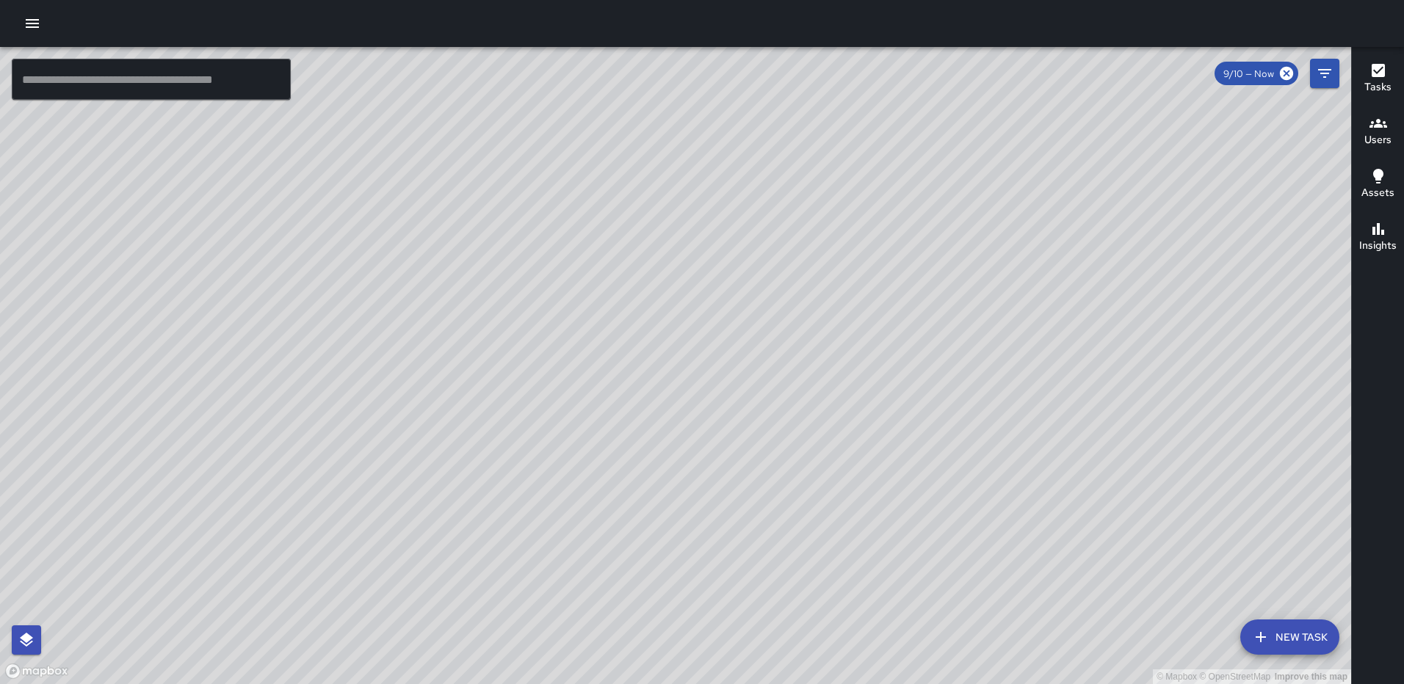
drag, startPoint x: 674, startPoint y: 308, endPoint x: 677, endPoint y: 278, distance: 29.5
click at [677, 280] on div "© Mapbox © OpenStreetMap Improve this map" at bounding box center [675, 365] width 1351 height 637
drag, startPoint x: 625, startPoint y: 391, endPoint x: 760, endPoint y: 242, distance: 201.2
click at [778, 208] on div "© Mapbox © OpenStreetMap Improve this map" at bounding box center [675, 365] width 1351 height 637
drag, startPoint x: 637, startPoint y: 474, endPoint x: 624, endPoint y: 137, distance: 338.0
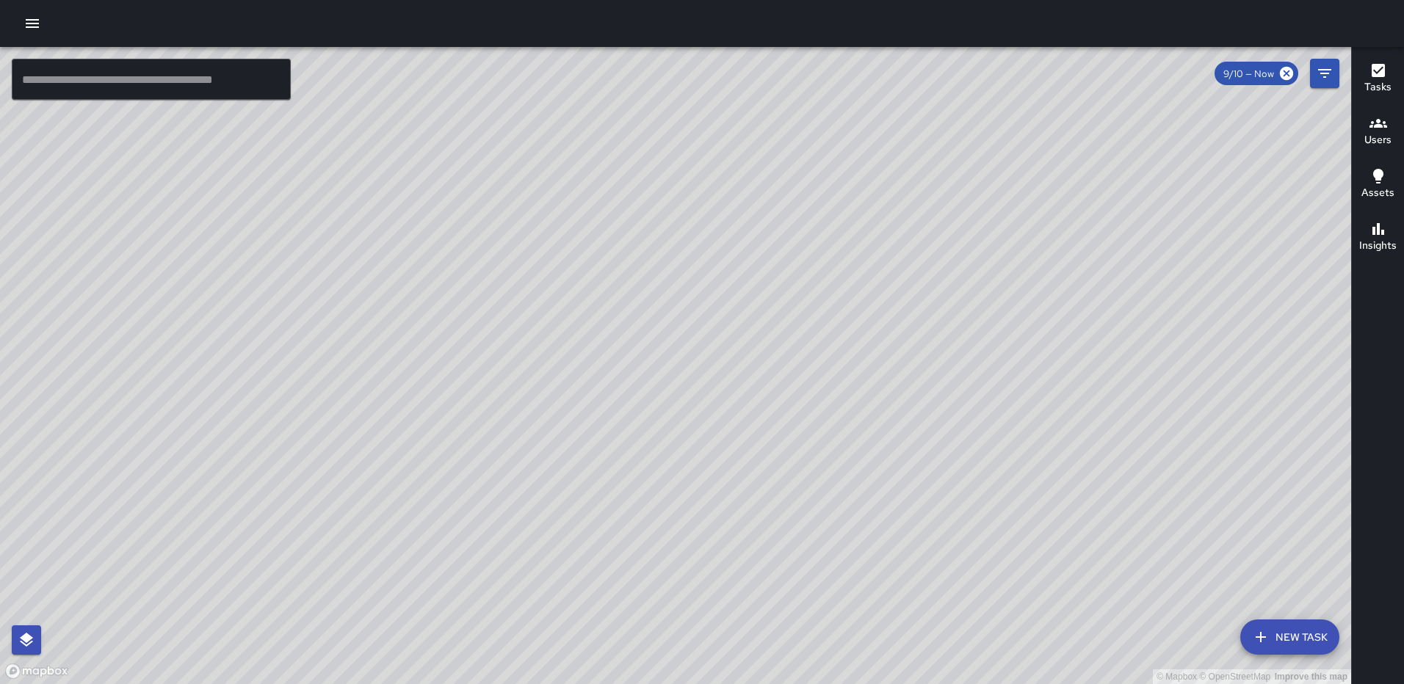
click at [624, 137] on div "© Mapbox © OpenStreetMap Improve this map" at bounding box center [675, 365] width 1351 height 637
drag, startPoint x: 679, startPoint y: 364, endPoint x: 663, endPoint y: 305, distance: 61.4
click at [663, 305] on div "© Mapbox © OpenStreetMap Improve this map" at bounding box center [675, 365] width 1351 height 637
click at [1367, 72] on div "Tasks" at bounding box center [1377, 79] width 27 height 34
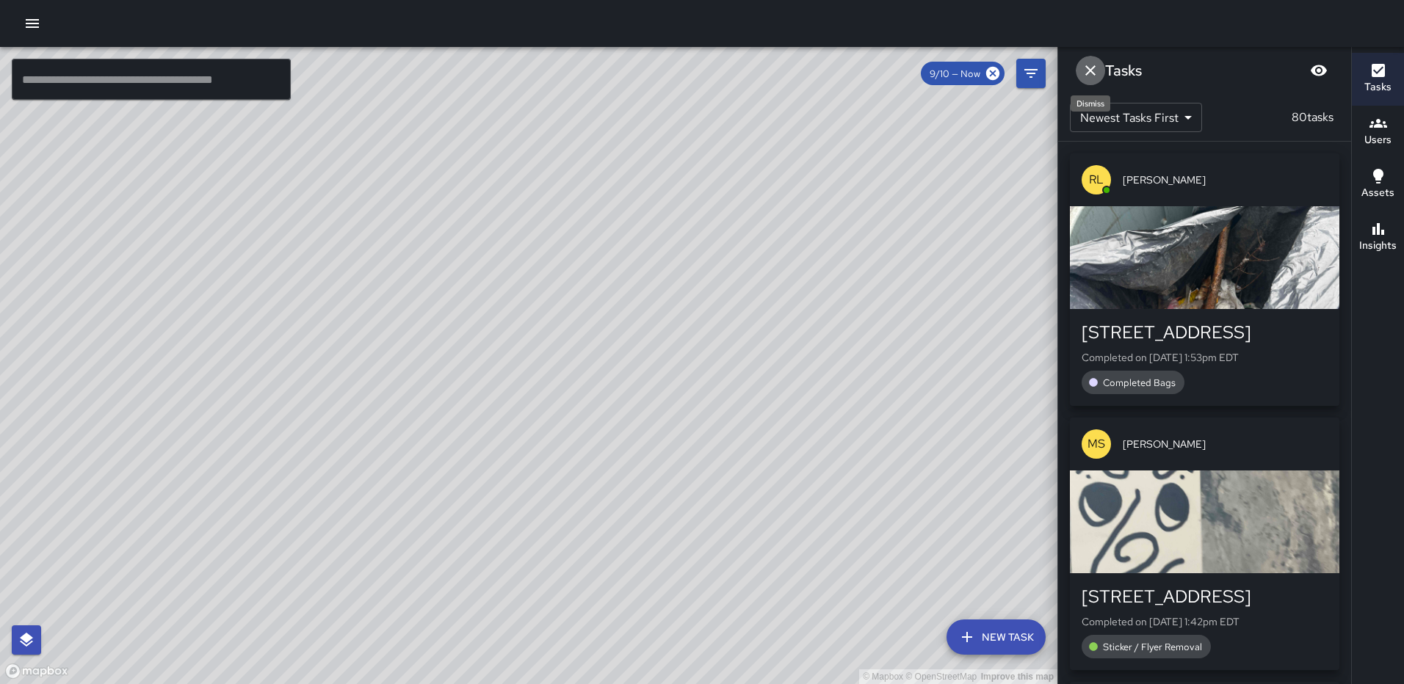
click at [1082, 68] on icon "Dismiss" at bounding box center [1091, 71] width 18 height 18
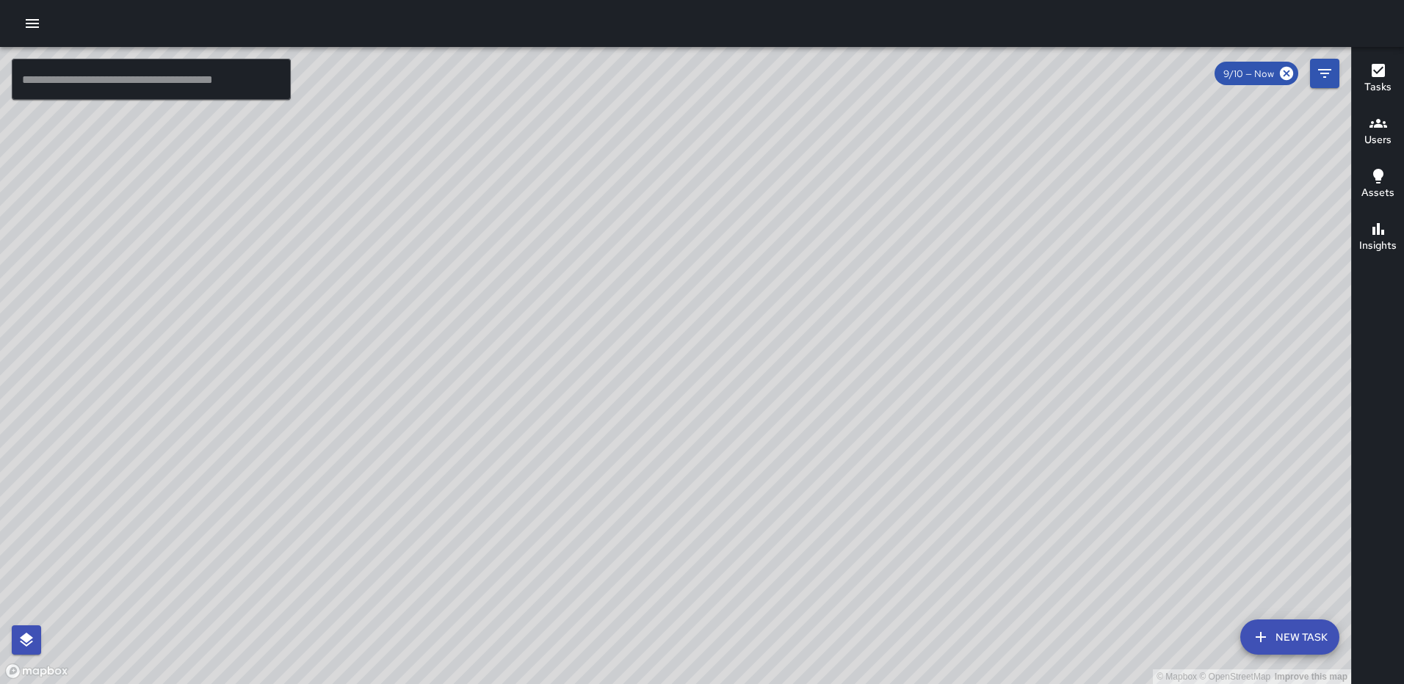
drag, startPoint x: 807, startPoint y: 303, endPoint x: 811, endPoint y: 400, distance: 97.0
click at [811, 400] on div "© Mapbox © OpenStreetMap Improve this map" at bounding box center [675, 365] width 1351 height 637
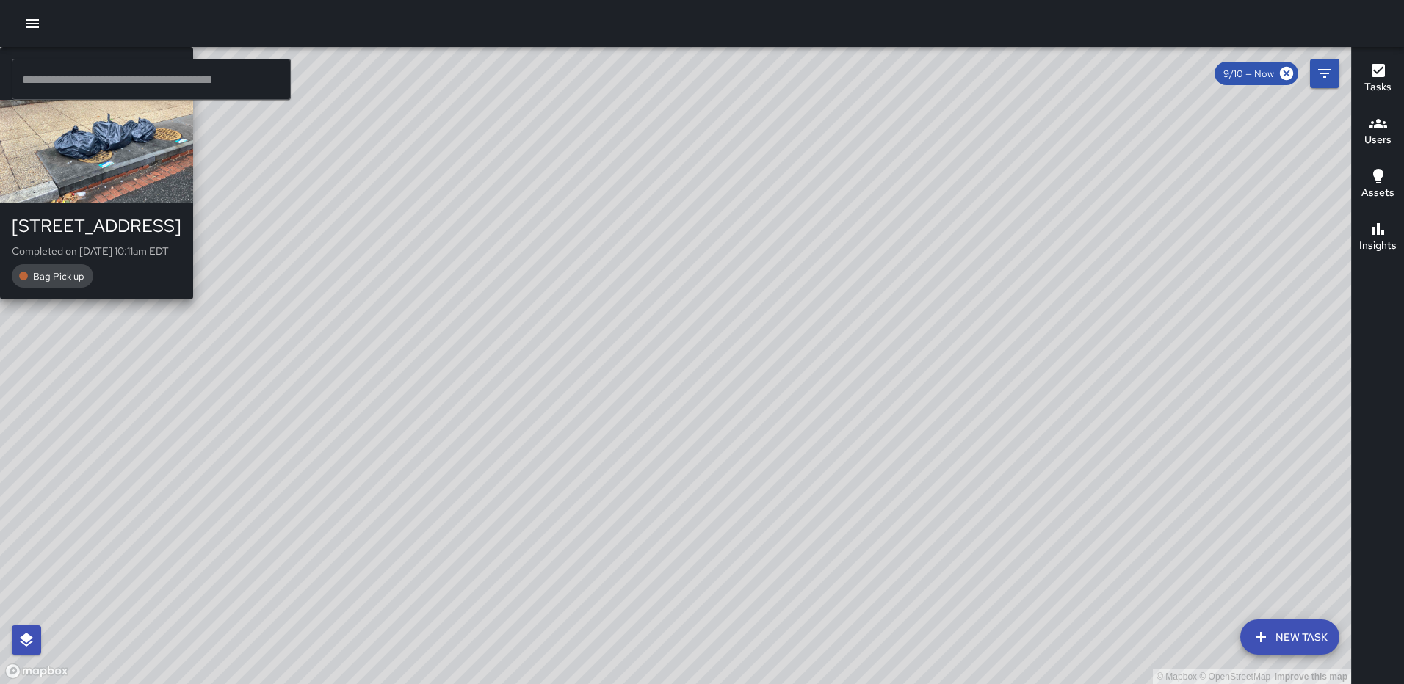
click at [701, 409] on div "© Mapbox © OpenStreetMap Improve this map AS Andre Smith 90 K Street Northeast …" at bounding box center [675, 365] width 1351 height 637
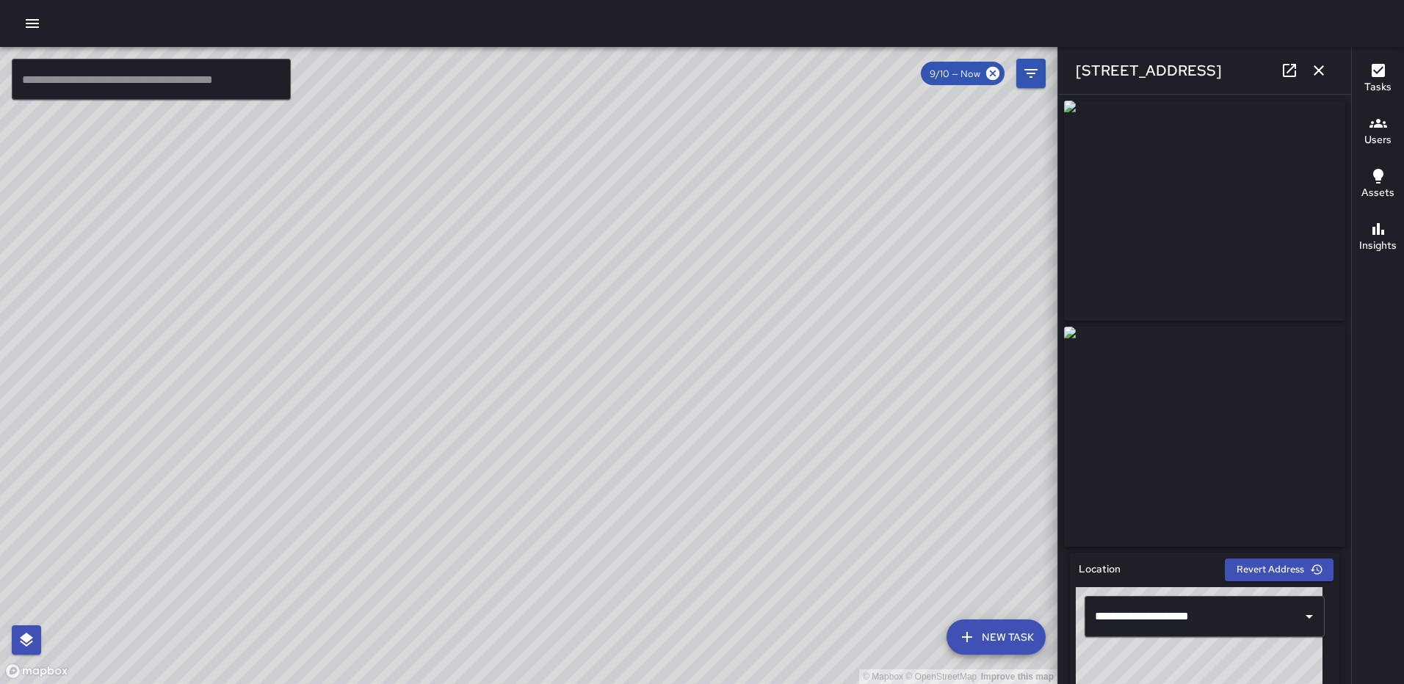
type input "**********"
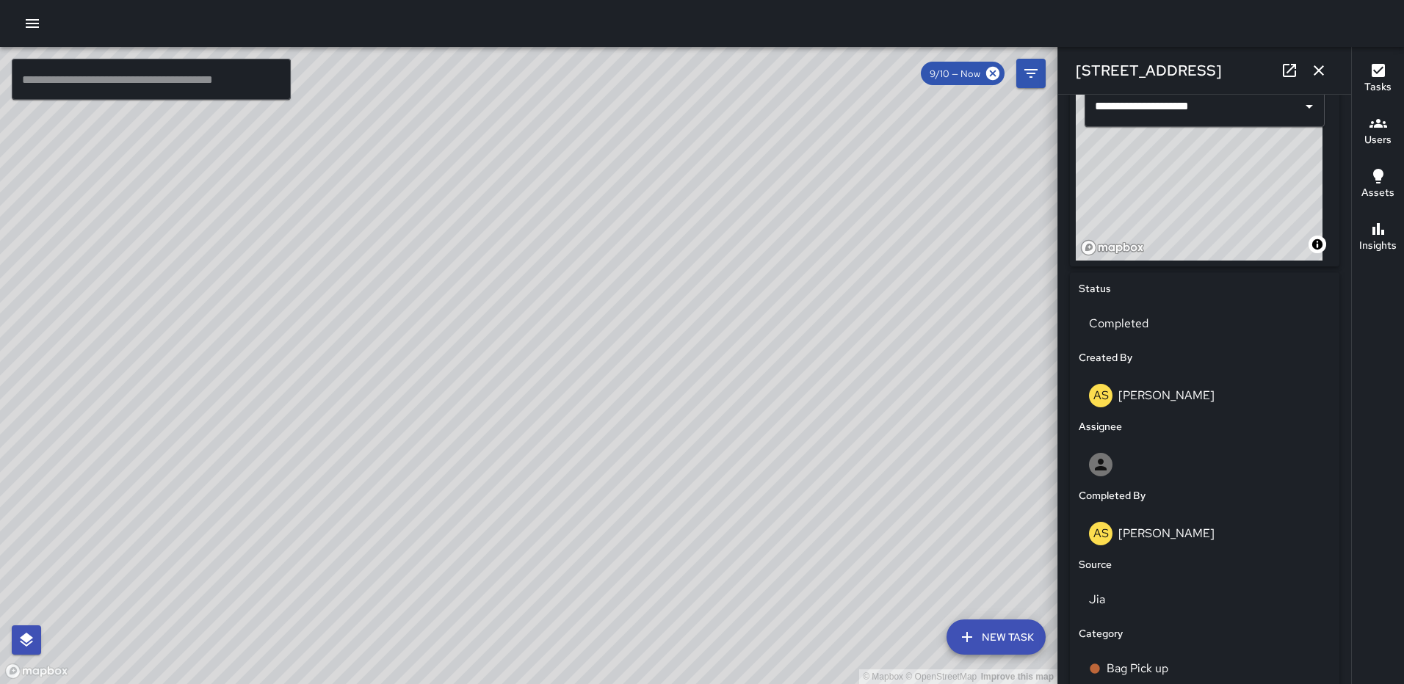
scroll to position [902, 0]
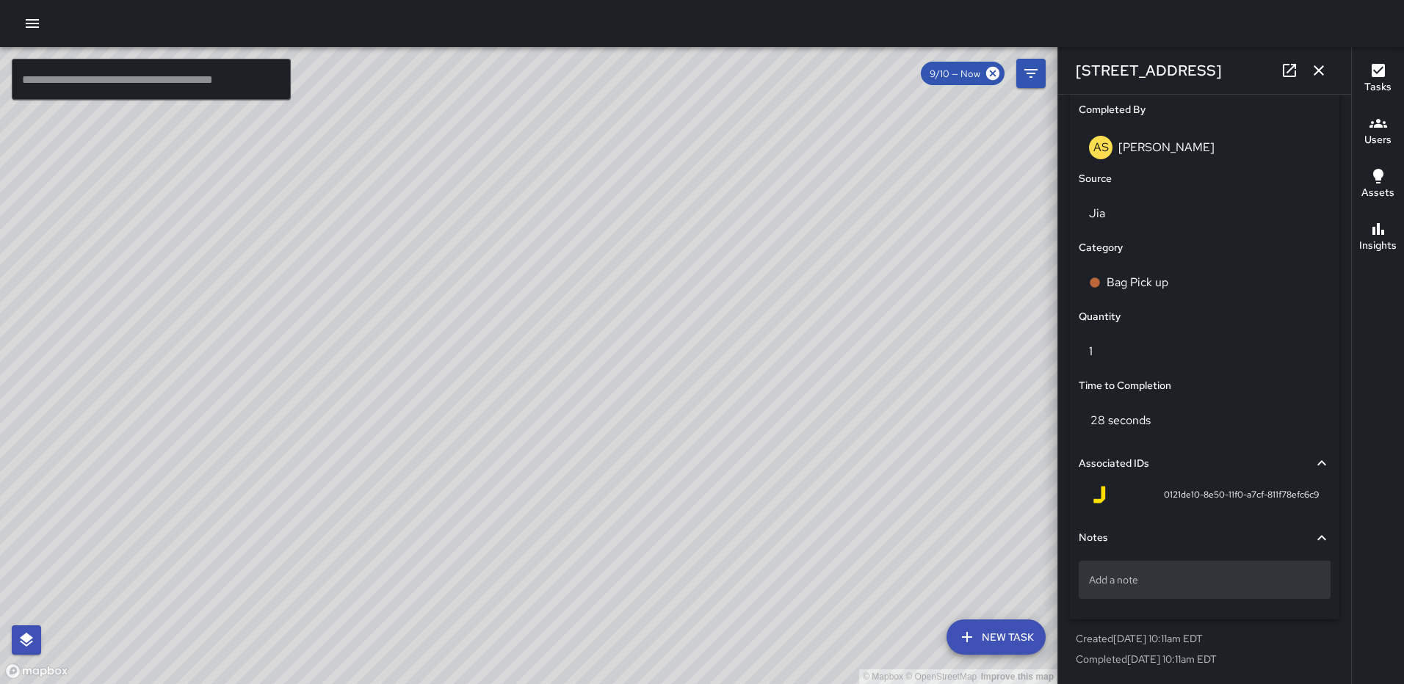
click at [1176, 580] on p "Add a note" at bounding box center [1204, 580] width 231 height 15
type textarea "*****"
click at [1322, 73] on icon "button" at bounding box center [1319, 70] width 10 height 10
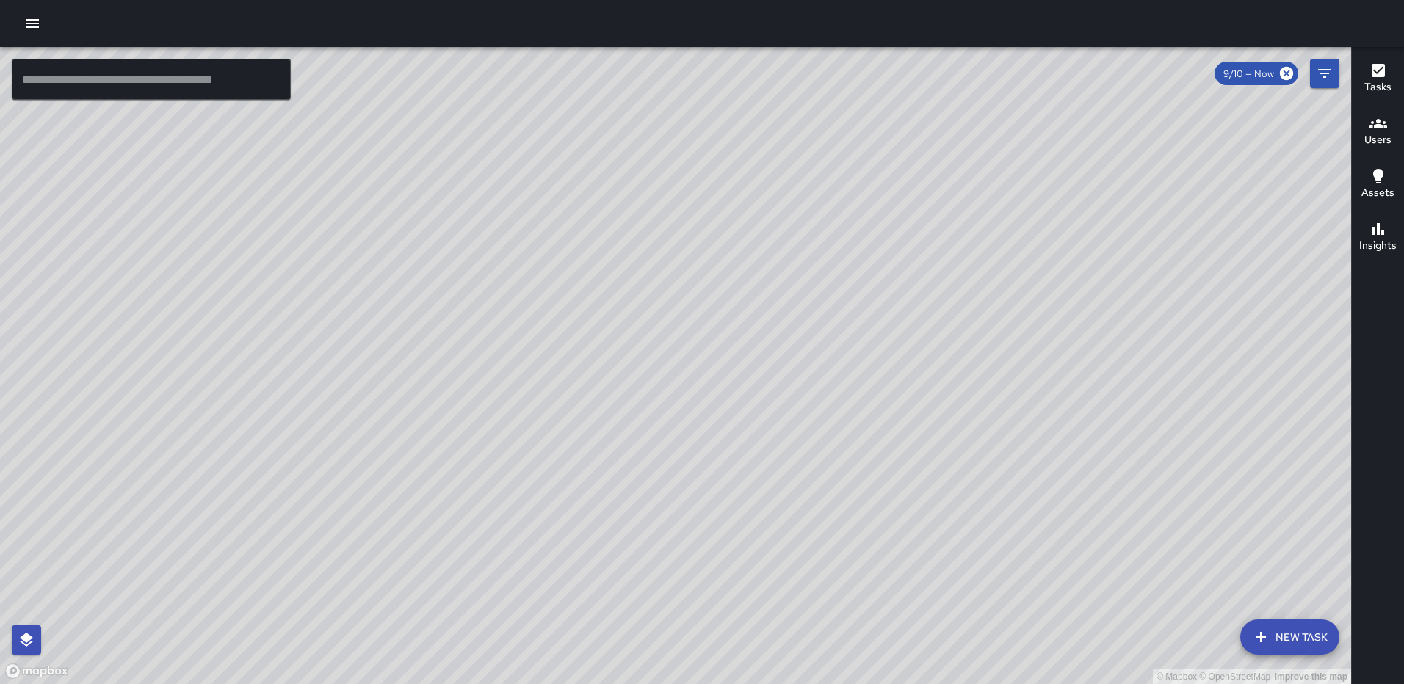
click at [676, 142] on div "© Mapbox © OpenStreetMap Improve this map AS Andre Smith 1050 First Street Nort…" at bounding box center [675, 365] width 1351 height 637
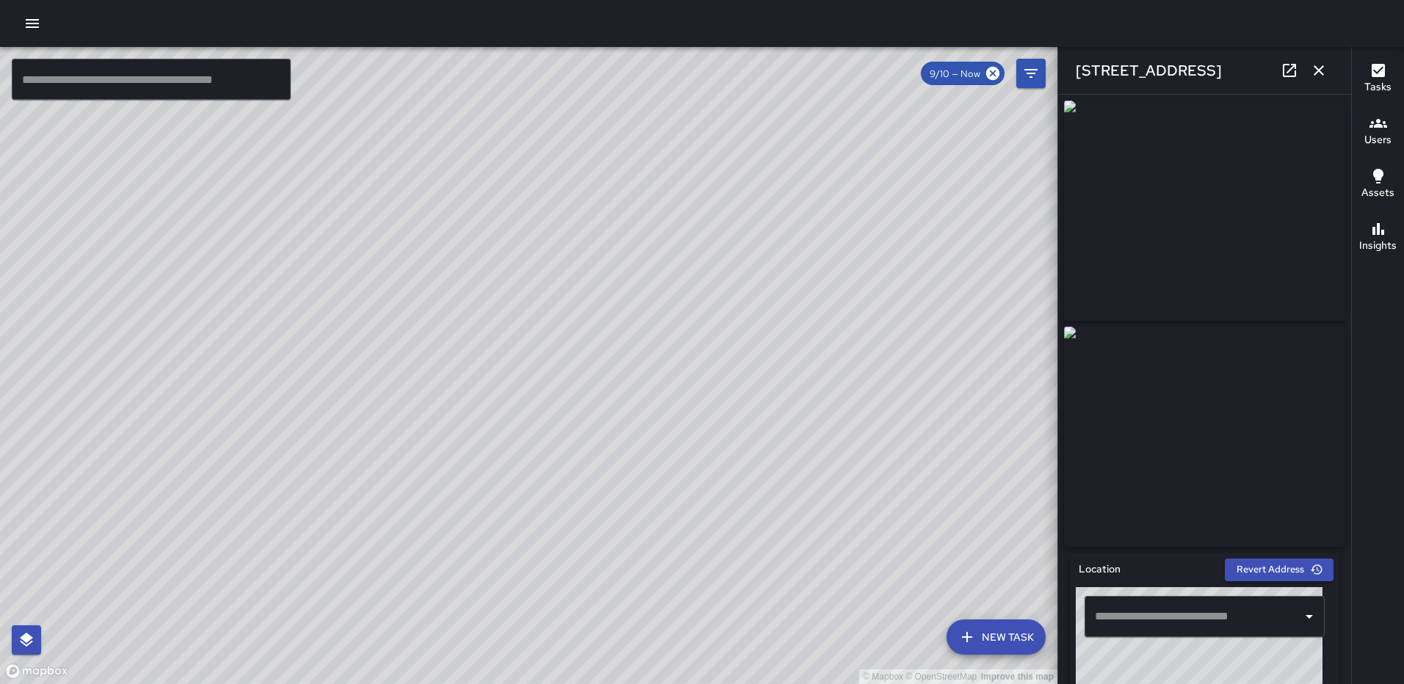
type input "**********"
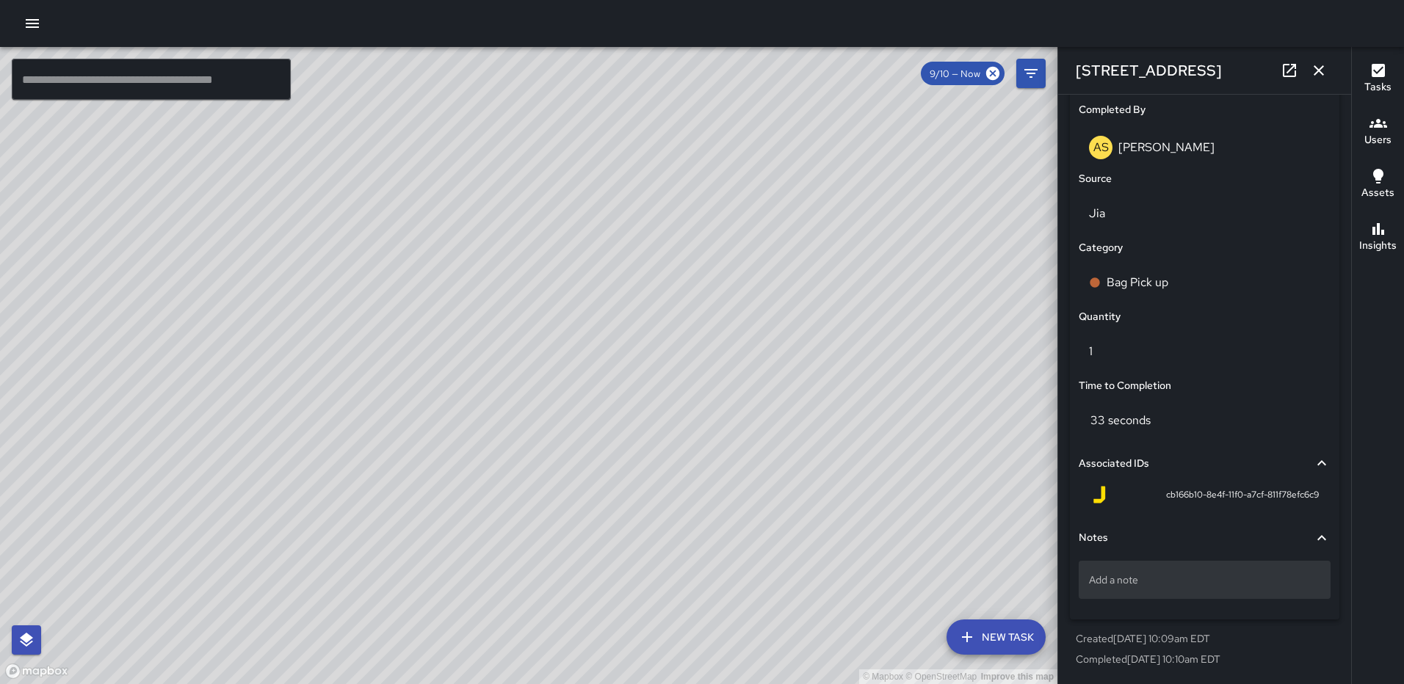
click at [1162, 582] on p "Add a note" at bounding box center [1204, 580] width 231 height 15
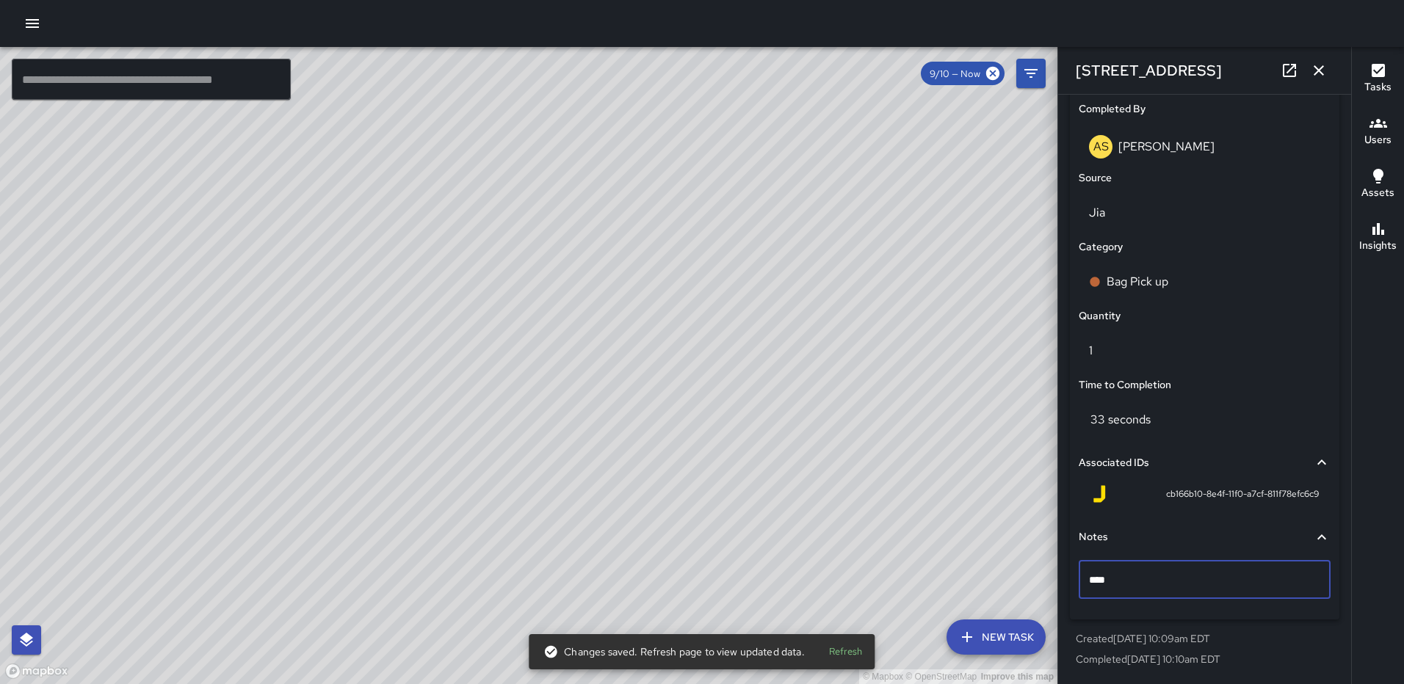
type textarea "*****"
click at [1318, 73] on icon "button" at bounding box center [1319, 71] width 18 height 18
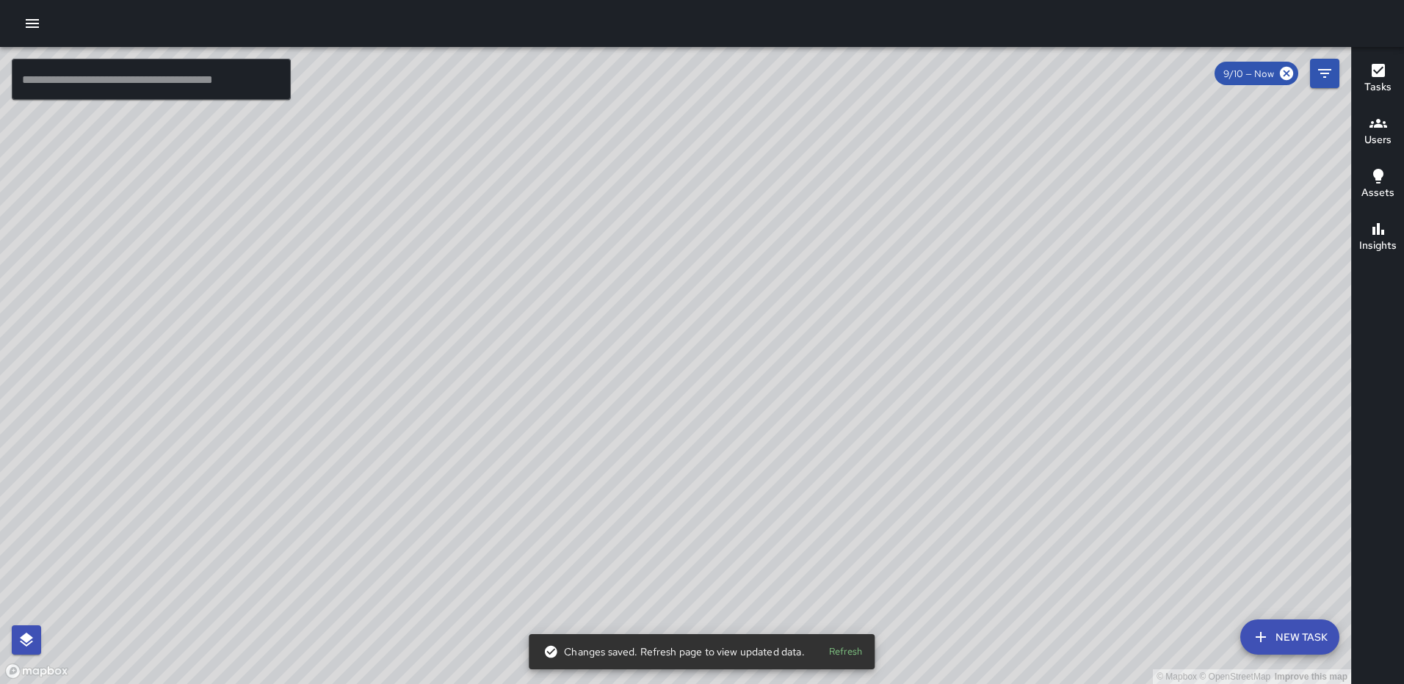
click at [1126, 362] on div "© Mapbox © OpenStreetMap Improve this map AS Andre Smith 1101 2nd Street Northe…" at bounding box center [675, 365] width 1351 height 637
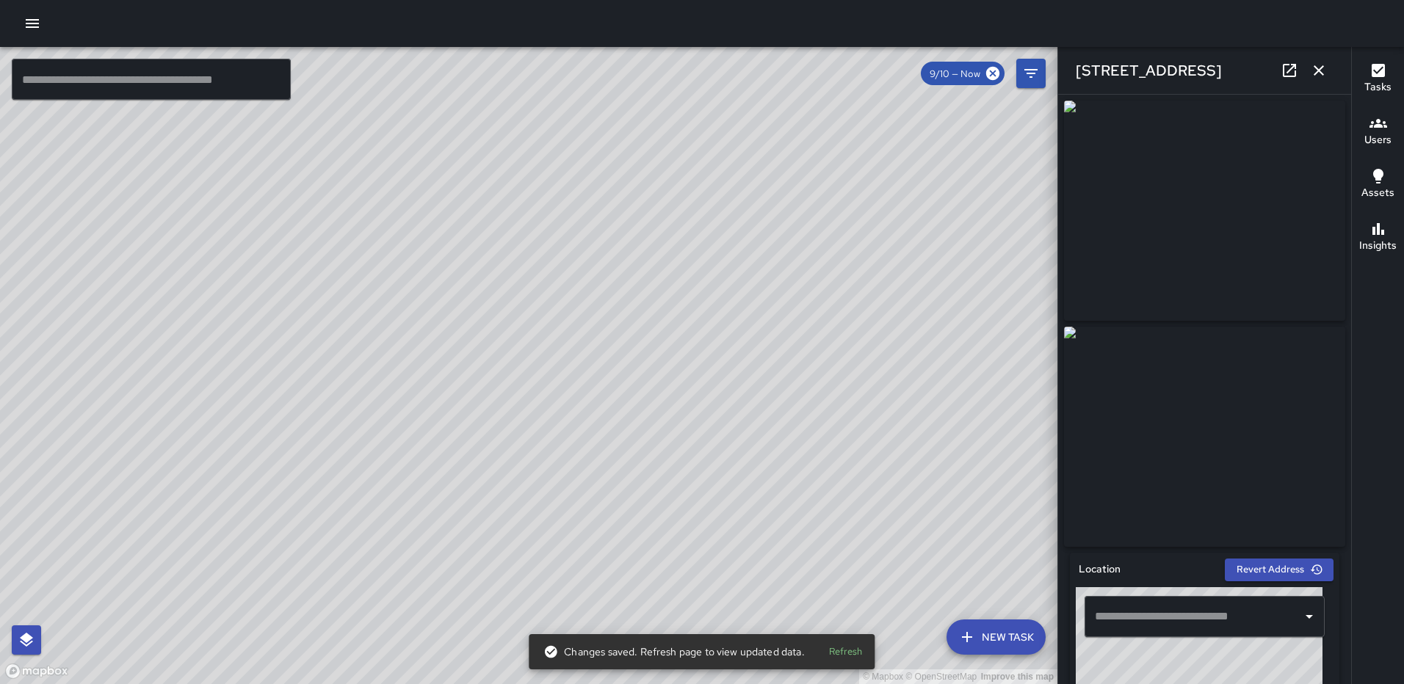
type input "**********"
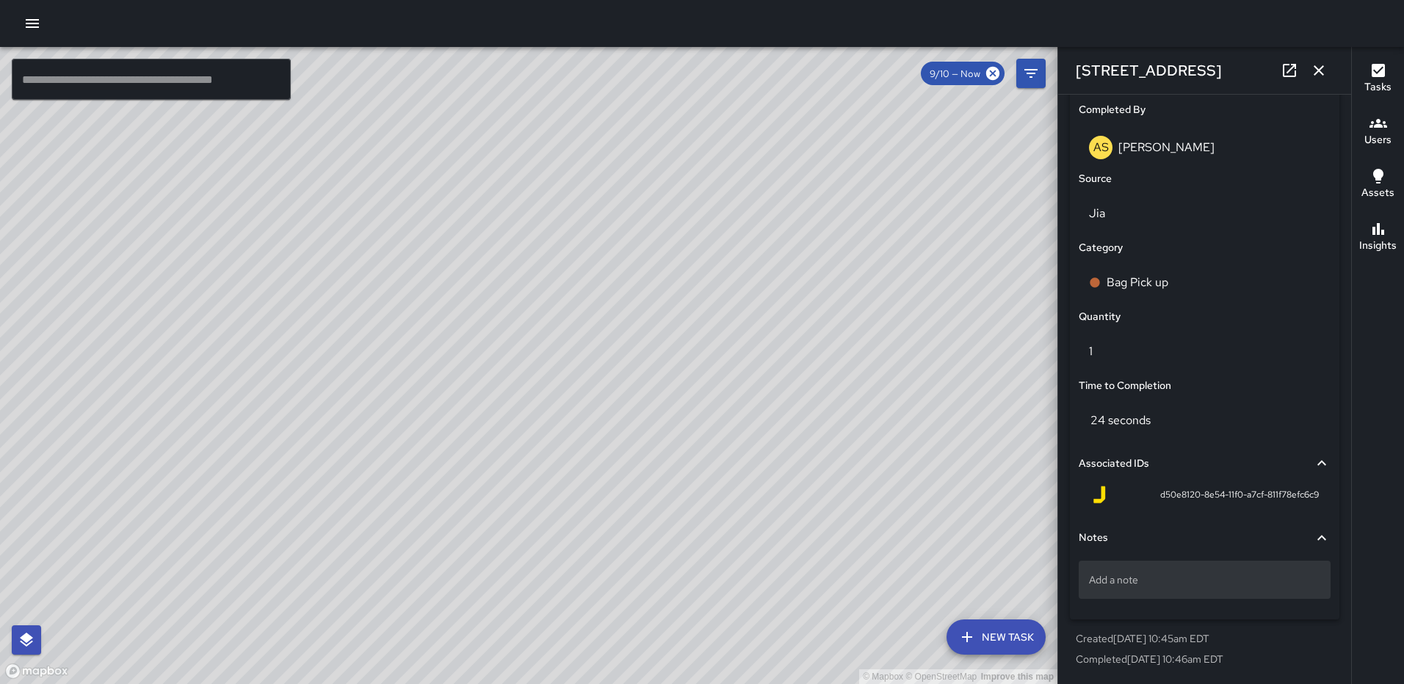
click at [1166, 581] on p "Add a note" at bounding box center [1204, 580] width 231 height 15
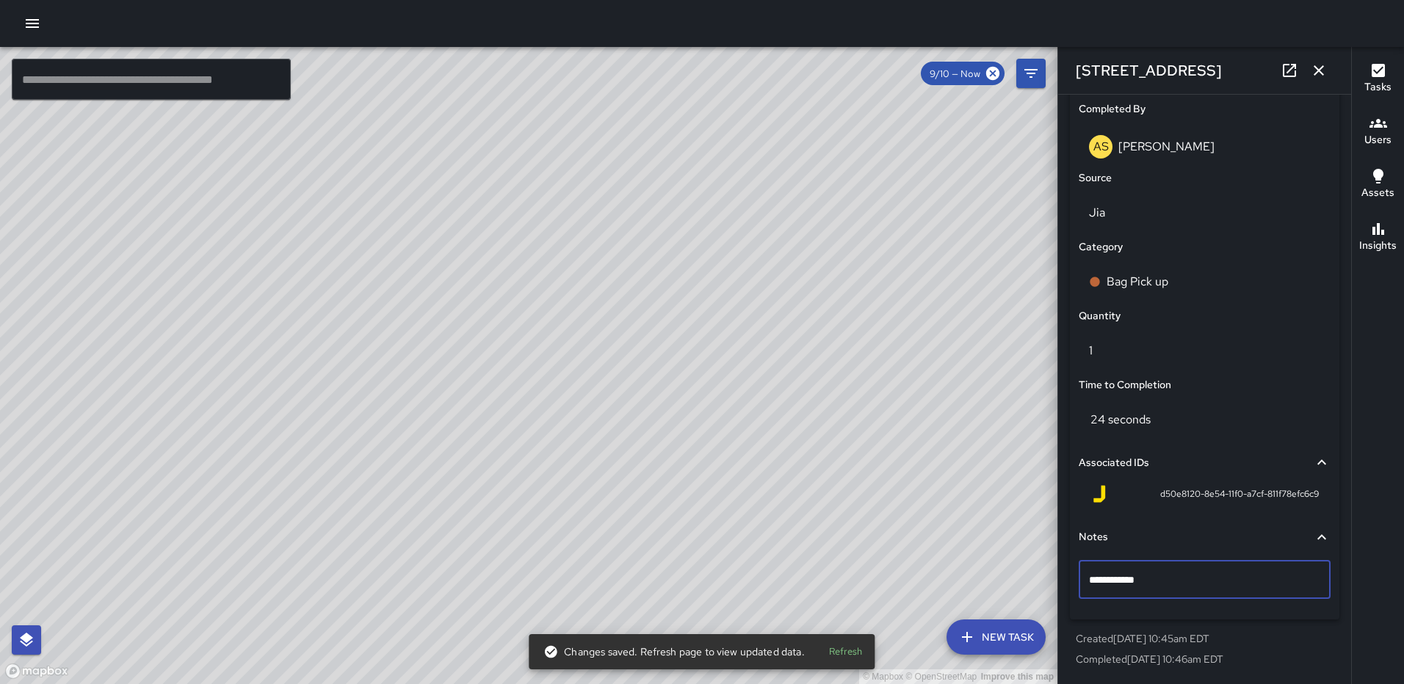
type textarea "**********"
click at [1316, 70] on icon "button" at bounding box center [1319, 71] width 18 height 18
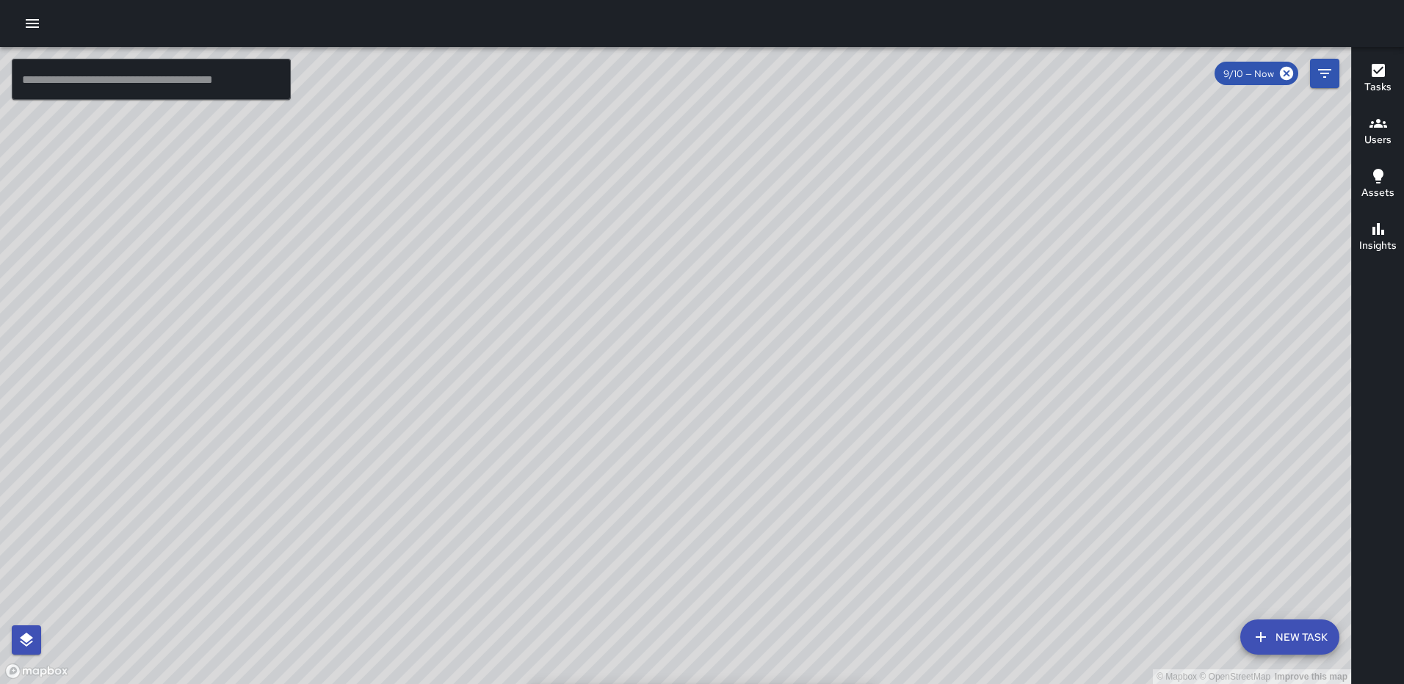
click at [992, 378] on div "© Mapbox © OpenStreetMap Improve this map" at bounding box center [675, 365] width 1351 height 637
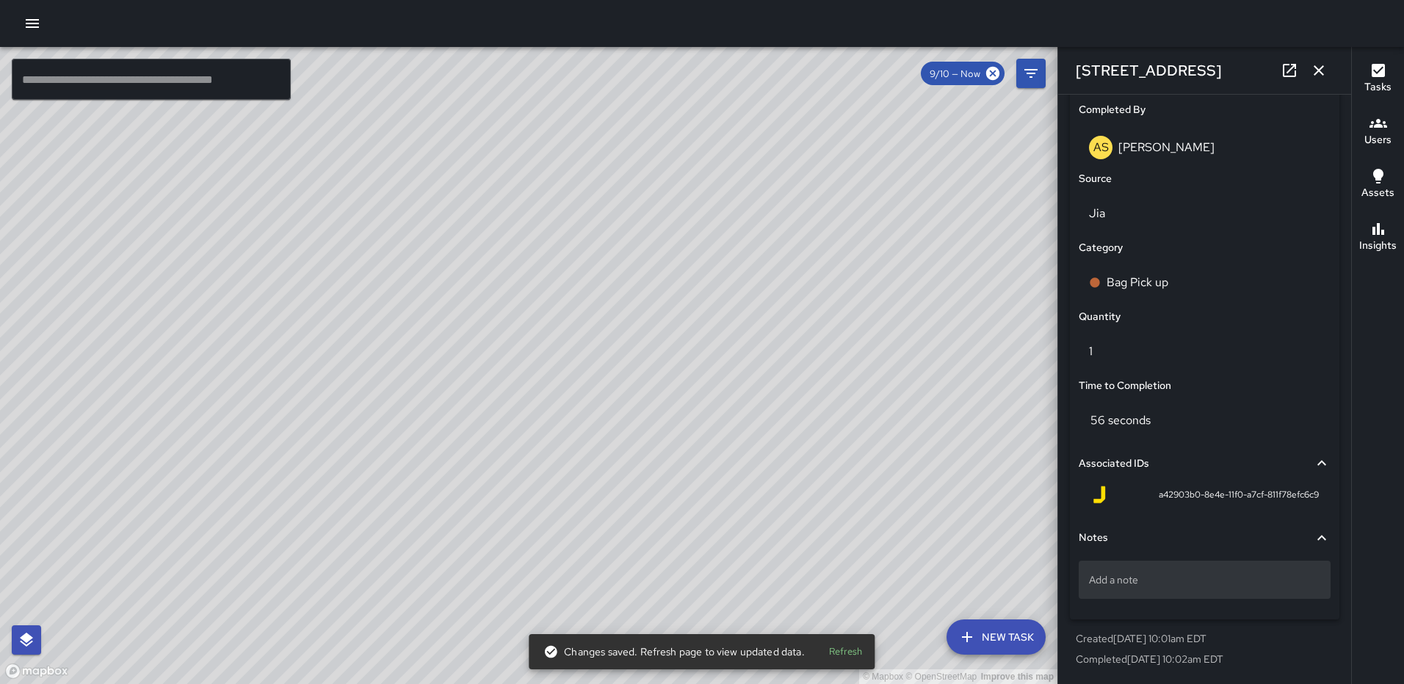
click at [1141, 574] on p "Add a note" at bounding box center [1204, 580] width 231 height 15
type textarea "*****"
click at [1314, 62] on icon "button" at bounding box center [1319, 71] width 18 height 18
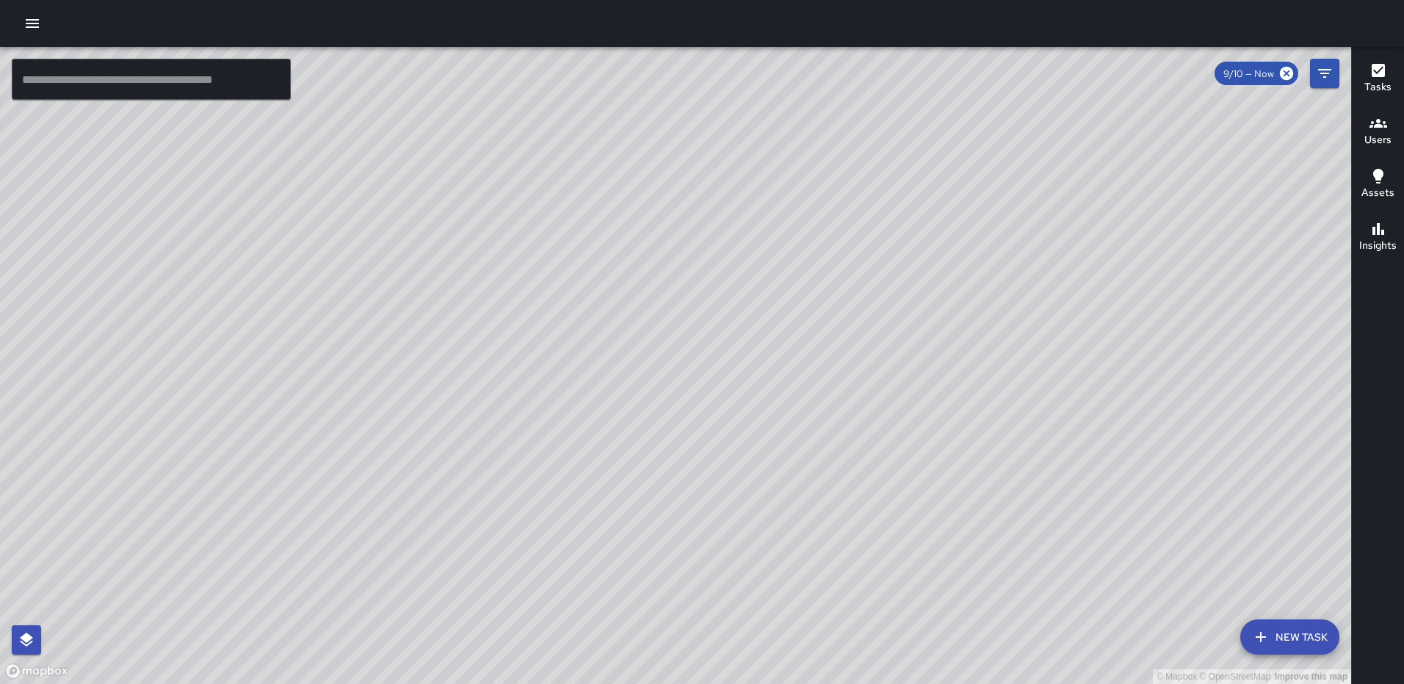
click at [503, 283] on div "© Mapbox © OpenStreetMap Improve this map AS Andre Smith 1179 3rd Street Northe…" at bounding box center [675, 365] width 1351 height 637
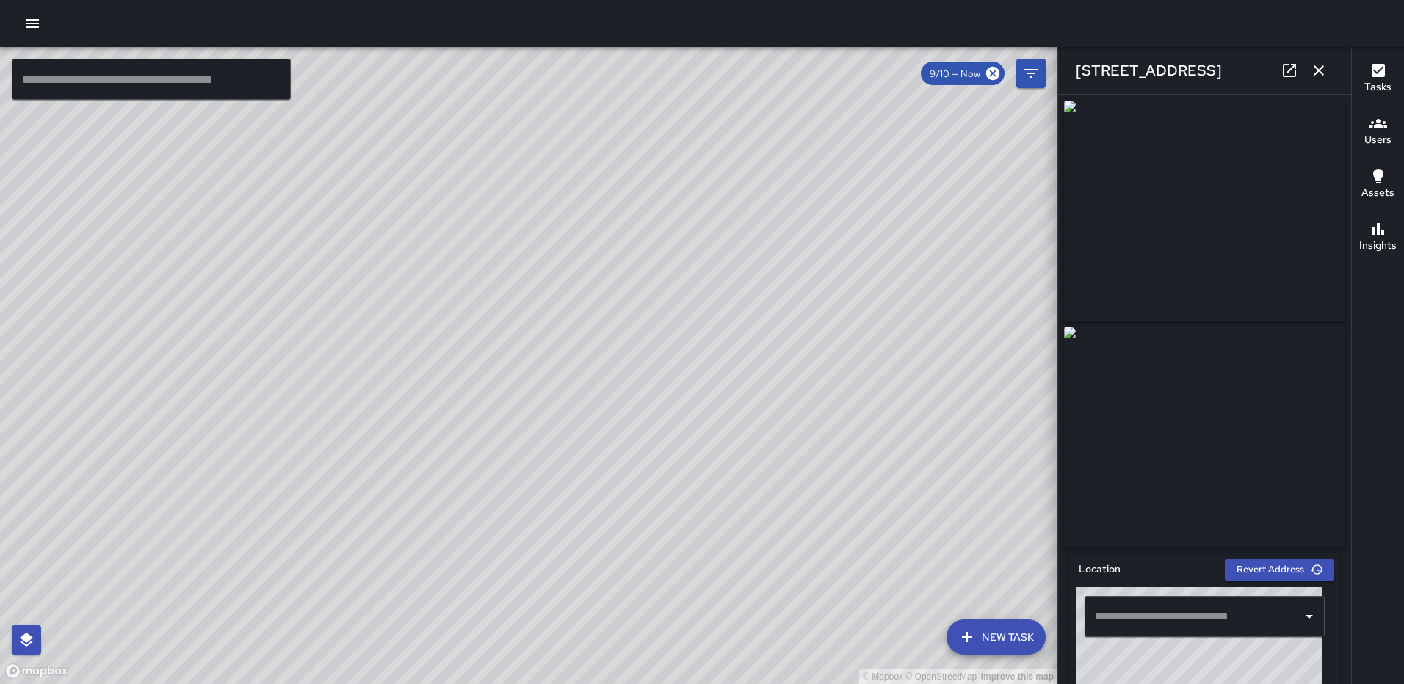
type input "**********"
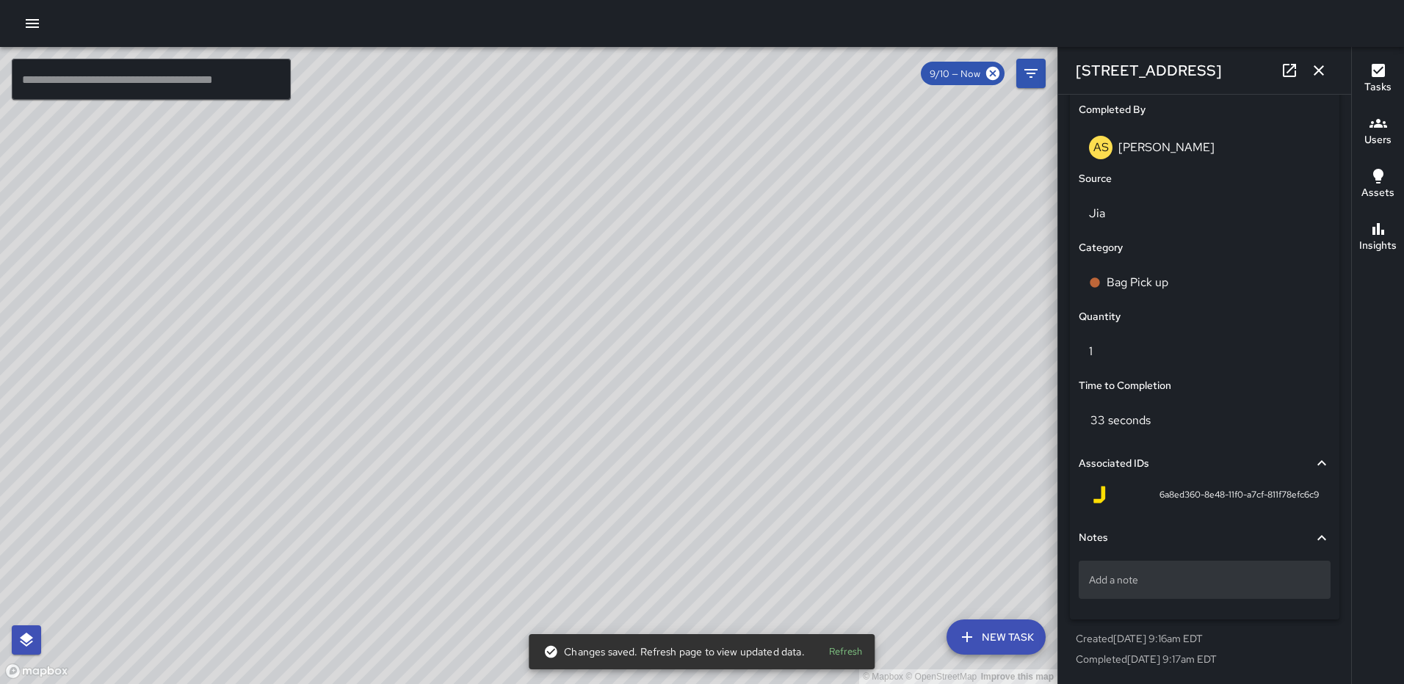
click at [1151, 583] on p "Add a note" at bounding box center [1204, 580] width 231 height 15
type textarea "*****"
click at [1319, 73] on icon "button" at bounding box center [1319, 71] width 18 height 18
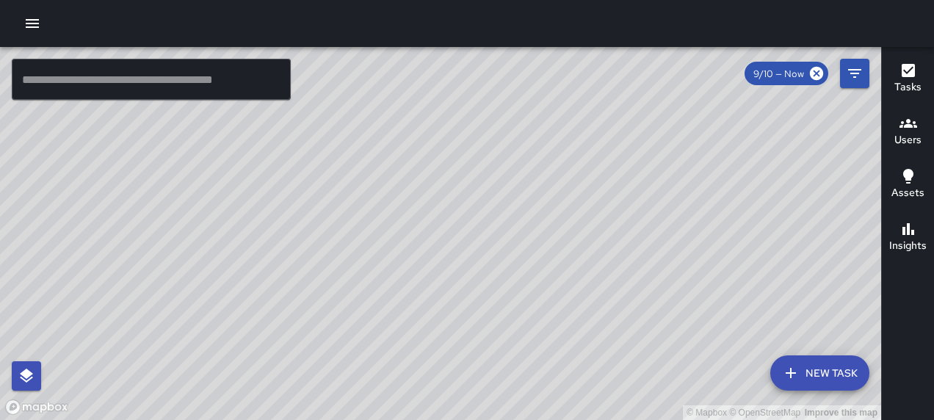
drag, startPoint x: 436, startPoint y: 211, endPoint x: 621, endPoint y: 139, distance: 198.8
click at [621, 139] on div "© Mapbox © OpenStreetMap Improve this map" at bounding box center [440, 233] width 881 height 373
drag, startPoint x: 552, startPoint y: 182, endPoint x: 633, endPoint y: 159, distance: 84.1
click at [633, 159] on div "© Mapbox © OpenStreetMap Improve this map" at bounding box center [440, 233] width 881 height 373
drag, startPoint x: 770, startPoint y: 206, endPoint x: 576, endPoint y: 272, distance: 204.1
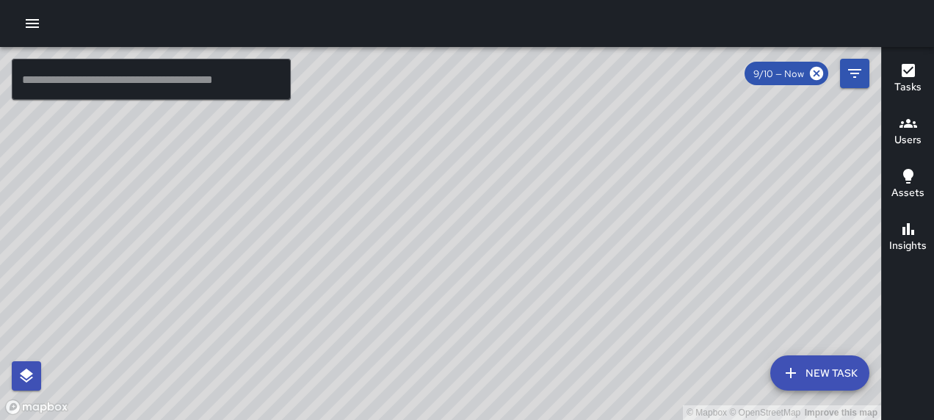
click at [576, 272] on div "© Mapbox © OpenStreetMap Improve this map" at bounding box center [440, 233] width 881 height 373
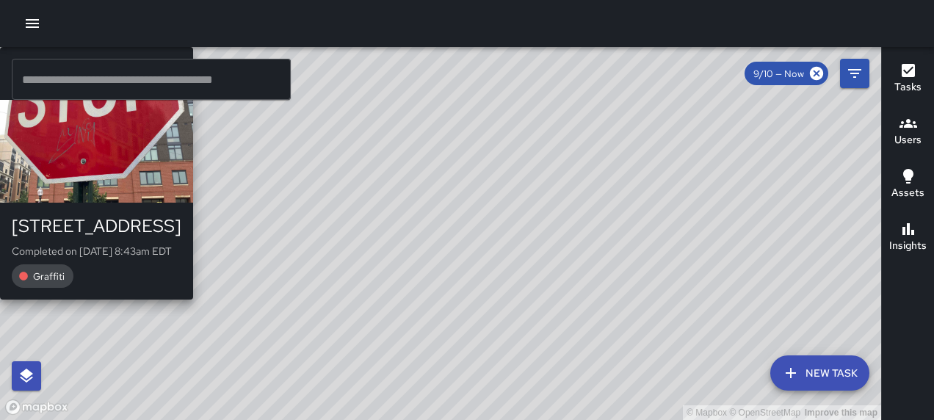
click at [568, 245] on div "© Mapbox © OpenStreetMap Improve this map [GEOGRAPHIC_DATA][PERSON_NAME] [STREE…" at bounding box center [440, 233] width 881 height 373
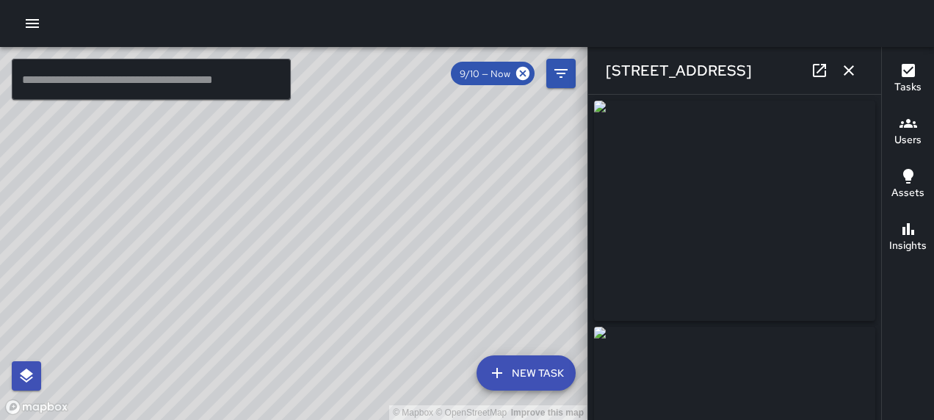
type input "**********"
click at [844, 69] on icon "button" at bounding box center [849, 71] width 18 height 18
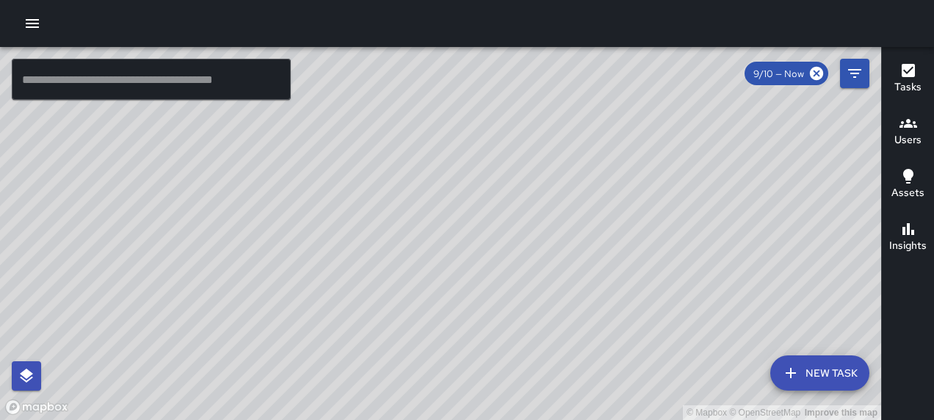
click at [181, 294] on p "2 Reg , 1 Rec" at bounding box center [97, 303] width 170 height 18
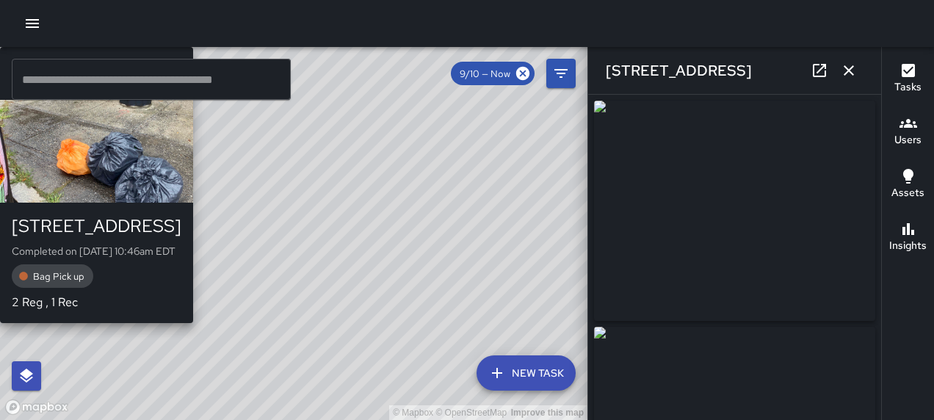
type input "**********"
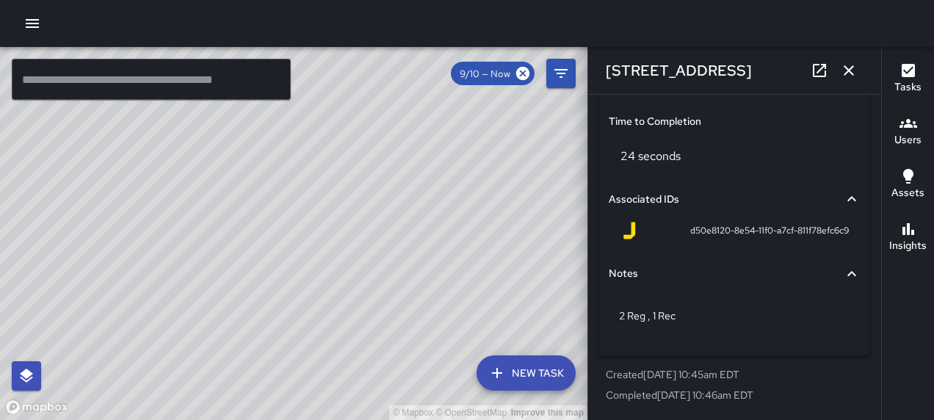
scroll to position [1167, 0]
click at [854, 74] on icon "button" at bounding box center [849, 71] width 18 height 18
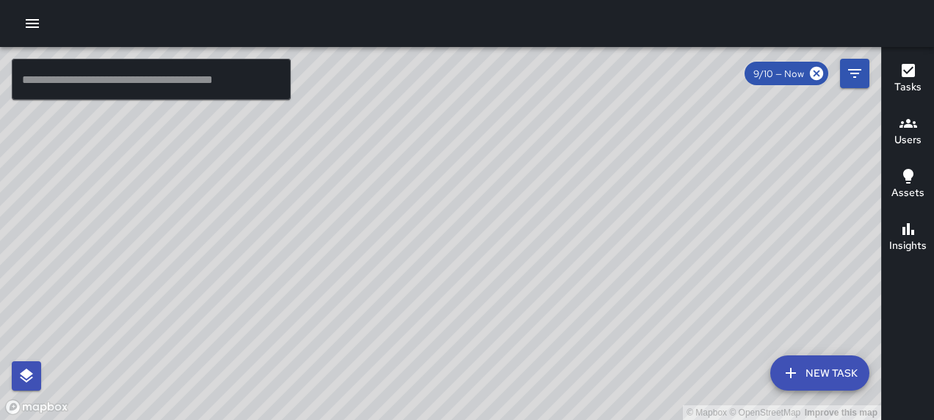
click at [913, 65] on icon "button" at bounding box center [908, 70] width 13 height 13
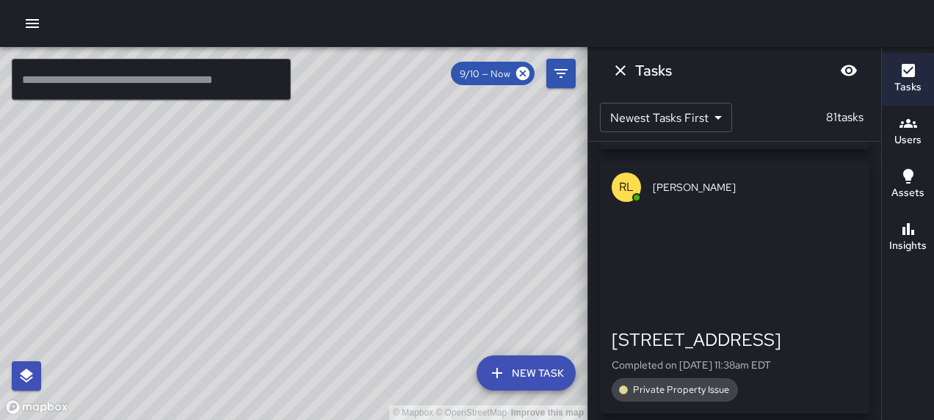
scroll to position [2659, 0]
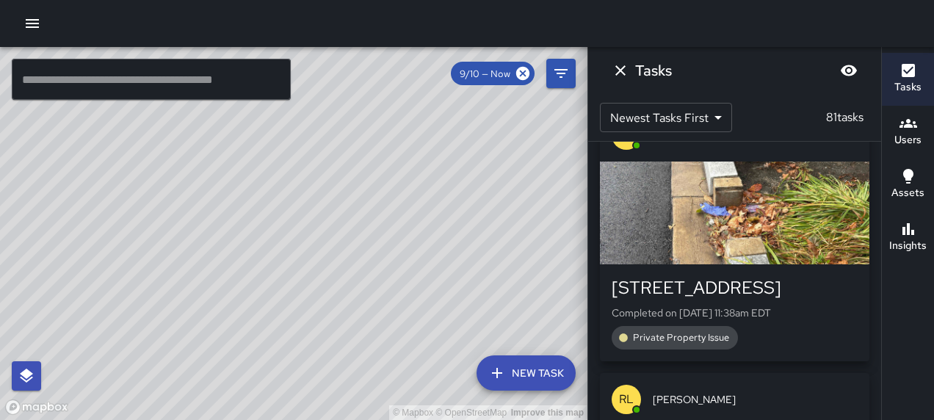
click at [710, 231] on div "button" at bounding box center [734, 213] width 269 height 103
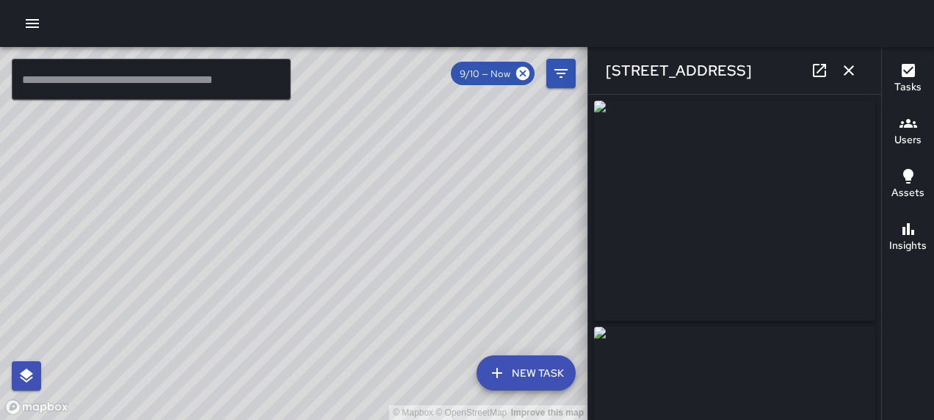
type input "**********"
click at [842, 70] on icon "button" at bounding box center [849, 71] width 18 height 18
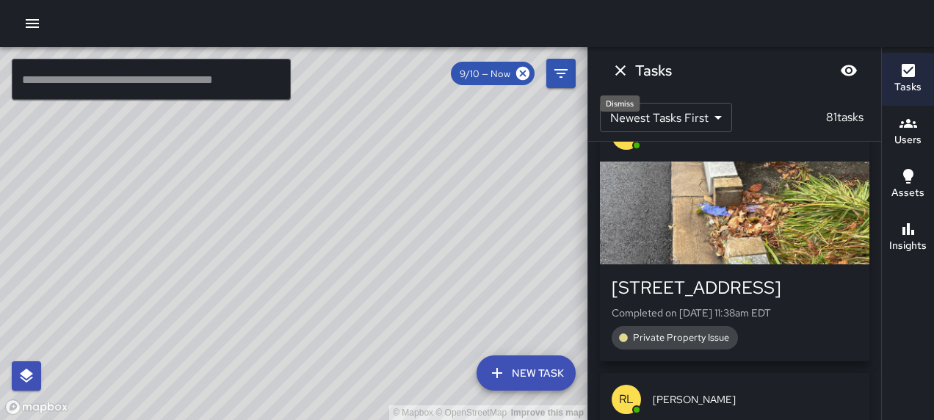
click at [615, 69] on icon "Dismiss" at bounding box center [621, 71] width 18 height 18
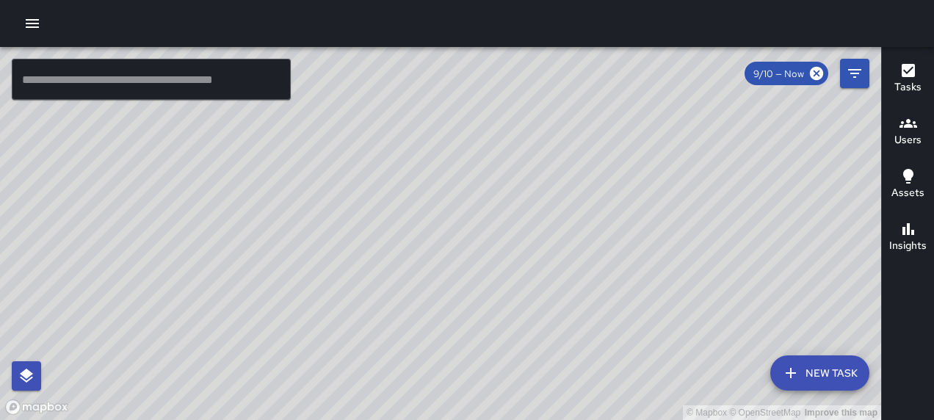
drag, startPoint x: 436, startPoint y: 192, endPoint x: 567, endPoint y: 201, distance: 131.1
click at [567, 201] on div "© Mapbox © OpenStreetMap Improve this map" at bounding box center [440, 233] width 881 height 373
drag, startPoint x: 618, startPoint y: 192, endPoint x: 609, endPoint y: 219, distance: 28.6
click at [609, 219] on div "© Mapbox © OpenStreetMap Improve this map" at bounding box center [440, 233] width 881 height 373
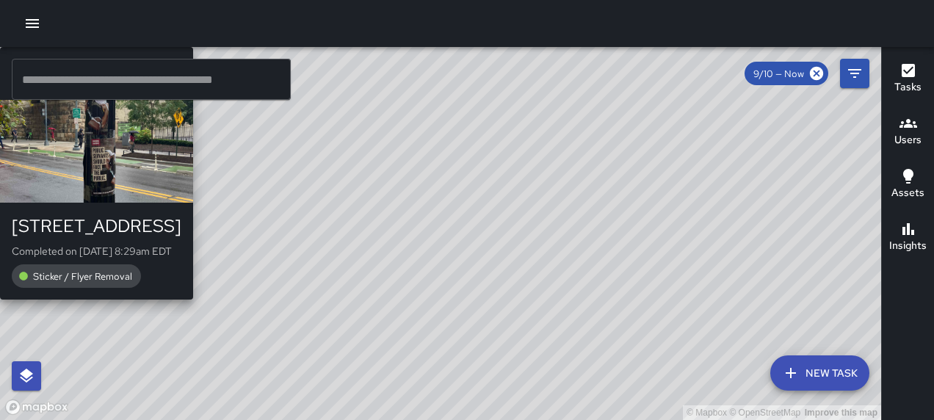
click at [193, 289] on div "RM Rodney Mcneil 101-165 M Street Northeast Completed on 9/10/2025, 8:29am EDT …" at bounding box center [96, 173] width 193 height 253
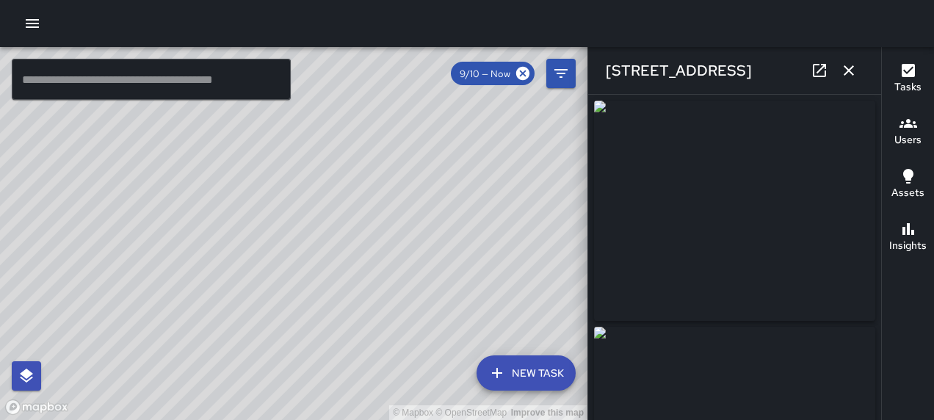
click at [846, 59] on button "button" at bounding box center [848, 70] width 29 height 29
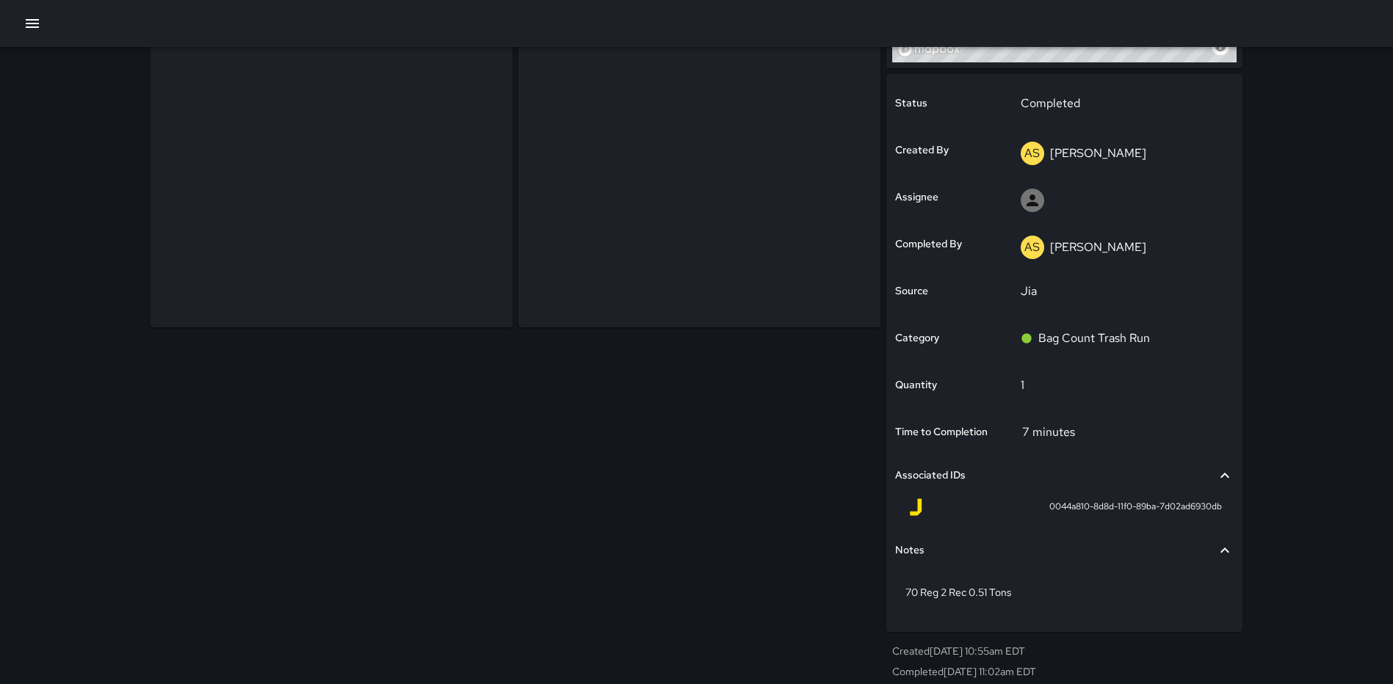
scroll to position [264, 0]
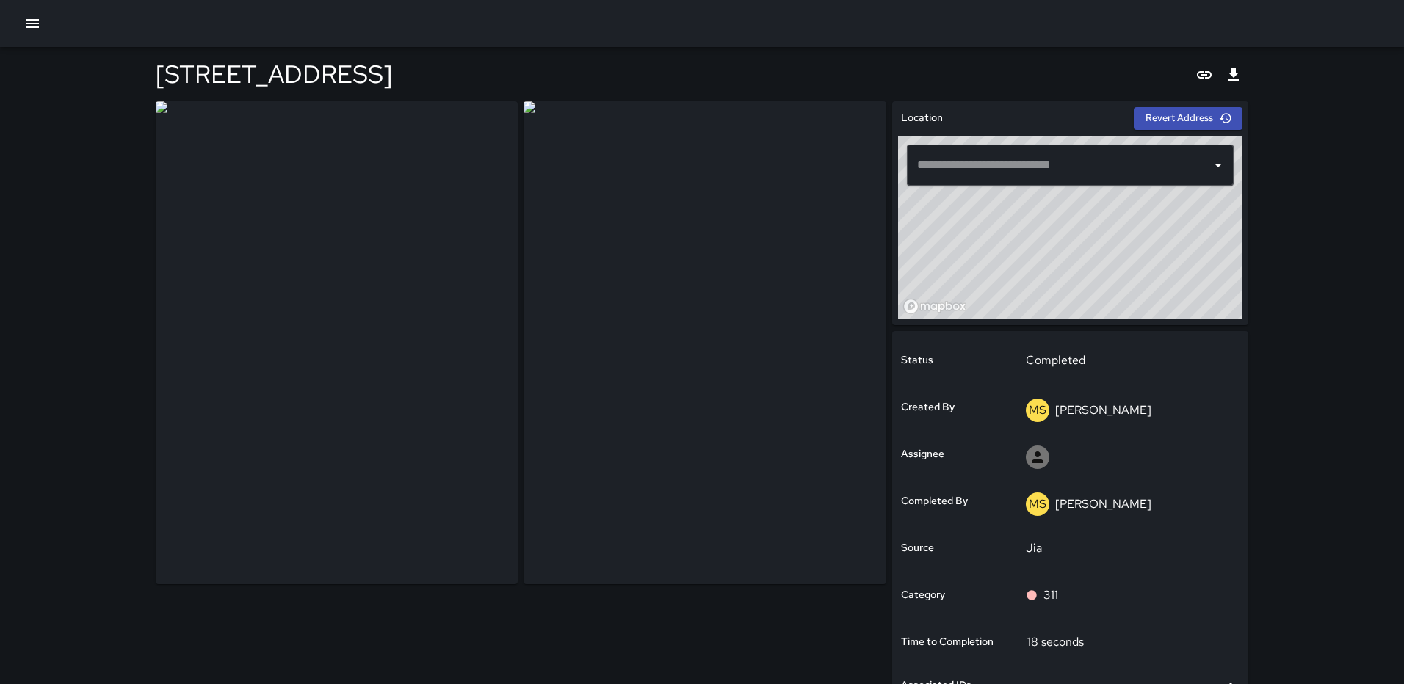
type input "**********"
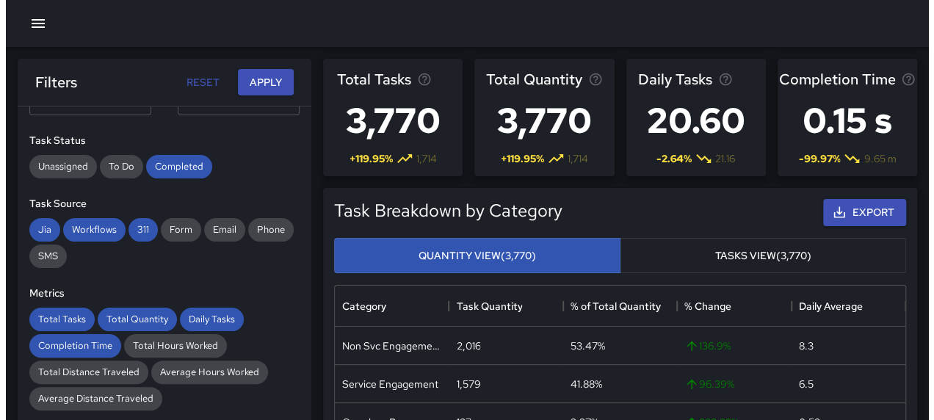
scroll to position [428, 560]
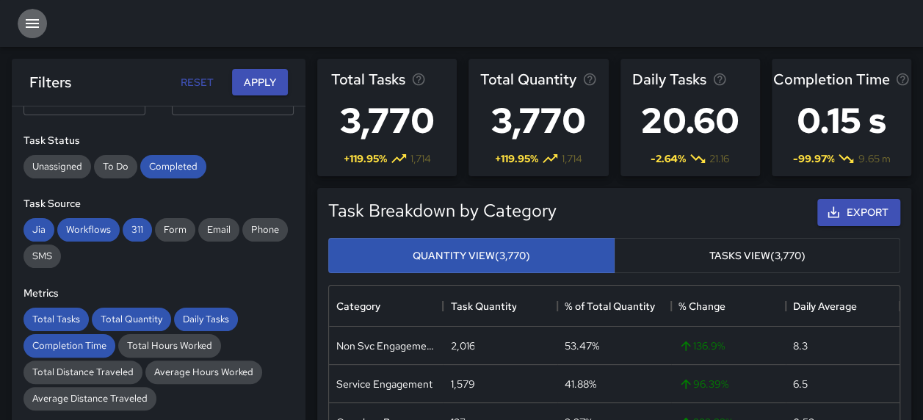
click at [35, 23] on icon "button" at bounding box center [32, 23] width 13 height 9
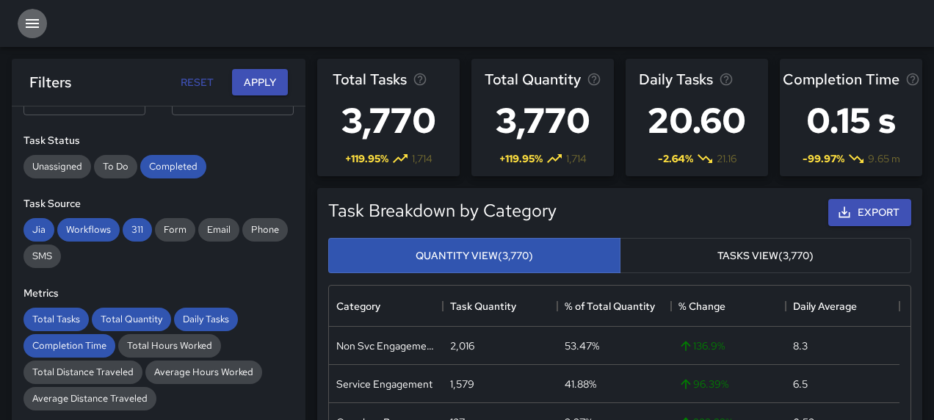
scroll to position [12, 12]
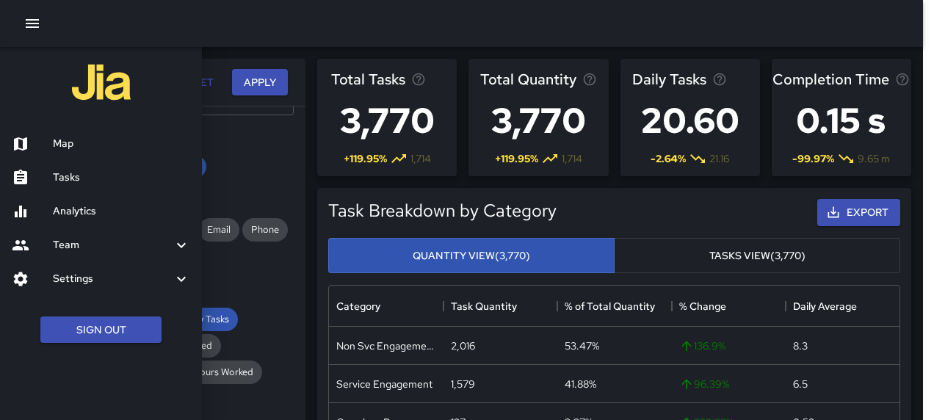
click at [62, 139] on h6 "Map" at bounding box center [121, 144] width 137 height 16
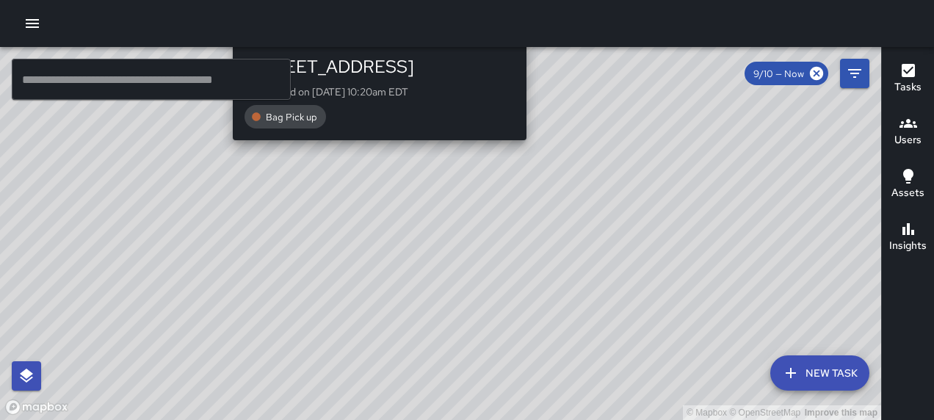
click at [375, 172] on div "© Mapbox © OpenStreetMap Improve this map AS [PERSON_NAME] [STREET_ADDRESS] Com…" at bounding box center [440, 233] width 881 height 373
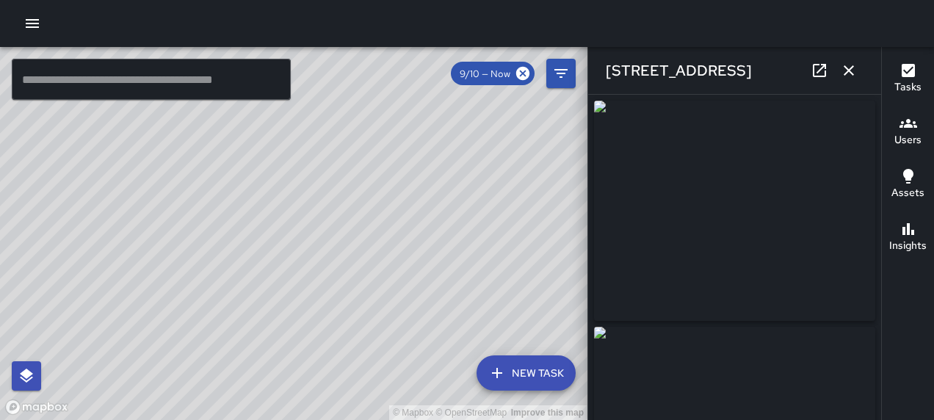
type input "**********"
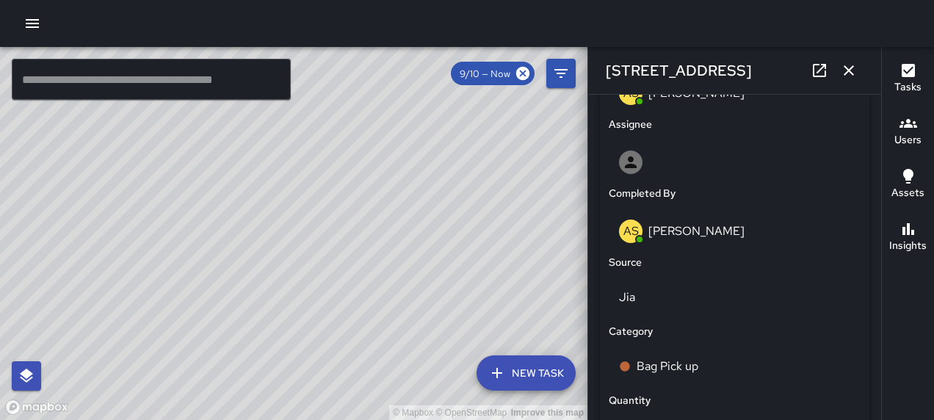
scroll to position [1167, 0]
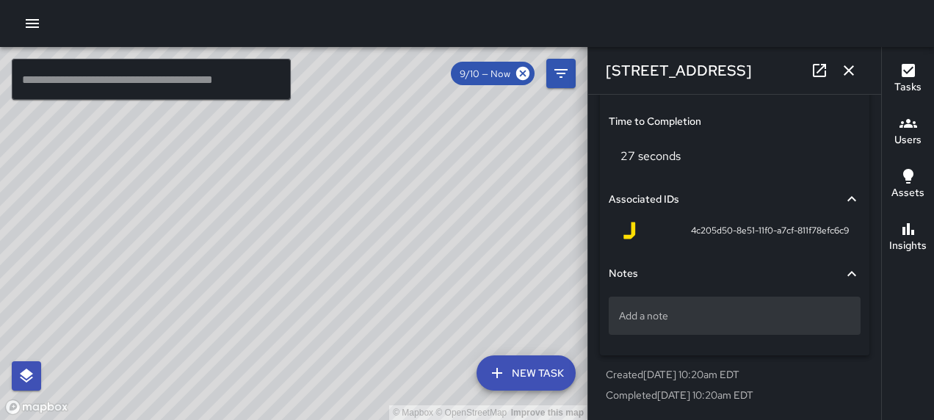
click at [645, 305] on div "Add a note" at bounding box center [735, 316] width 252 height 38
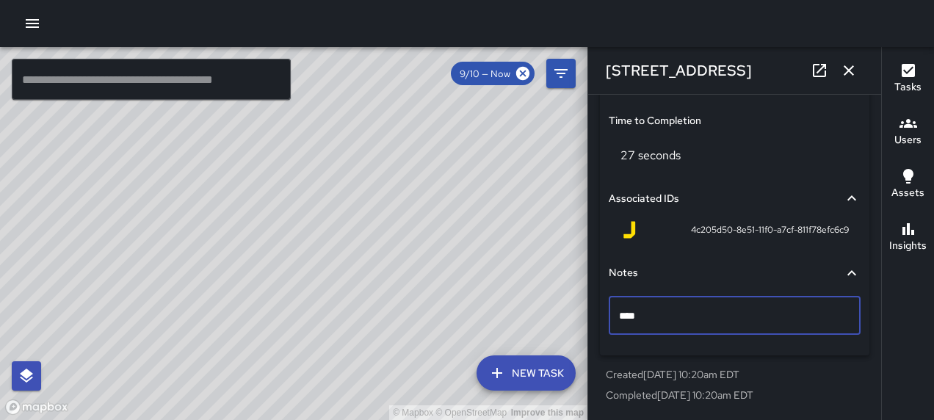
type textarea "*****"
click at [847, 77] on icon "button" at bounding box center [849, 71] width 18 height 18
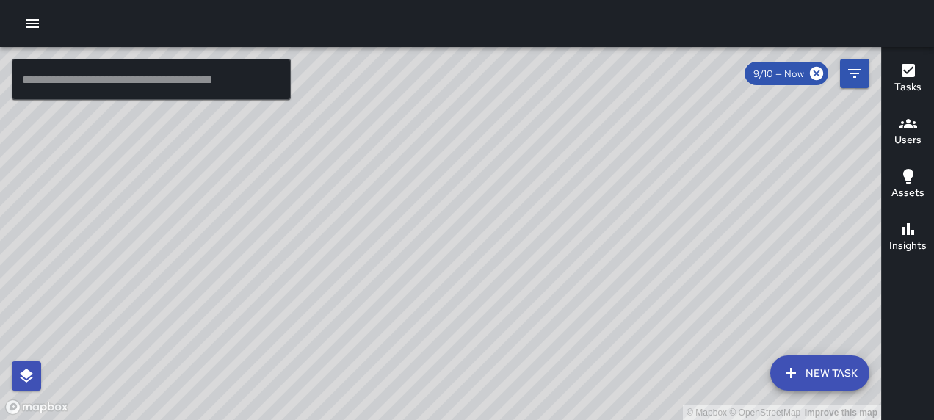
click at [482, 234] on div "© Mapbox © OpenStreetMap Improve this map AS [PERSON_NAME] [STREET_ADDRESS] Com…" at bounding box center [440, 233] width 881 height 373
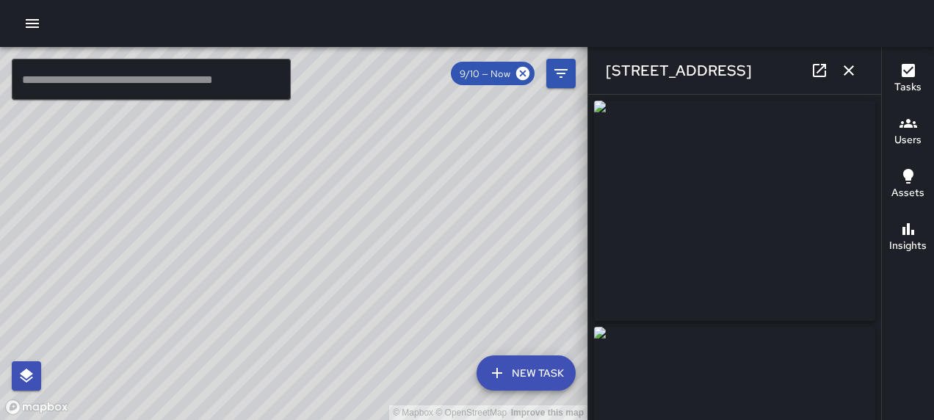
type input "**********"
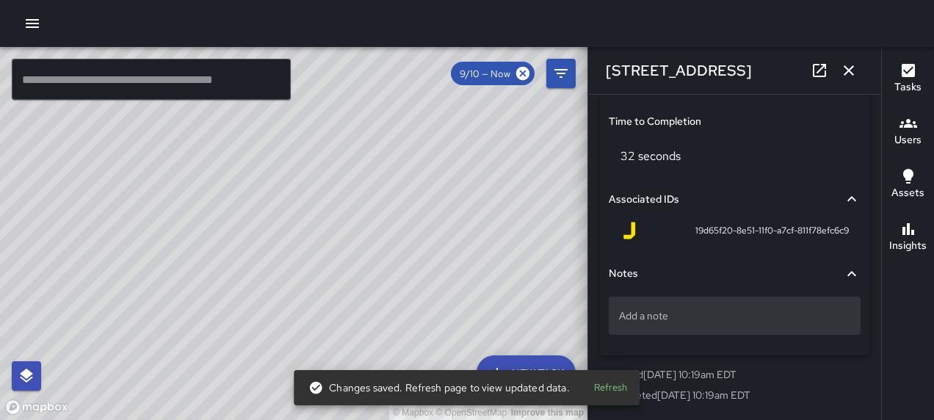
click at [677, 316] on p "Add a note" at bounding box center [734, 315] width 231 height 15
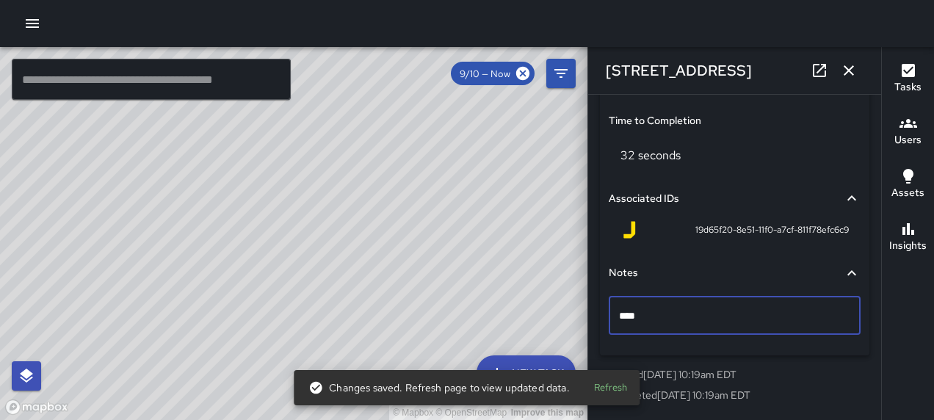
type textarea "*****"
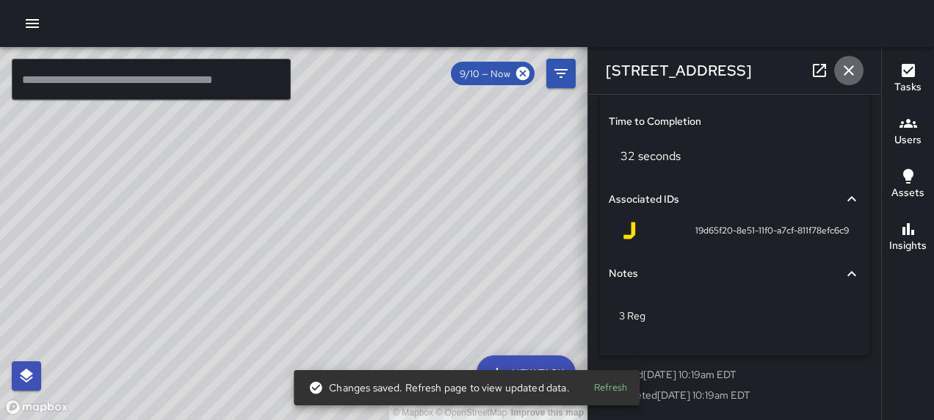
click at [848, 69] on icon "button" at bounding box center [849, 70] width 10 height 10
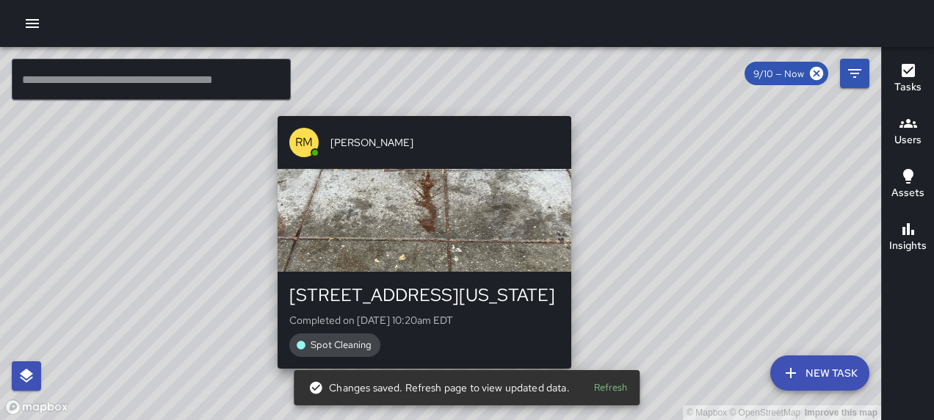
click at [576, 106] on div "© Mapbox © OpenStreetMap Improve this map RM [PERSON_NAME] [STREET_ADDRESS][US_…" at bounding box center [440, 233] width 881 height 373
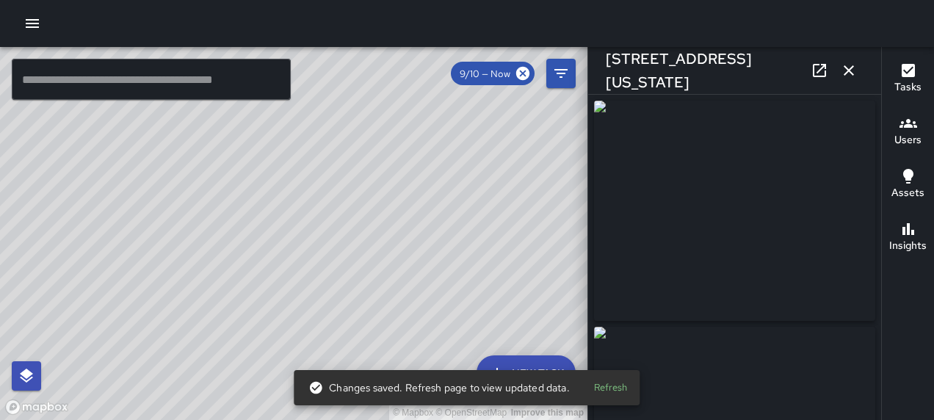
type input "**********"
click at [850, 67] on icon "button" at bounding box center [849, 71] width 18 height 18
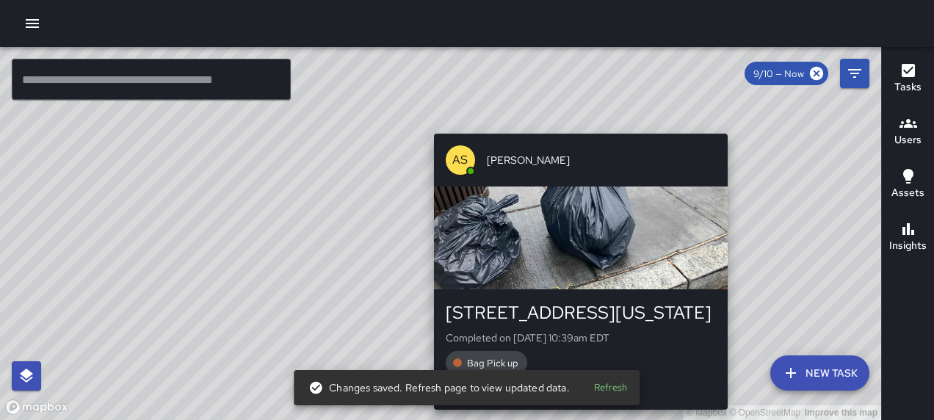
click at [735, 126] on div "© Mapbox © OpenStreetMap Improve this map AS [PERSON_NAME] [STREET_ADDRESS][US_…" at bounding box center [440, 233] width 881 height 373
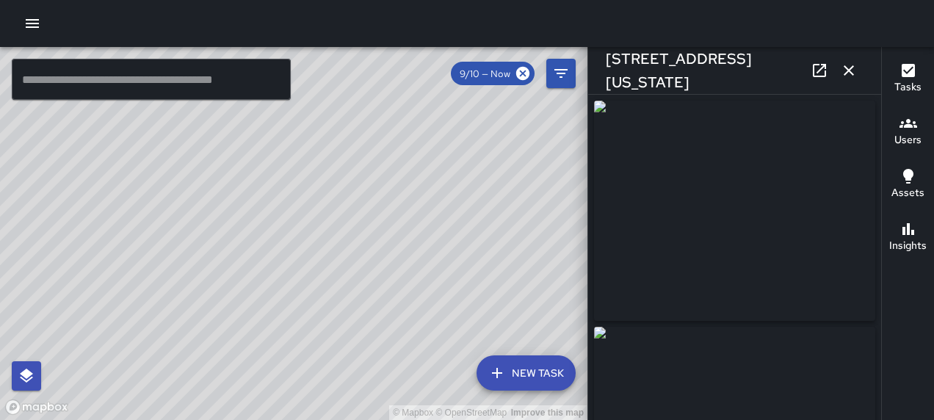
type input "**********"
click at [842, 65] on icon "button" at bounding box center [849, 71] width 18 height 18
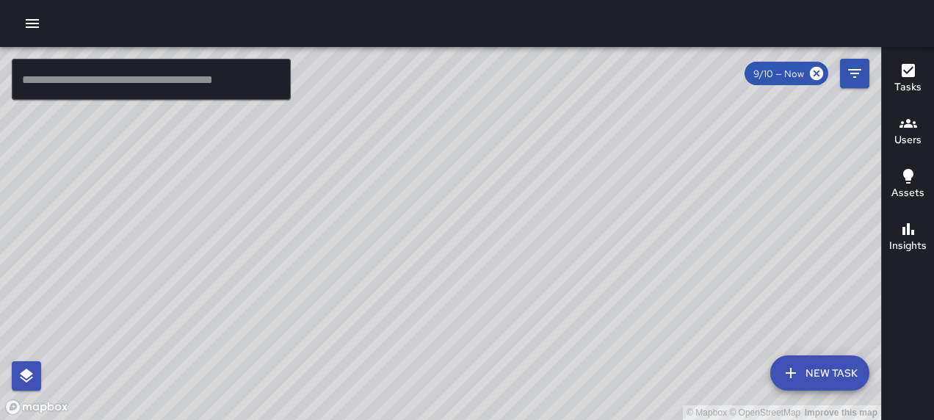
drag, startPoint x: 729, startPoint y: 317, endPoint x: 655, endPoint y: 209, distance: 131.6
click at [655, 209] on div "© Mapbox © OpenStreetMap Improve this map" at bounding box center [440, 233] width 881 height 373
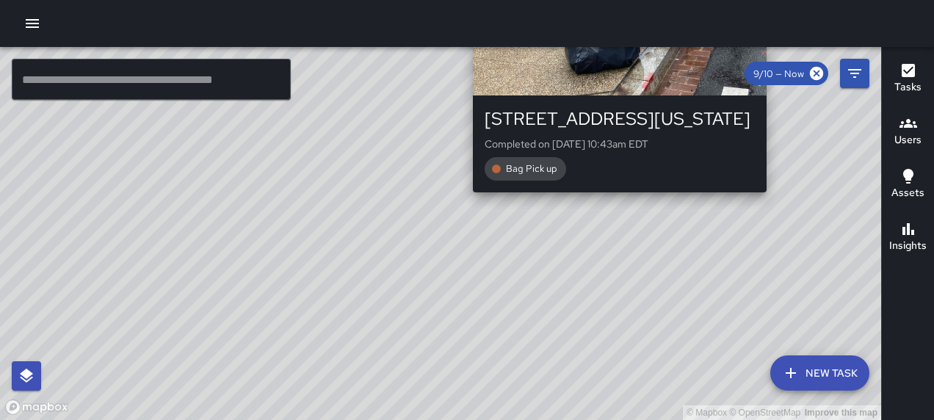
click at [770, 203] on div "© Mapbox © OpenStreetMap Improve this map AS [PERSON_NAME] [STREET_ADDRESS][US_…" at bounding box center [440, 233] width 881 height 373
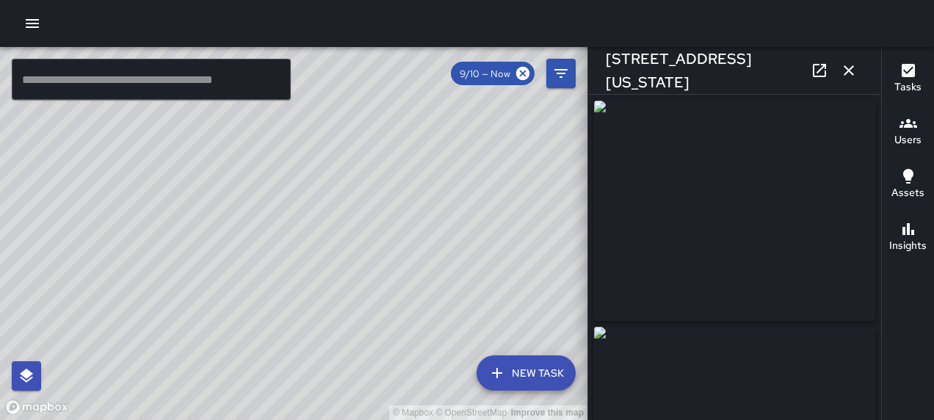
type input "**********"
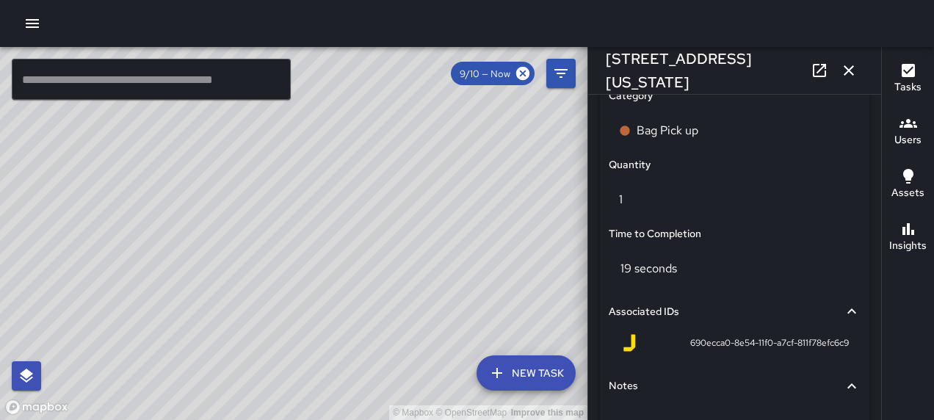
scroll to position [1167, 0]
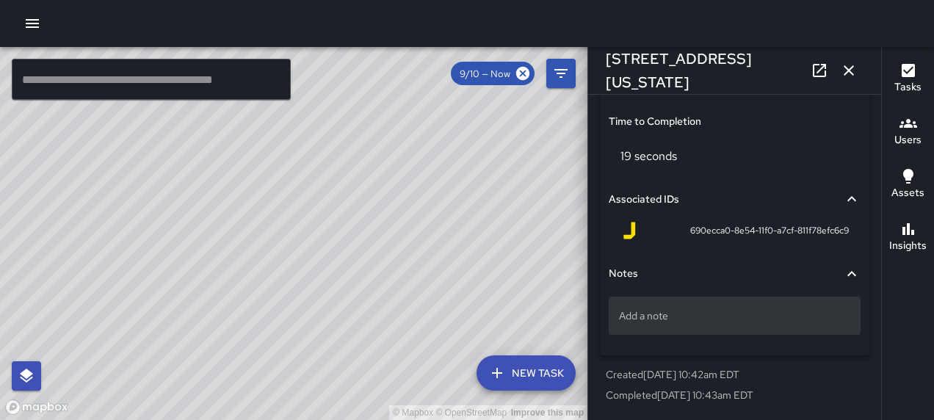
click at [689, 309] on p "Add a note" at bounding box center [734, 315] width 231 height 15
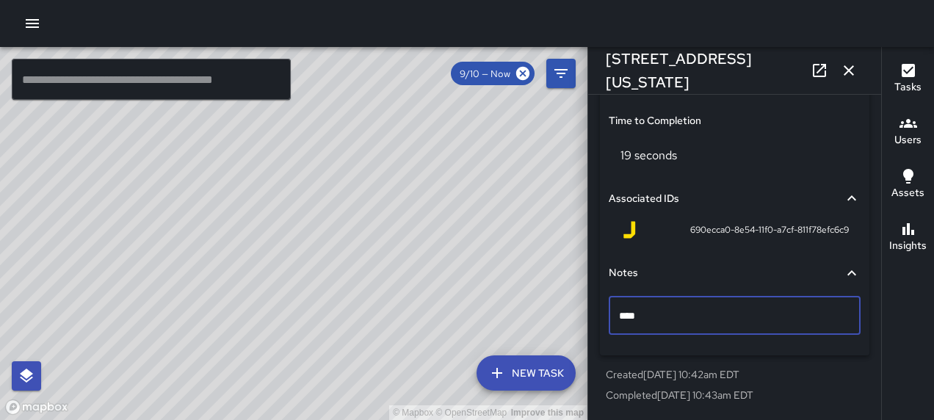
type textarea "*****"
click at [846, 75] on icon "button" at bounding box center [849, 71] width 18 height 18
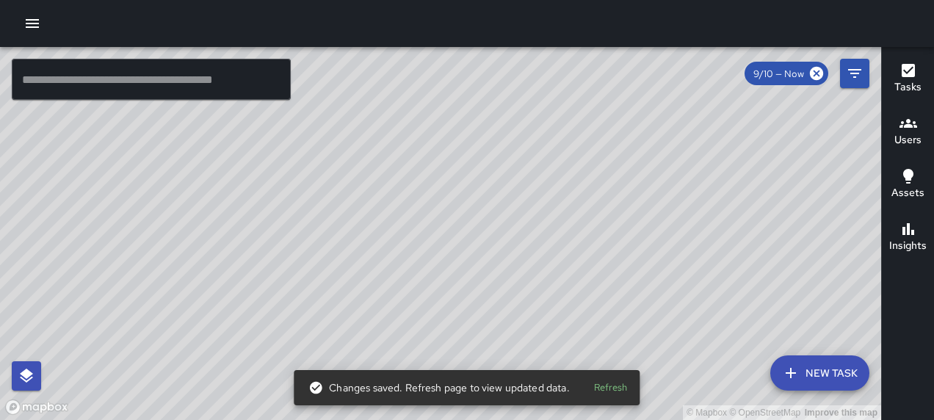
drag, startPoint x: 410, startPoint y: 275, endPoint x: 479, endPoint y: 120, distance: 169.0
click at [476, 123] on div "© Mapbox © OpenStreetMap Improve this map" at bounding box center [440, 233] width 881 height 373
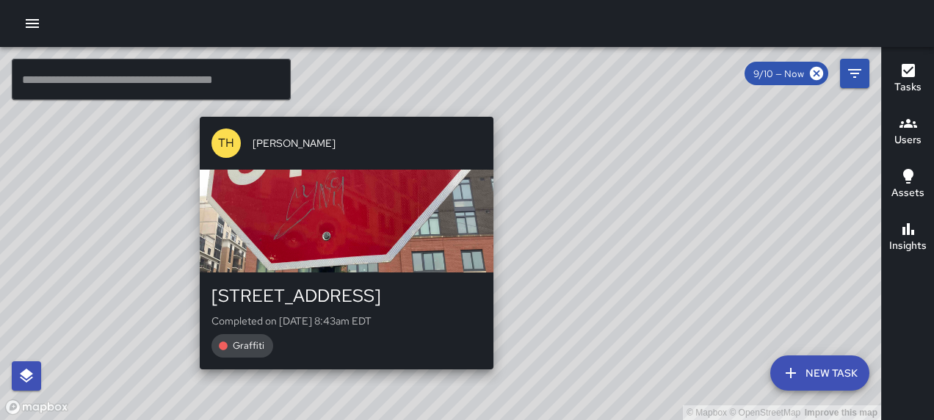
click at [339, 377] on div "© Mapbox © OpenStreetMap Improve this map [GEOGRAPHIC_DATA][PERSON_NAME] [STREE…" at bounding box center [440, 233] width 881 height 373
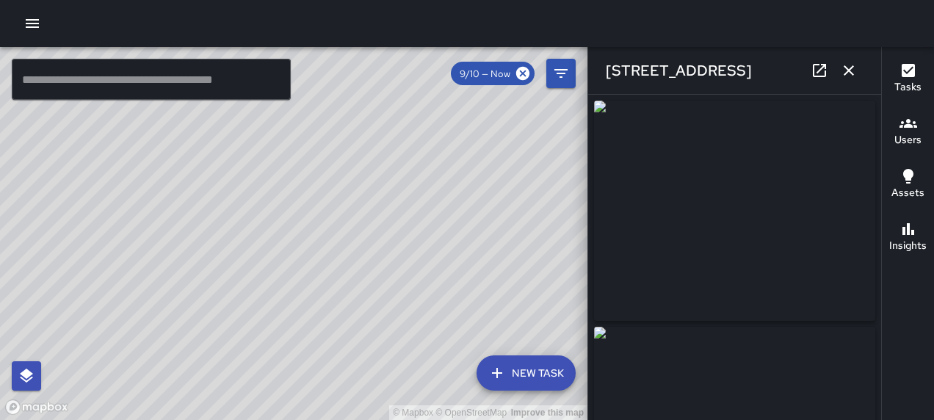
type input "**********"
click at [838, 72] on button "button" at bounding box center [848, 70] width 29 height 29
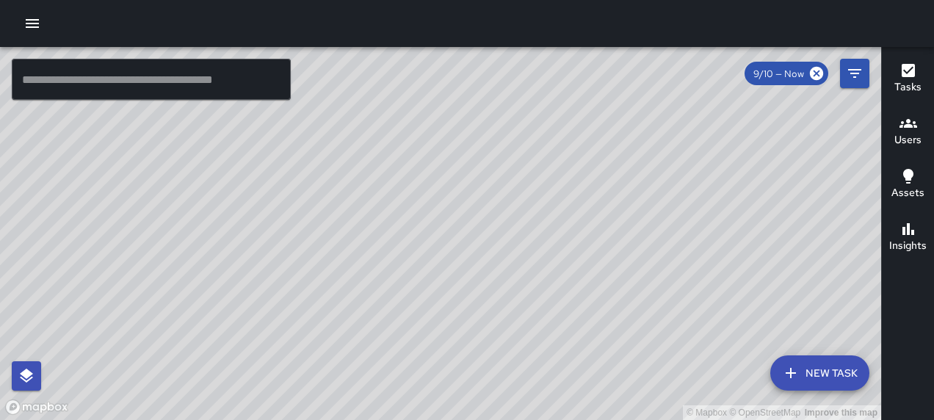
click at [608, 249] on div "© Mapbox © OpenStreetMap Improve this map AS [PERSON_NAME] [STREET_ADDRESS] Com…" at bounding box center [440, 233] width 881 height 373
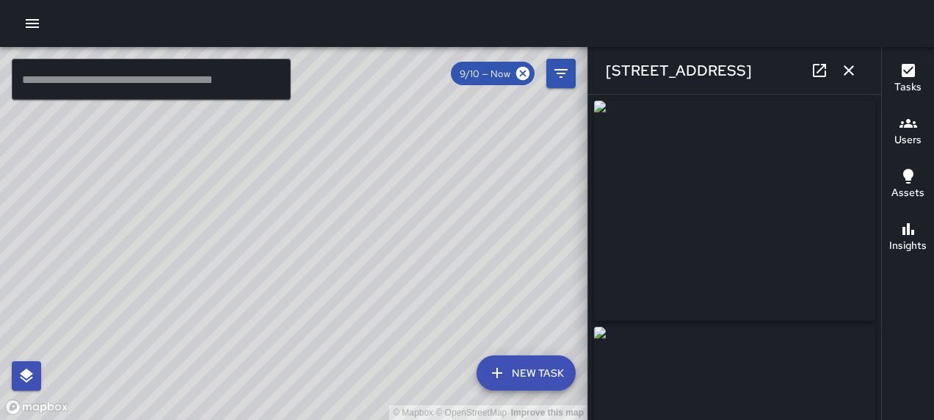
type input "**********"
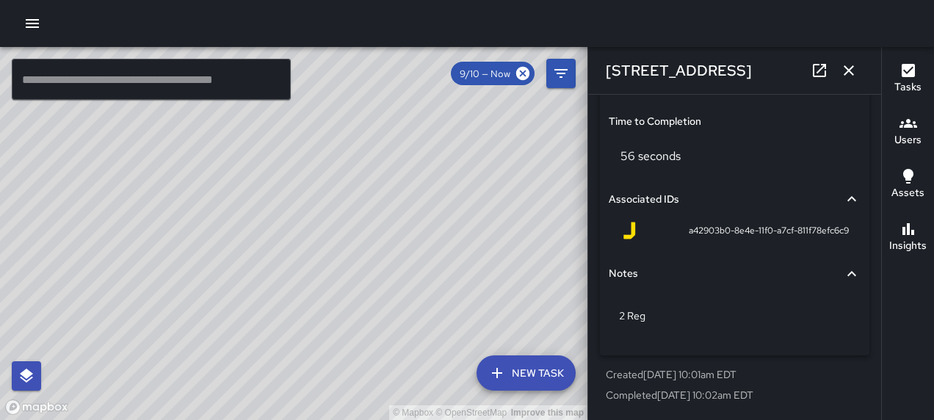
scroll to position [0, 0]
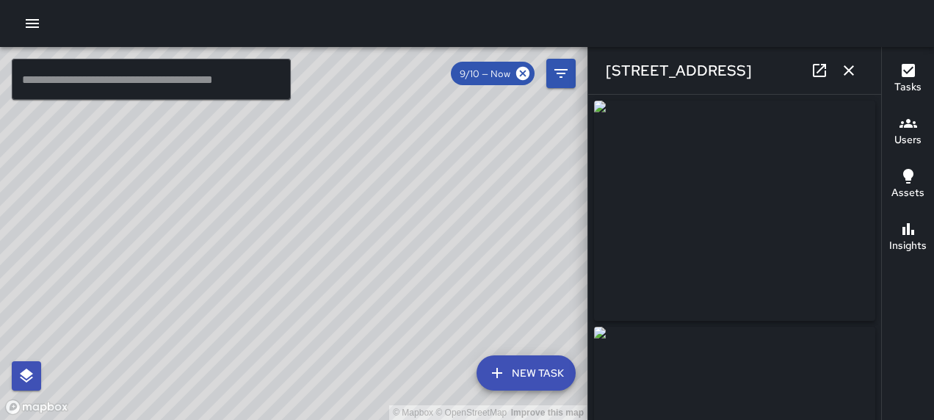
click at [844, 72] on icon "button" at bounding box center [849, 71] width 18 height 18
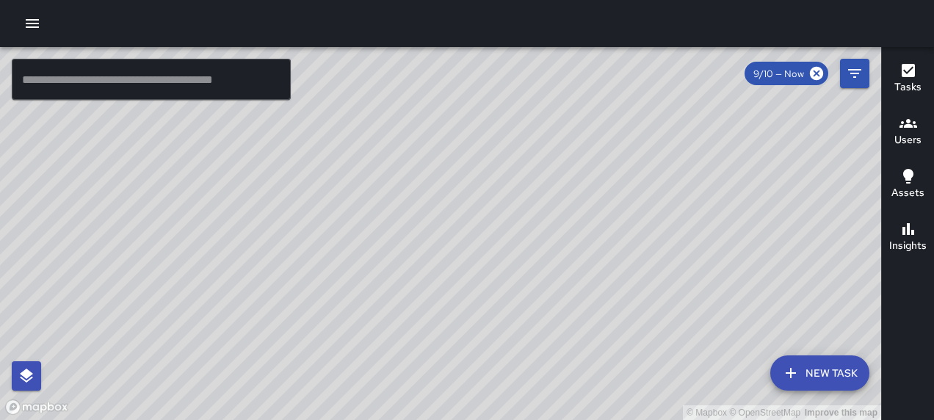
click at [119, 219] on div "© Mapbox © OpenStreetMap Improve this map AS [PERSON_NAME] [STREET_ADDRESS] Com…" at bounding box center [440, 233] width 881 height 373
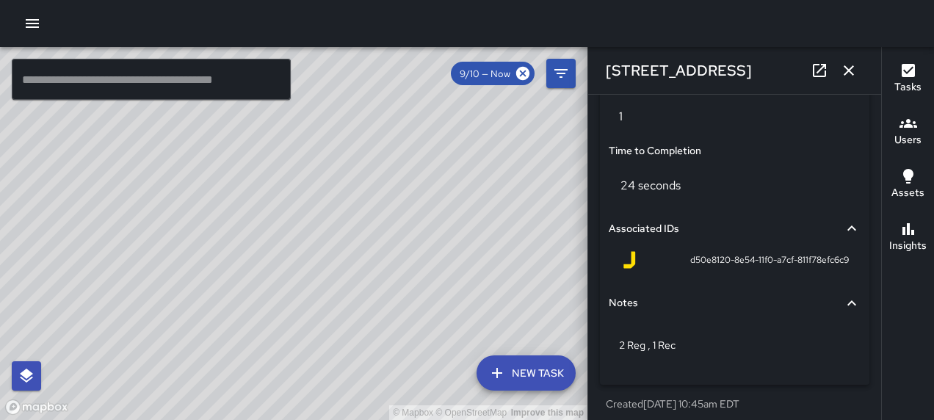
scroll to position [1167, 0]
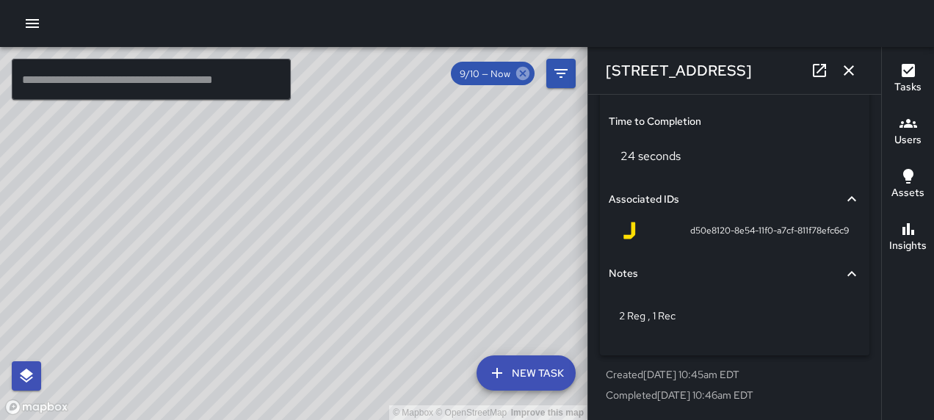
drag, startPoint x: 840, startPoint y: 60, endPoint x: 820, endPoint y: 79, distance: 28.1
click at [840, 61] on button "button" at bounding box center [848, 70] width 29 height 29
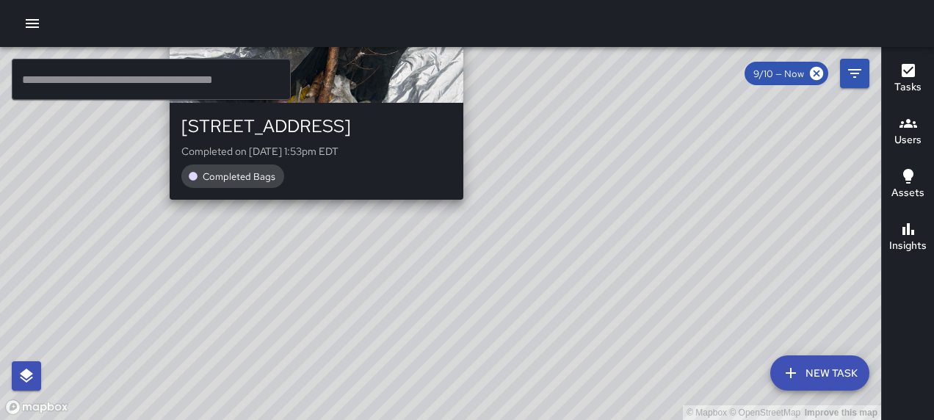
click at [311, 206] on div "© Mapbox © OpenStreetMap Improve this map [PERSON_NAME] [STREET_ADDRESS] Comple…" at bounding box center [440, 233] width 881 height 373
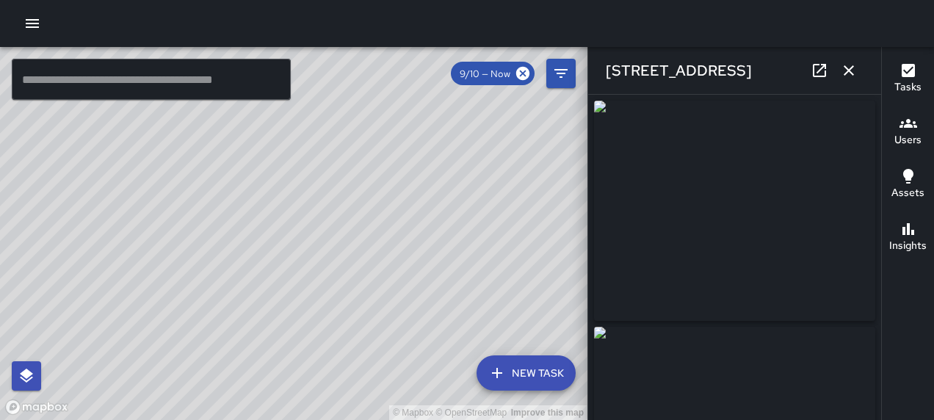
type input "**********"
drag, startPoint x: 847, startPoint y: 73, endPoint x: 830, endPoint y: 87, distance: 22.0
click at [847, 73] on icon "button" at bounding box center [849, 71] width 18 height 18
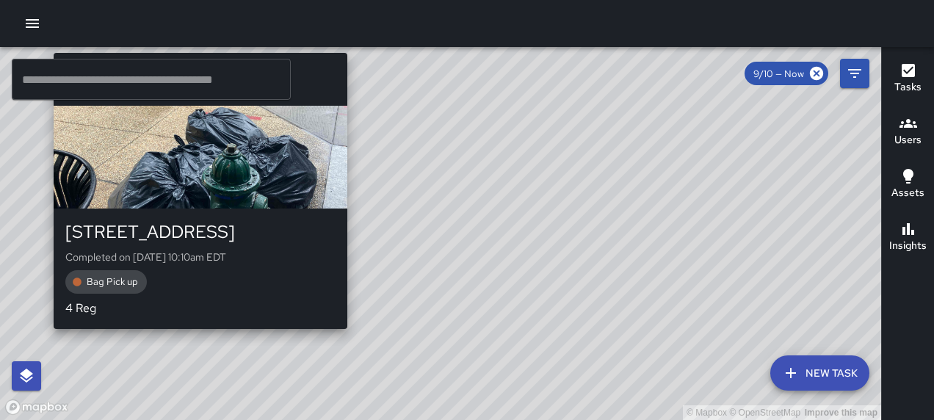
click at [194, 308] on p "4 Reg" at bounding box center [200, 309] width 270 height 18
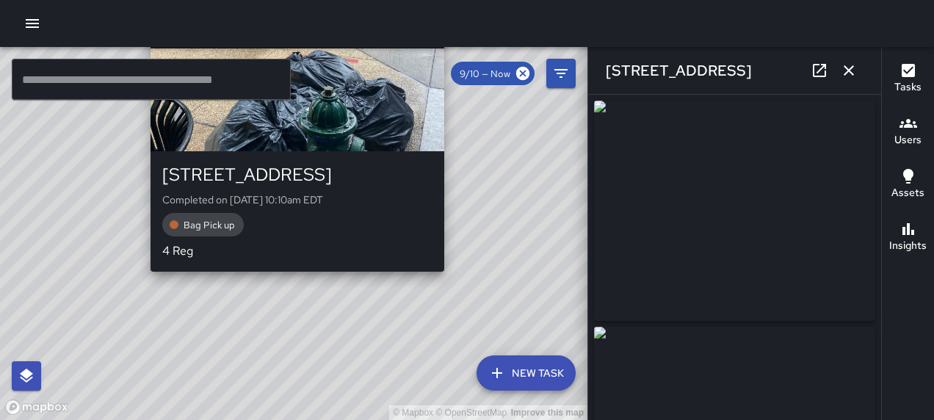
type input "**********"
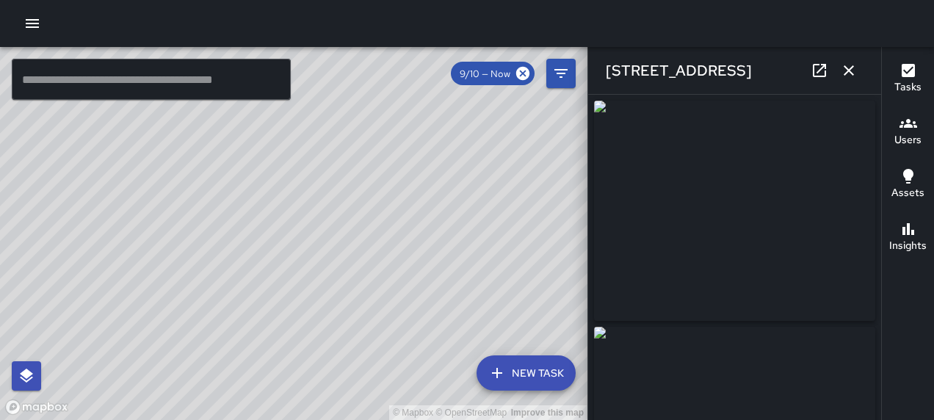
click at [882, 158] on button "Users" at bounding box center [908, 132] width 52 height 53
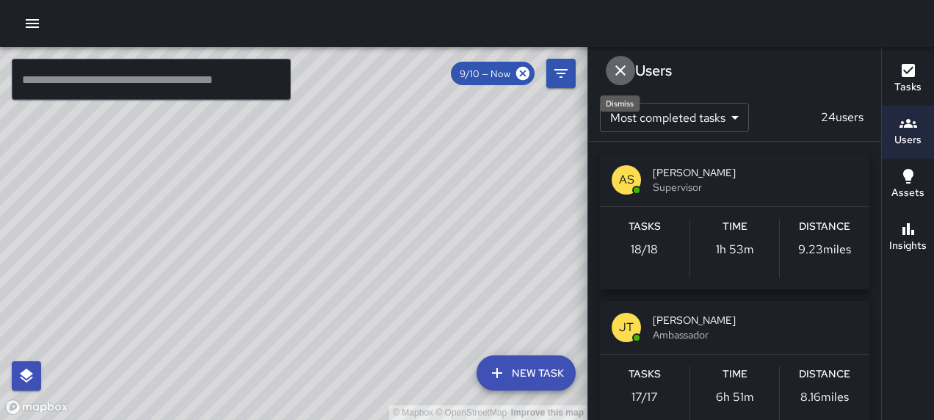
click at [626, 73] on icon "Dismiss" at bounding box center [621, 71] width 18 height 18
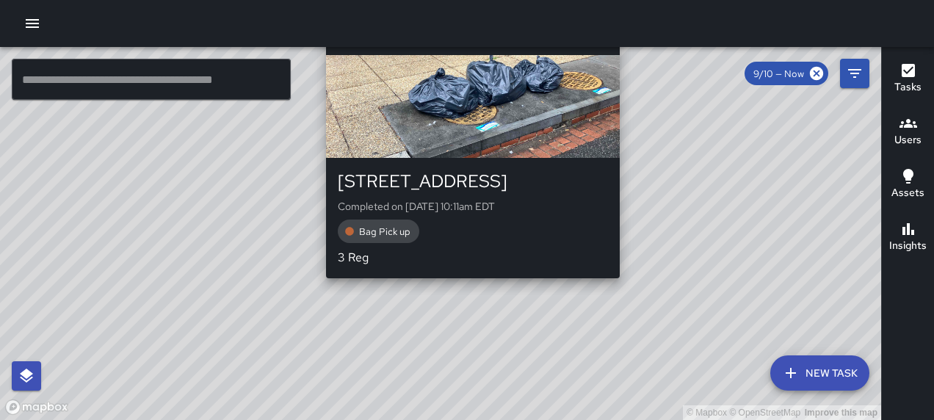
click at [465, 284] on div "© Mapbox © OpenStreetMap Improve this map AS [PERSON_NAME] [STREET_ADDRESS] Com…" at bounding box center [440, 233] width 881 height 373
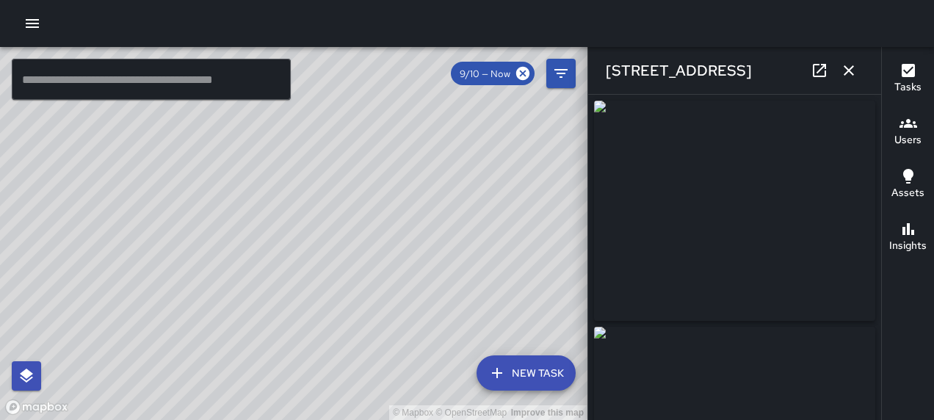
click at [842, 68] on icon "button" at bounding box center [849, 71] width 18 height 18
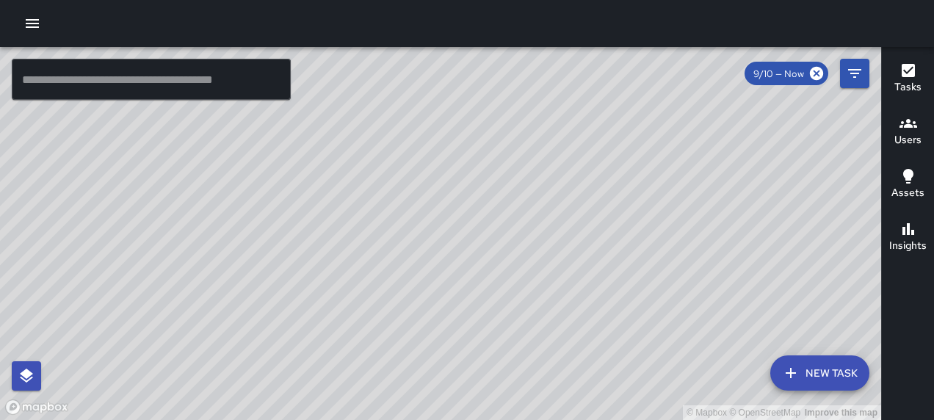
drag, startPoint x: 444, startPoint y: 312, endPoint x: 574, endPoint y: 180, distance: 185.4
click at [573, 178] on div "© Mapbox © OpenStreetMap Improve this map" at bounding box center [440, 233] width 881 height 373
drag, startPoint x: 660, startPoint y: 218, endPoint x: 562, endPoint y: 306, distance: 131.5
click at [562, 306] on div "© Mapbox © OpenStreetMap Improve this map" at bounding box center [440, 233] width 881 height 373
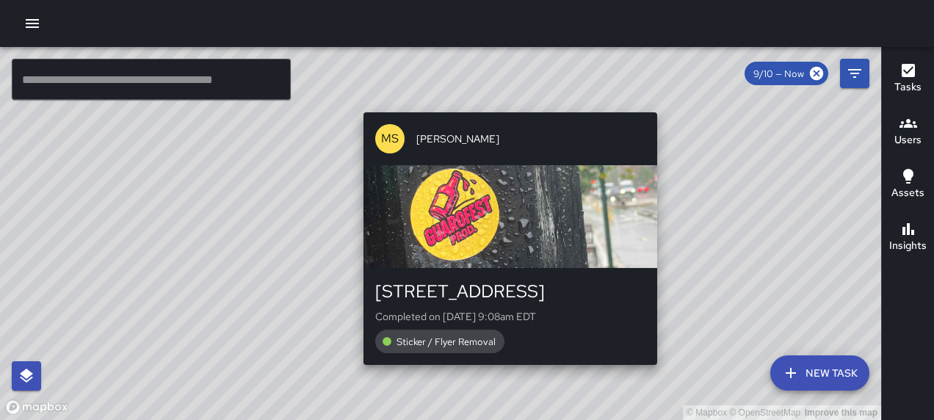
click at [504, 101] on div "© Mapbox © OpenStreetMap Improve this map [PERSON_NAME] [STREET_ADDRESS] Comple…" at bounding box center [440, 233] width 881 height 373
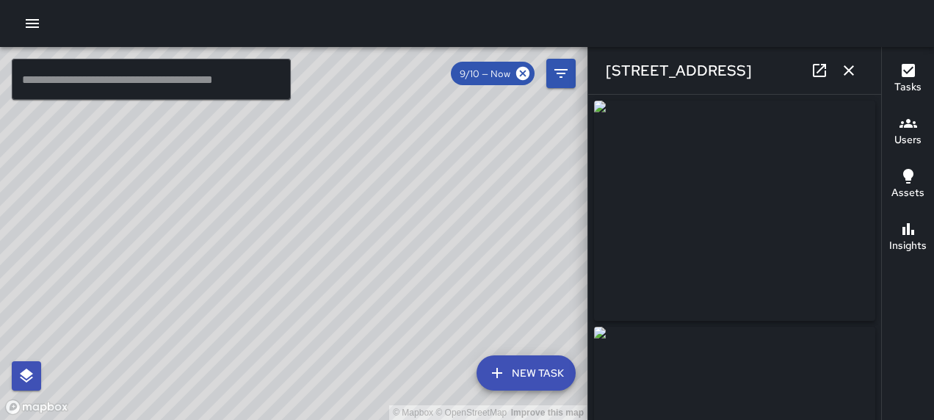
type input "**********"
click at [847, 64] on icon "button" at bounding box center [849, 71] width 18 height 18
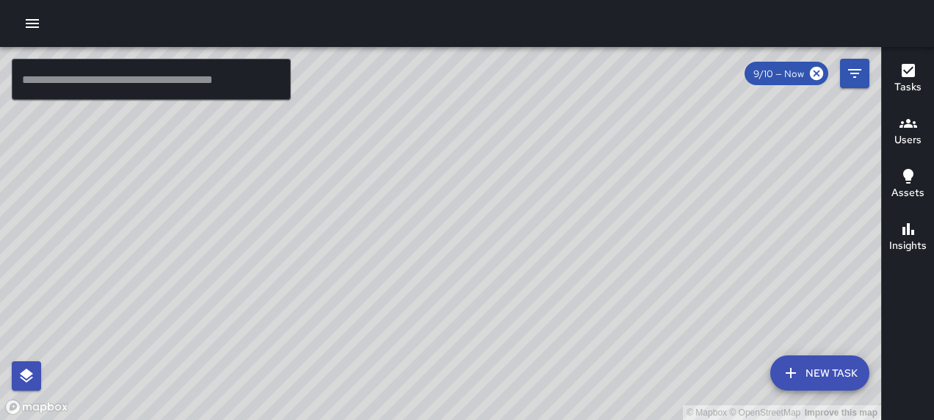
drag, startPoint x: 558, startPoint y: 325, endPoint x: 560, endPoint y: 211, distance: 113.1
click at [560, 211] on div "© Mapbox © OpenStreetMap Improve this map" at bounding box center [440, 233] width 881 height 373
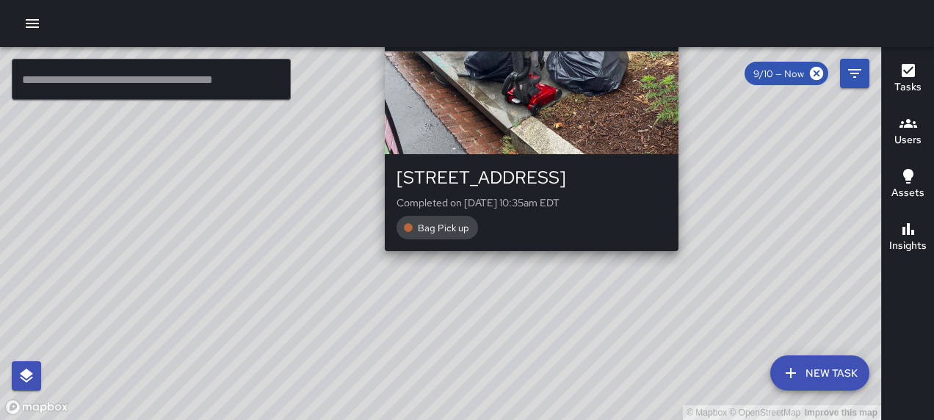
click at [524, 256] on div "AS [PERSON_NAME] [STREET_ADDRESS] Completed on [DATE] 10:35am EDT Bag Pick up" at bounding box center [531, 125] width 305 height 264
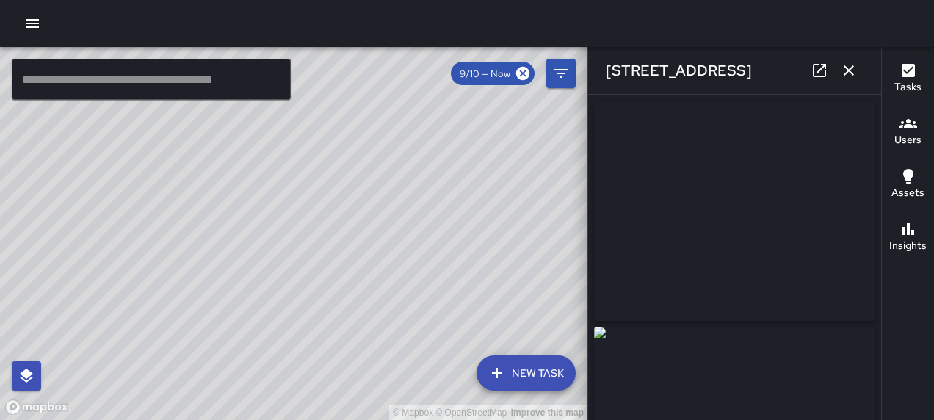
type input "**********"
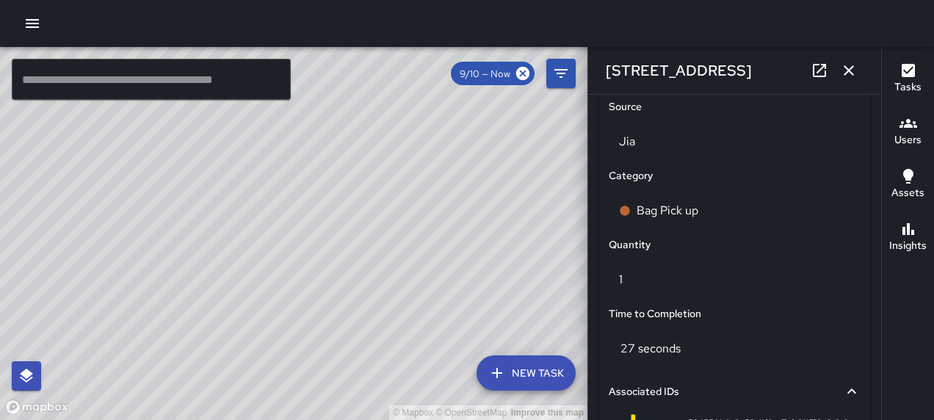
scroll to position [1167, 0]
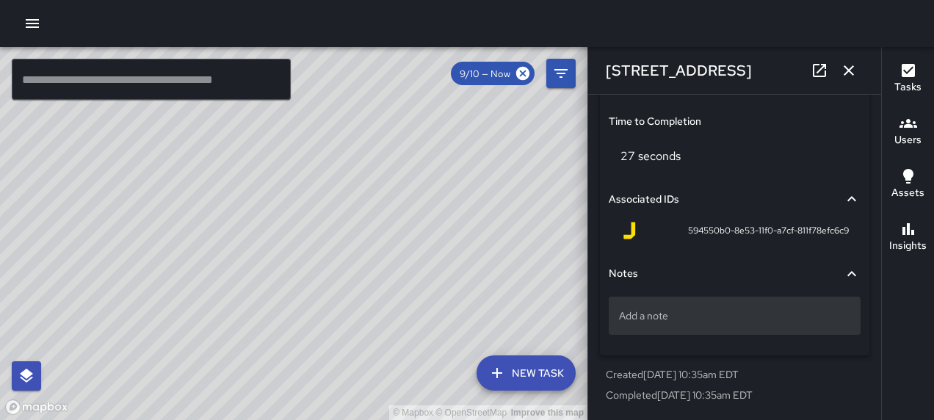
click at [681, 310] on p "Add a note" at bounding box center [734, 315] width 231 height 15
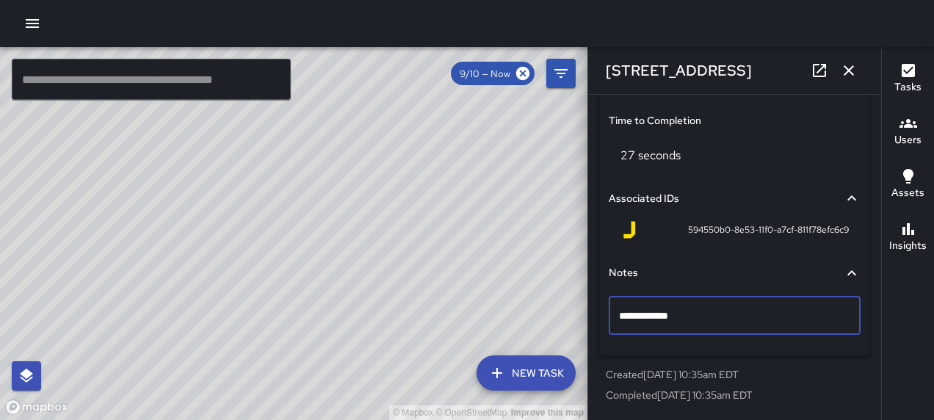
type textarea "**********"
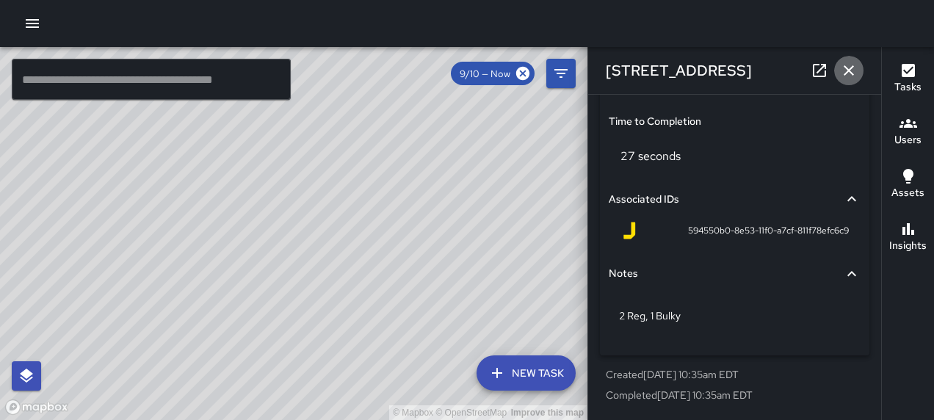
click at [850, 65] on icon "button" at bounding box center [849, 71] width 18 height 18
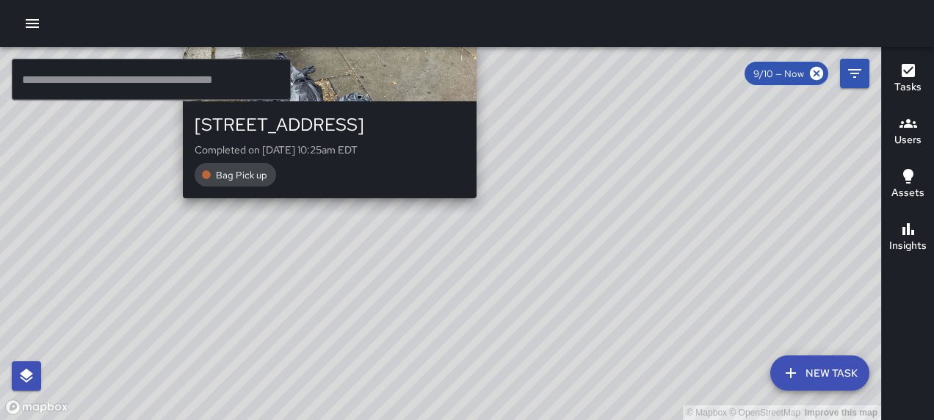
click at [325, 187] on div "Bag Pick up" at bounding box center [330, 174] width 270 height 23
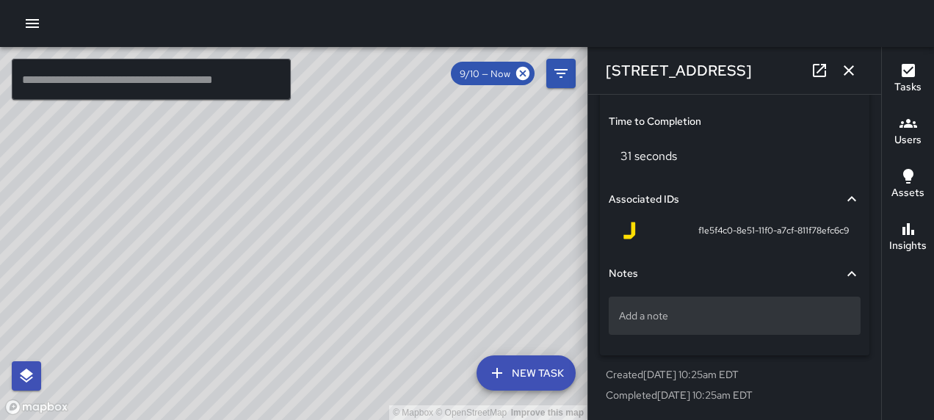
click at [646, 322] on p "Add a note" at bounding box center [734, 315] width 231 height 15
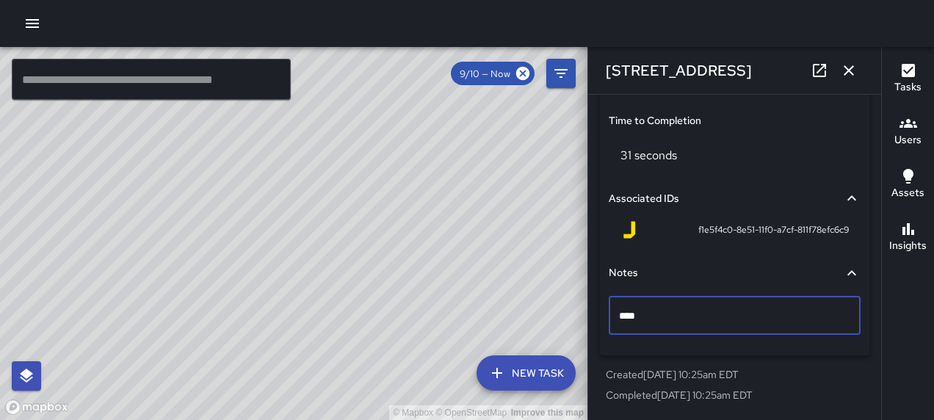
type textarea "*****"
click at [864, 69] on div "[STREET_ADDRESS]" at bounding box center [734, 70] width 293 height 47
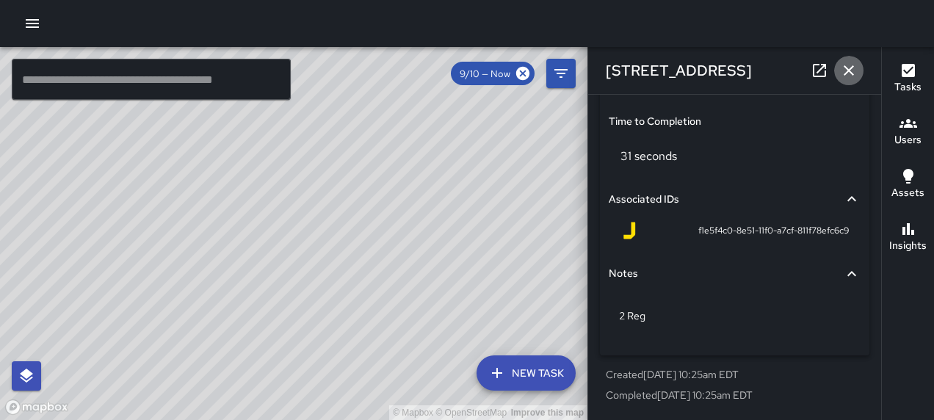
click at [859, 72] on button "button" at bounding box center [848, 70] width 29 height 29
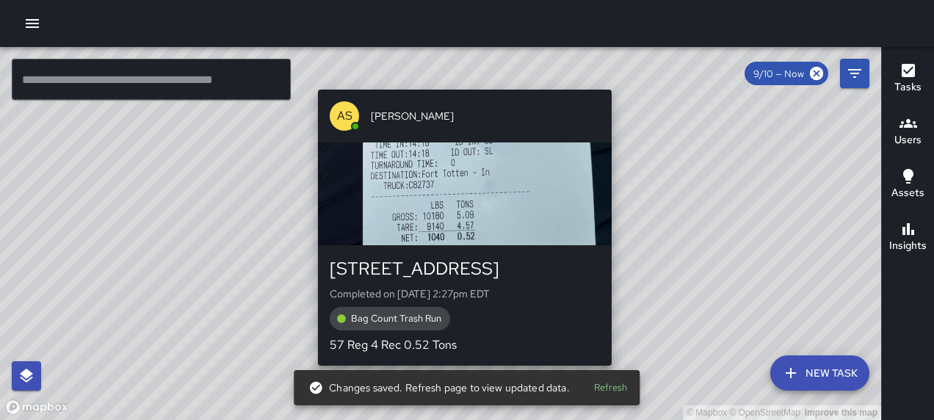
click at [618, 78] on div "© Mapbox © OpenStreetMap Improve this map AS [PERSON_NAME] [STREET_ADDRESS] Com…" at bounding box center [440, 233] width 881 height 373
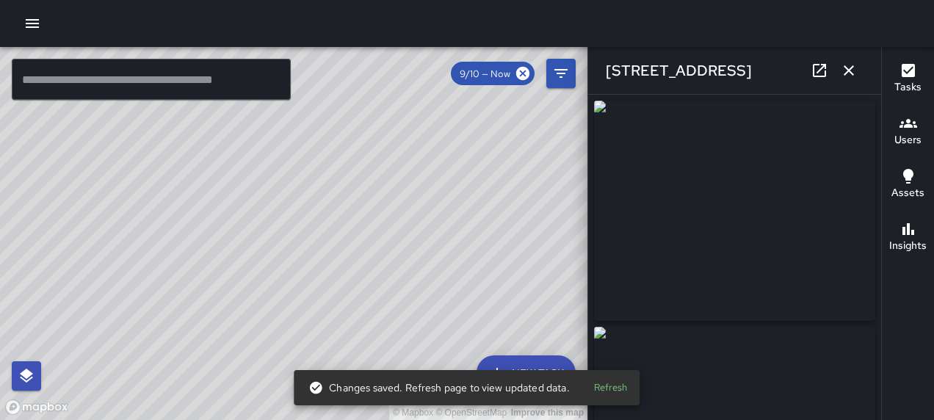
type input "**********"
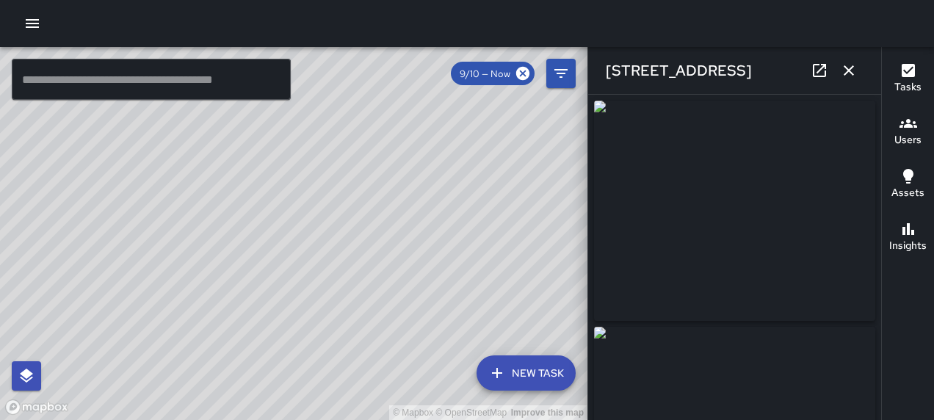
scroll to position [833, 0]
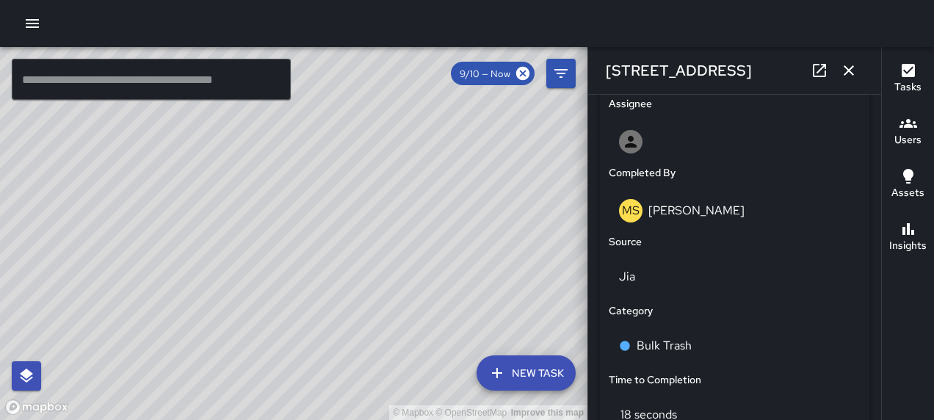
click at [845, 70] on icon "button" at bounding box center [849, 71] width 18 height 18
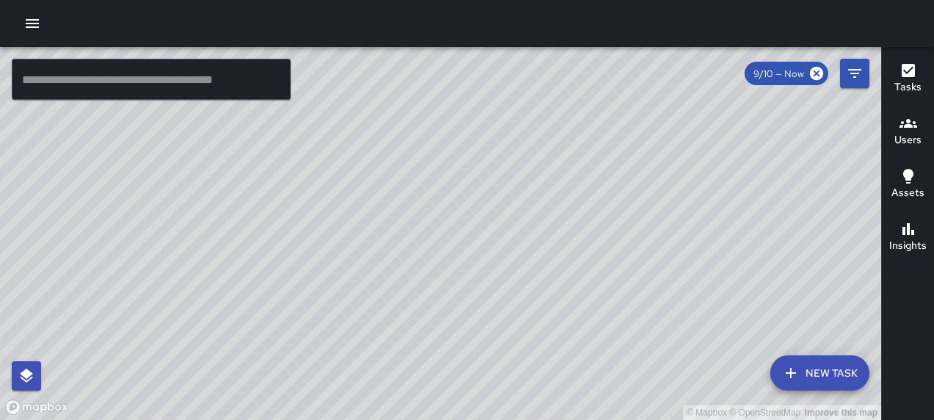
drag, startPoint x: 501, startPoint y: 225, endPoint x: 520, endPoint y: 173, distance: 54.8
click at [520, 173] on div "© Mapbox © OpenStreetMap Improve this map" at bounding box center [440, 233] width 881 height 373
drag, startPoint x: 579, startPoint y: 187, endPoint x: 553, endPoint y: 205, distance: 31.8
click at [553, 205] on div "© Mapbox © OpenStreetMap Improve this map" at bounding box center [440, 233] width 881 height 373
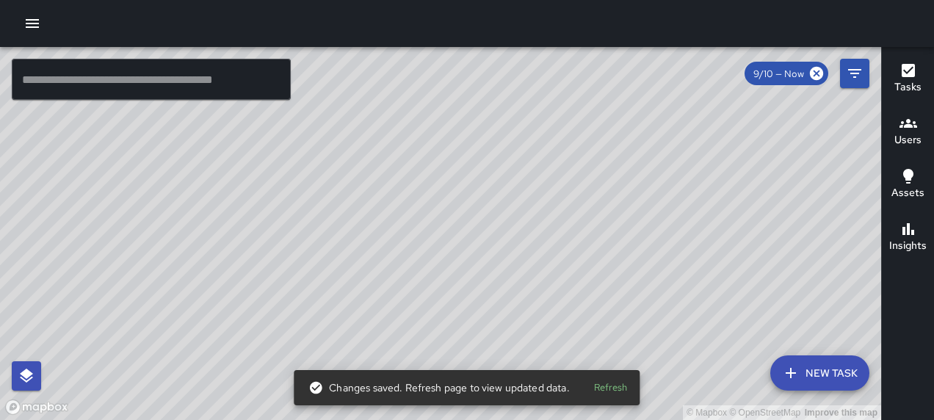
click at [582, 188] on div "© Mapbox © OpenStreetMap Improve this map" at bounding box center [440, 233] width 881 height 373
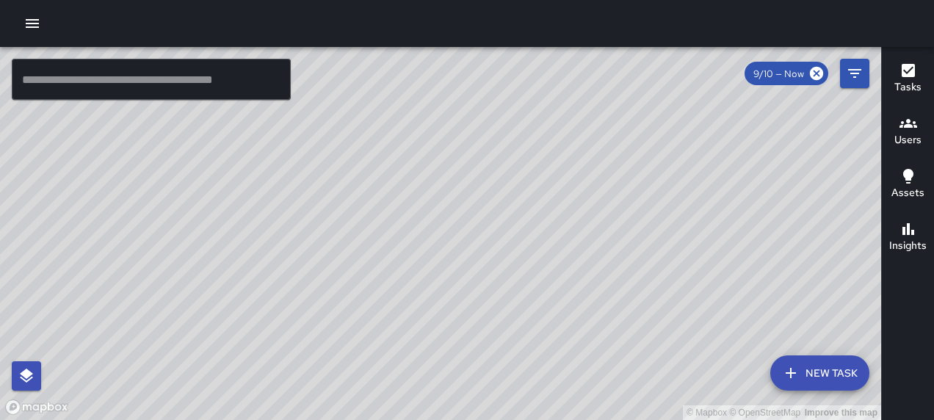
drag, startPoint x: 528, startPoint y: 192, endPoint x: 592, endPoint y: 191, distance: 63.9
click at [592, 191] on div "© Mapbox © OpenStreetMap Improve this map" at bounding box center [440, 233] width 881 height 373
click at [897, 68] on div "Tasks" at bounding box center [907, 79] width 27 height 34
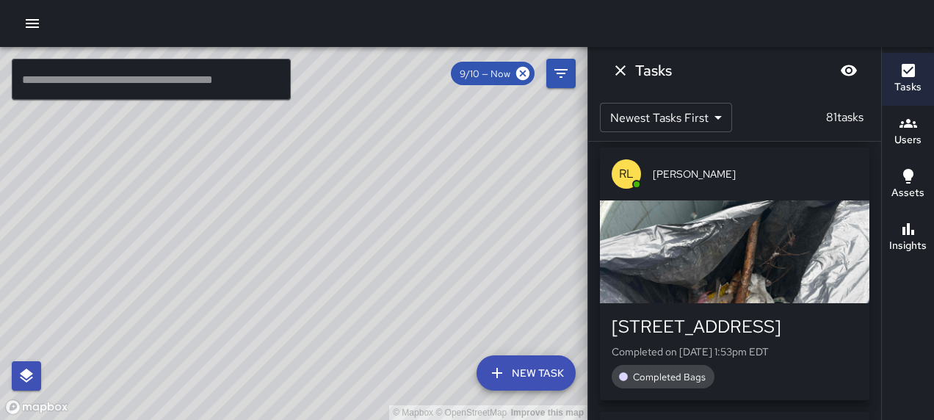
scroll to position [0, 0]
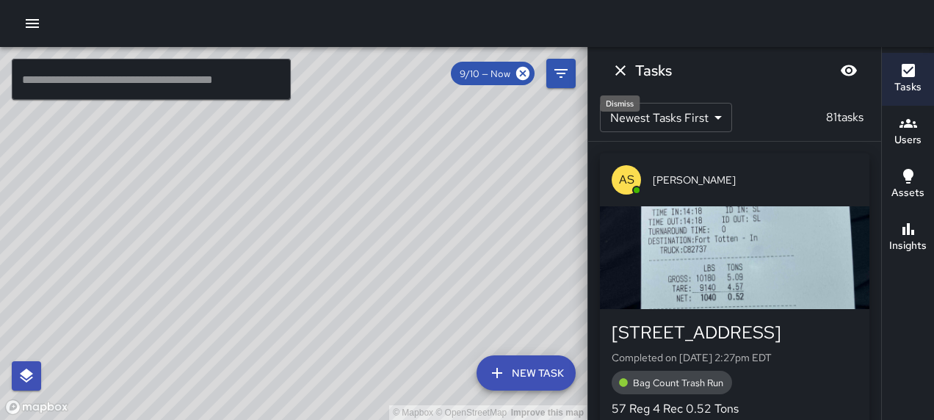
click at [618, 65] on icon "Dismiss" at bounding box center [621, 71] width 18 height 18
